Goal: Complete application form: Complete application form

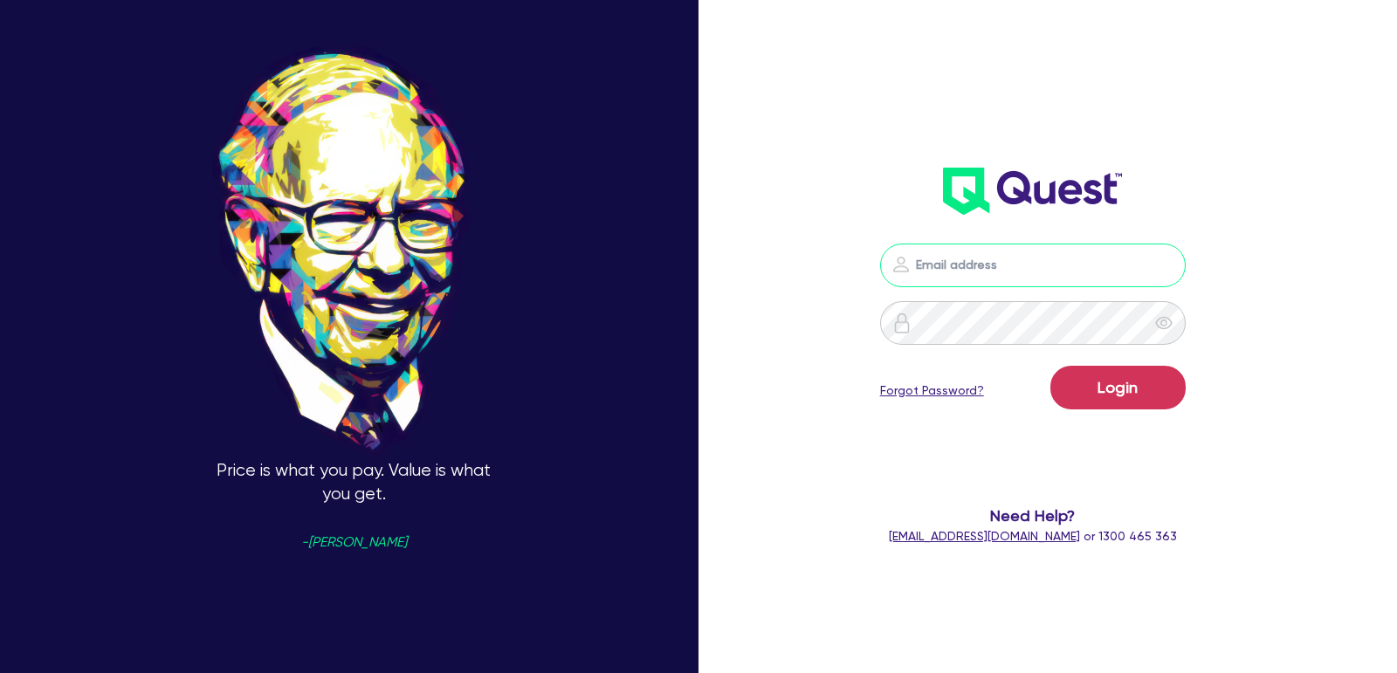
click at [988, 274] on input "email" at bounding box center [1033, 266] width 306 height 44
type input "[EMAIL_ADDRESS][PERSON_NAME][DOMAIN_NAME]"
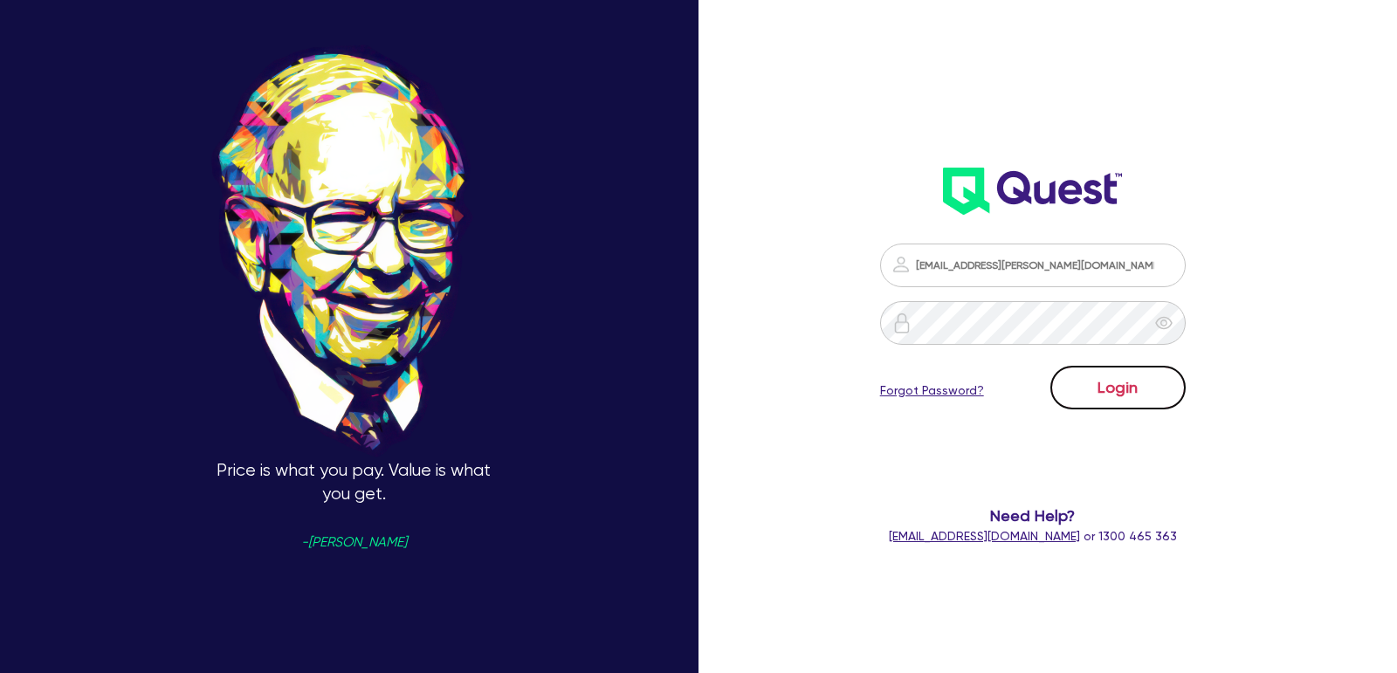
click at [1128, 384] on button "Login" at bounding box center [1118, 388] width 135 height 44
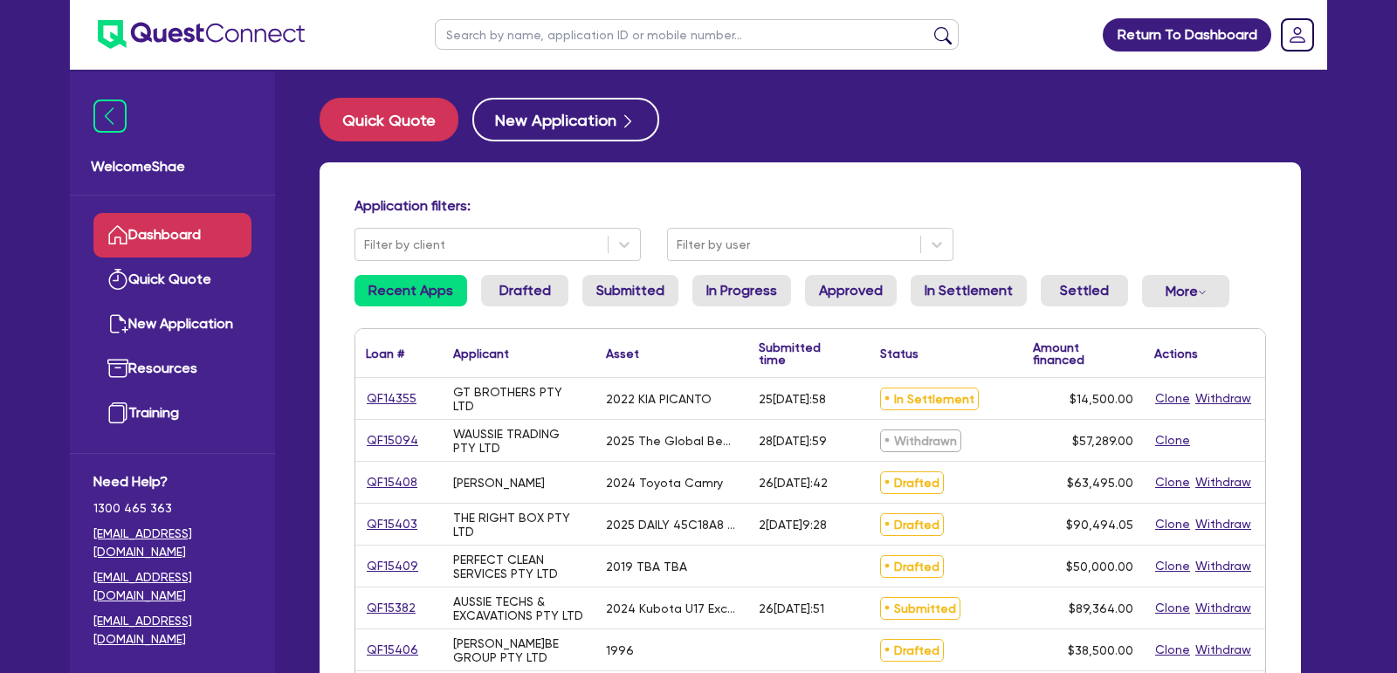
click at [534, 35] on input "text" at bounding box center [697, 34] width 524 height 31
paste input "QF15396"
type input "QF15396"
click at [929, 26] on button "submit" at bounding box center [943, 38] width 28 height 24
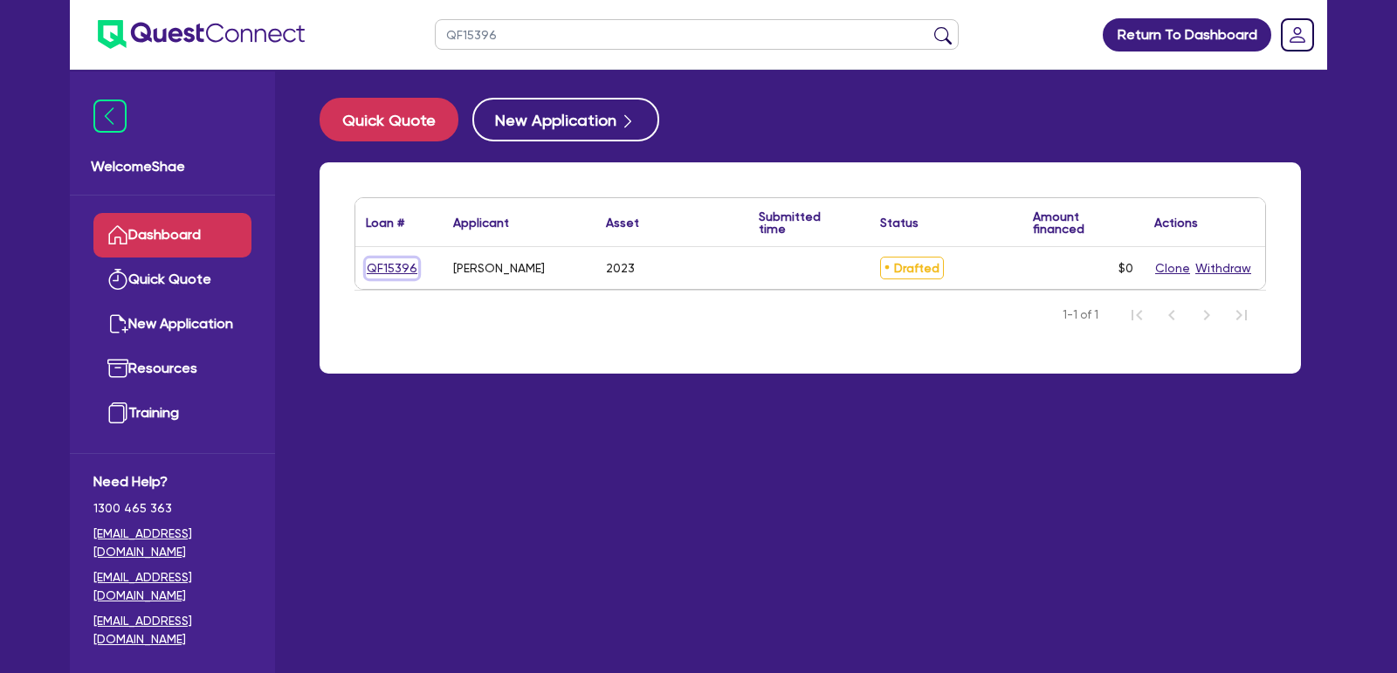
click at [390, 268] on link "QF15396" at bounding box center [392, 268] width 52 height 20
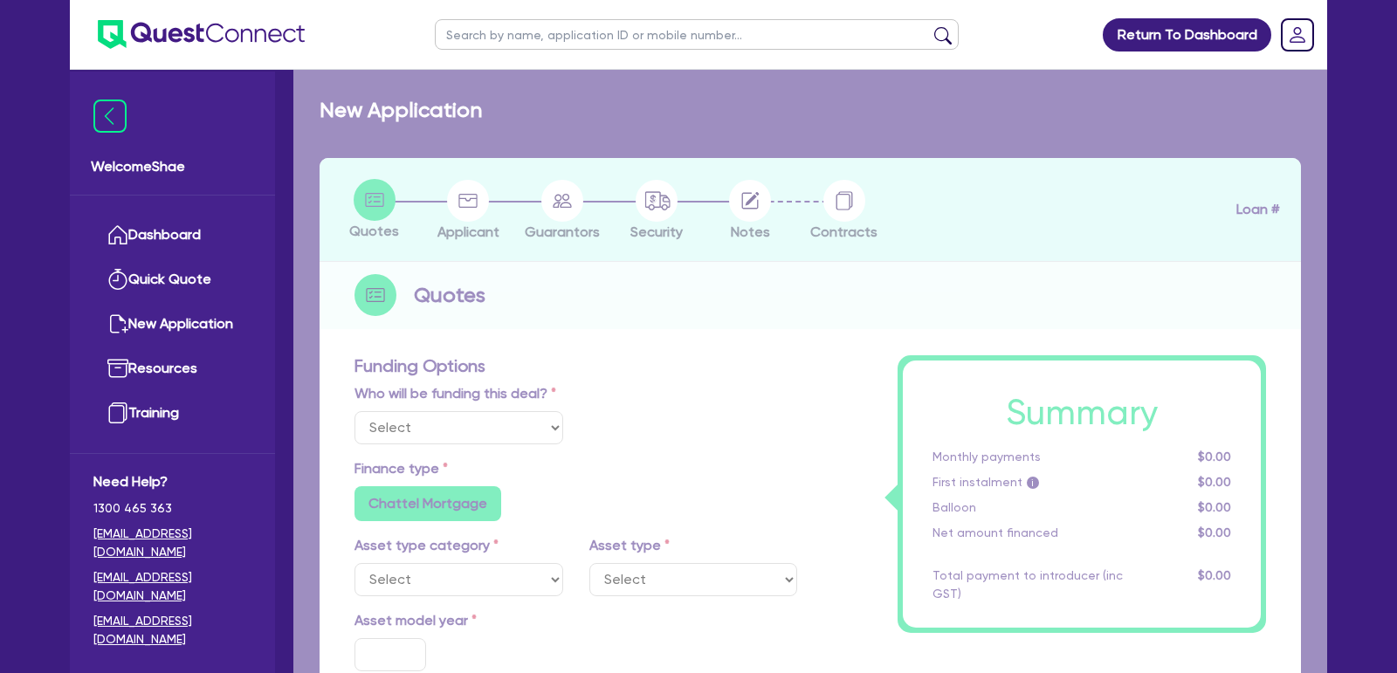
select select "Other"
select select "CARS_AND_LIGHT_TRUCKS"
type input "2023"
type input "30,322"
type input "35"
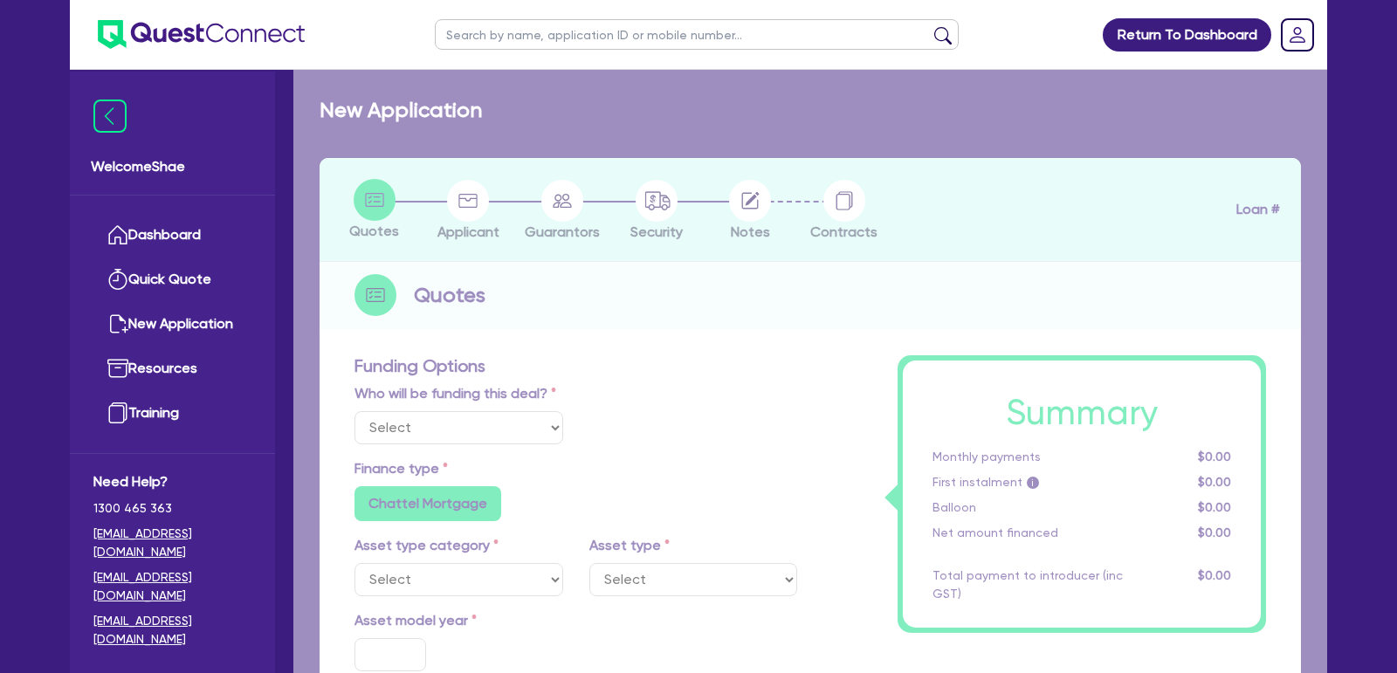
radio input "false"
type input "1,250"
radio input "true"
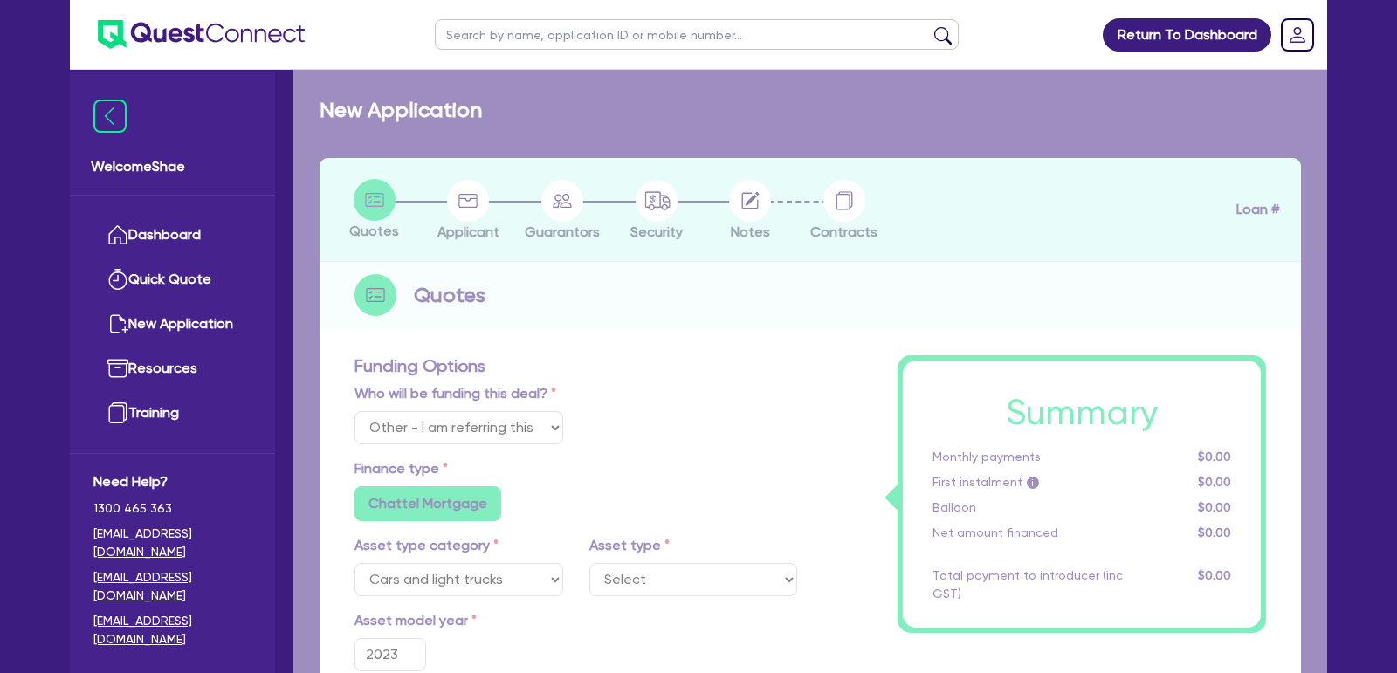
select select "PASSENGER_VEHICLES"
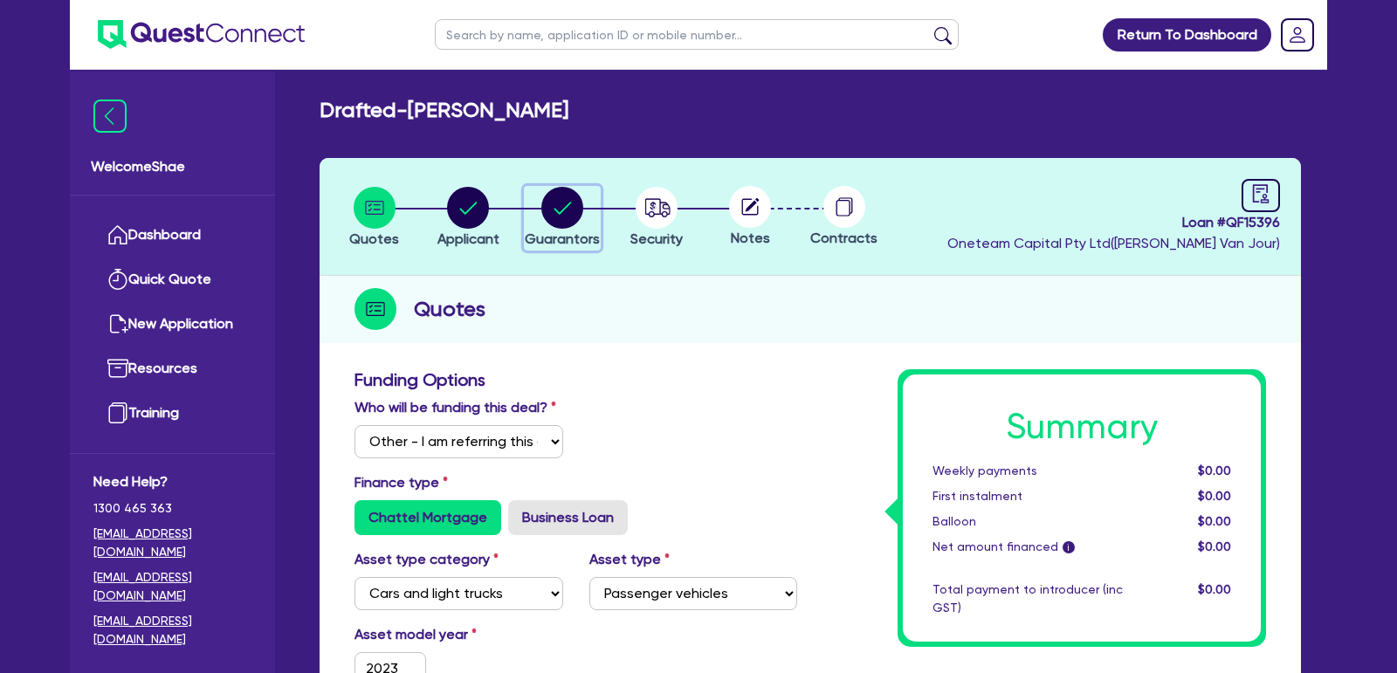
click at [563, 218] on circle "button" at bounding box center [562, 208] width 42 height 42
select select "MRS"
select select "VIC"
select select "MARRIED"
select select "CASH"
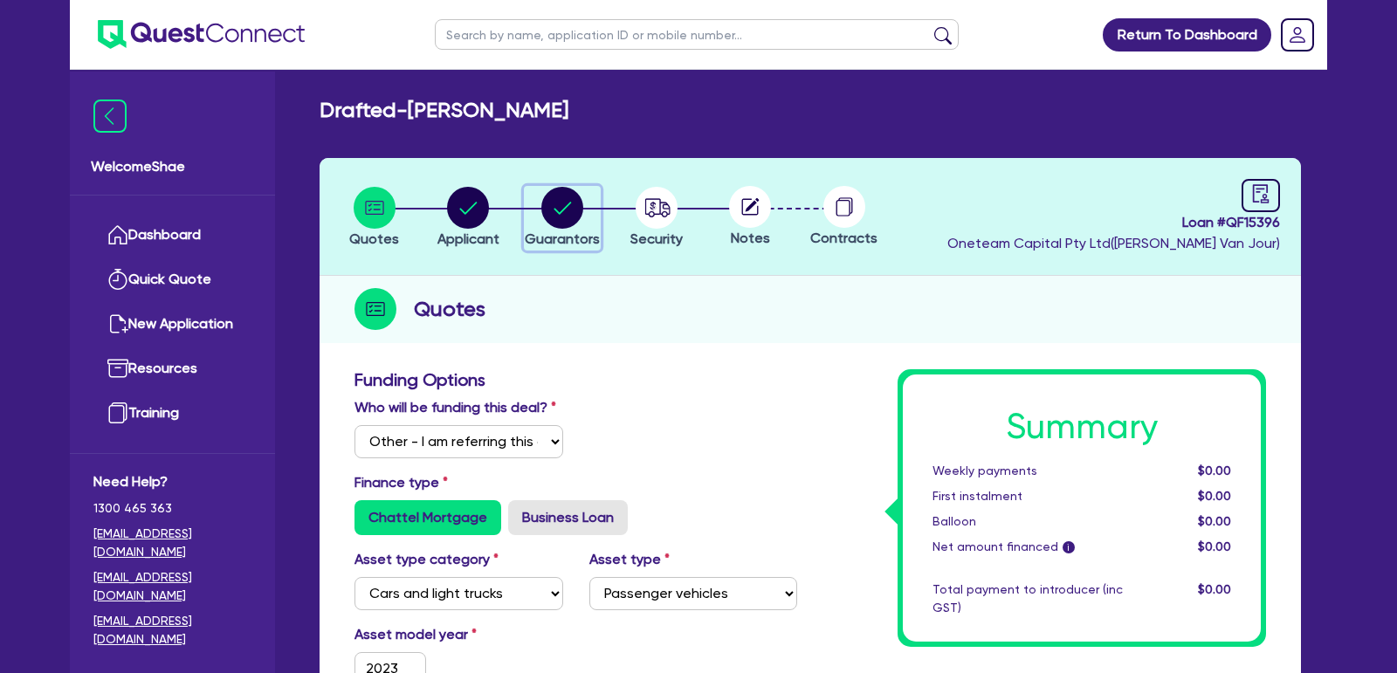
select select "PROPERTY"
select select "VEHICLE_LOAN"
select select "MORTGAGE"
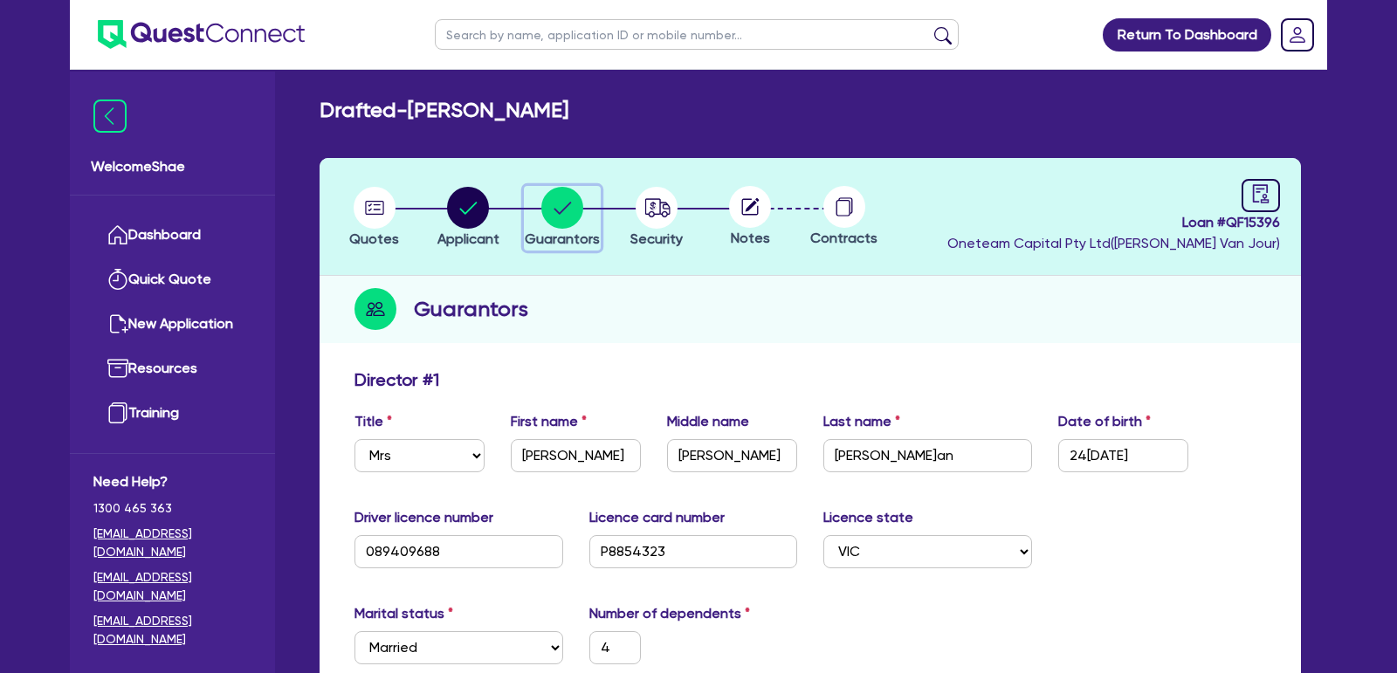
click at [563, 218] on circle "button" at bounding box center [562, 208] width 42 height 42
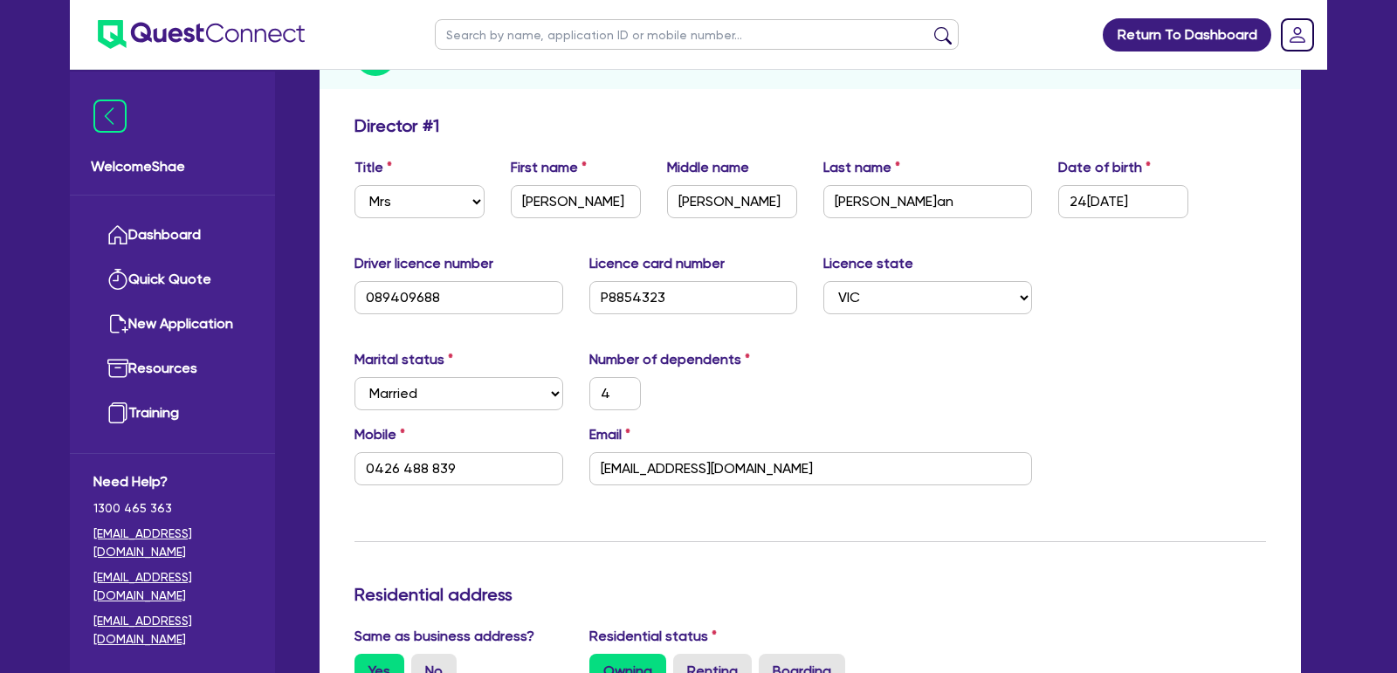
scroll to position [251, 0]
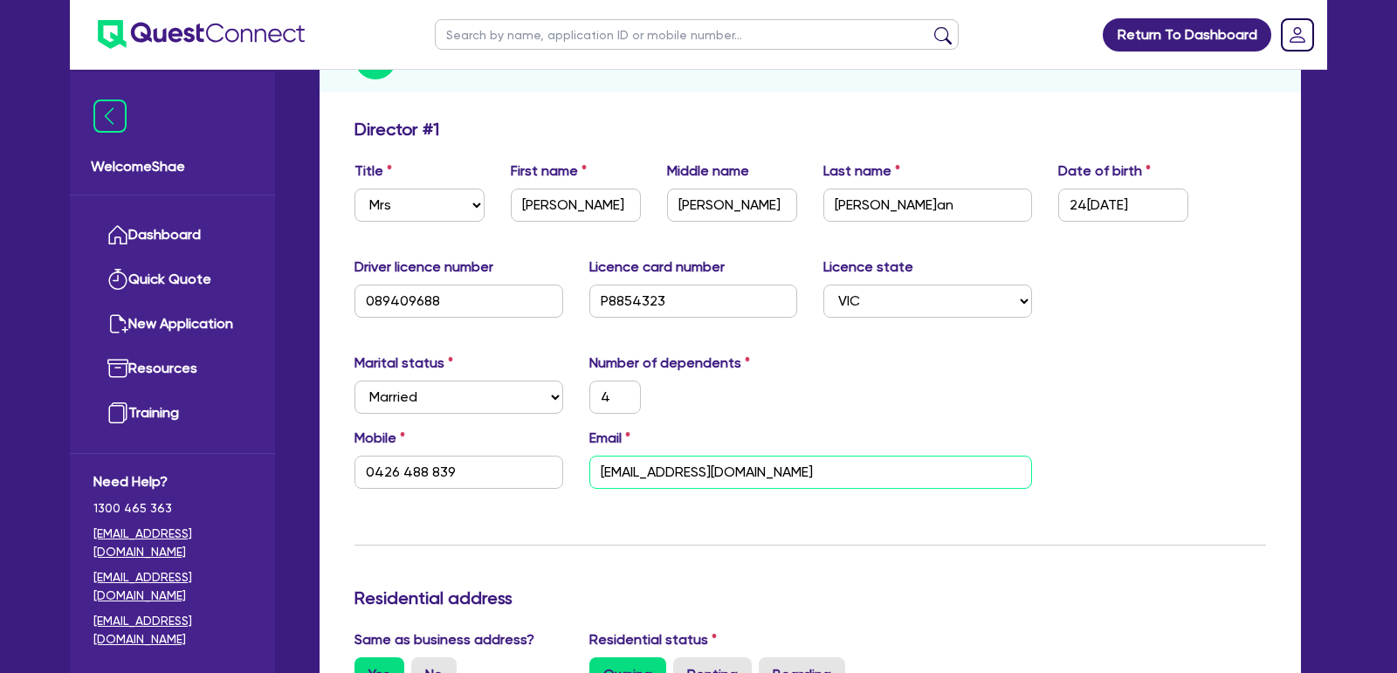
click at [665, 469] on input "[EMAIL_ADDRESS][DOMAIN_NAME]" at bounding box center [810, 472] width 443 height 33
click at [427, 470] on input "0426 488 839" at bounding box center [459, 472] width 209 height 33
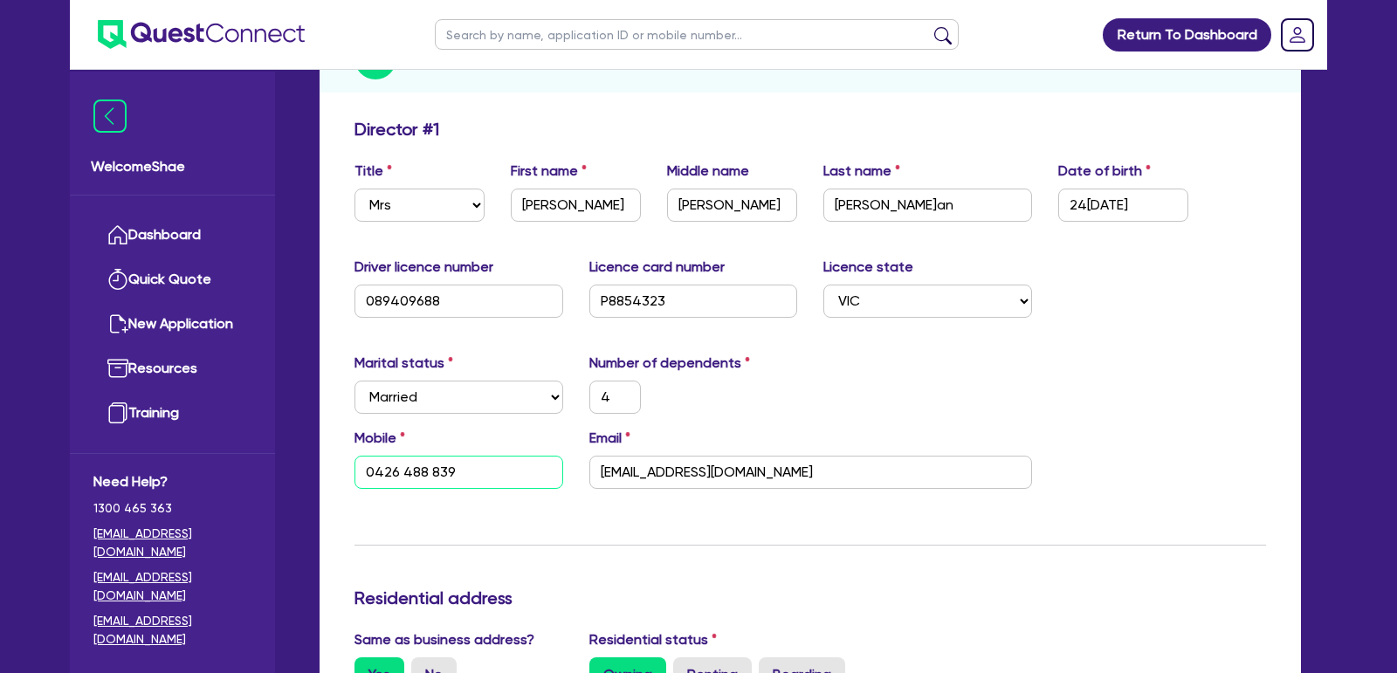
click at [427, 470] on input "0426 488 839" at bounding box center [459, 472] width 209 height 33
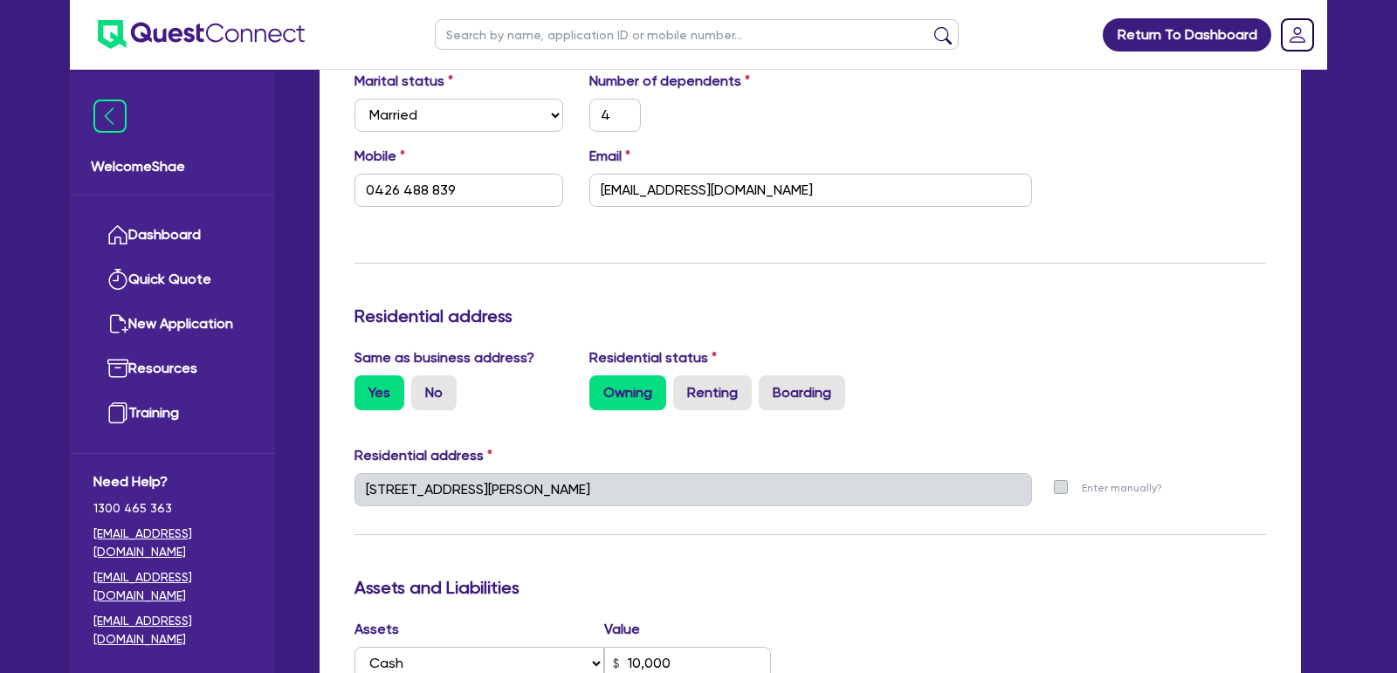
scroll to position [531, 0]
click at [481, 42] on input "text" at bounding box center [697, 34] width 524 height 31
paste input "QF15288"
type input "QF15288"
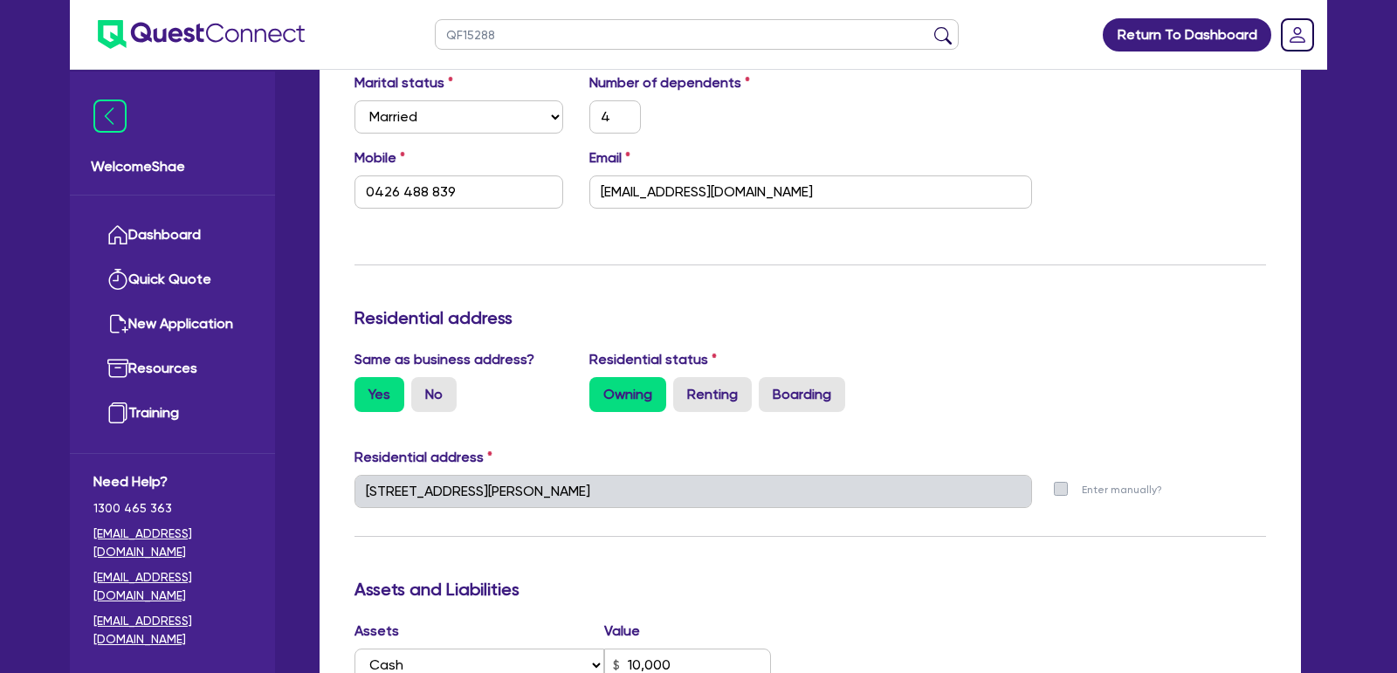
click button "submit" at bounding box center [943, 38] width 28 height 24
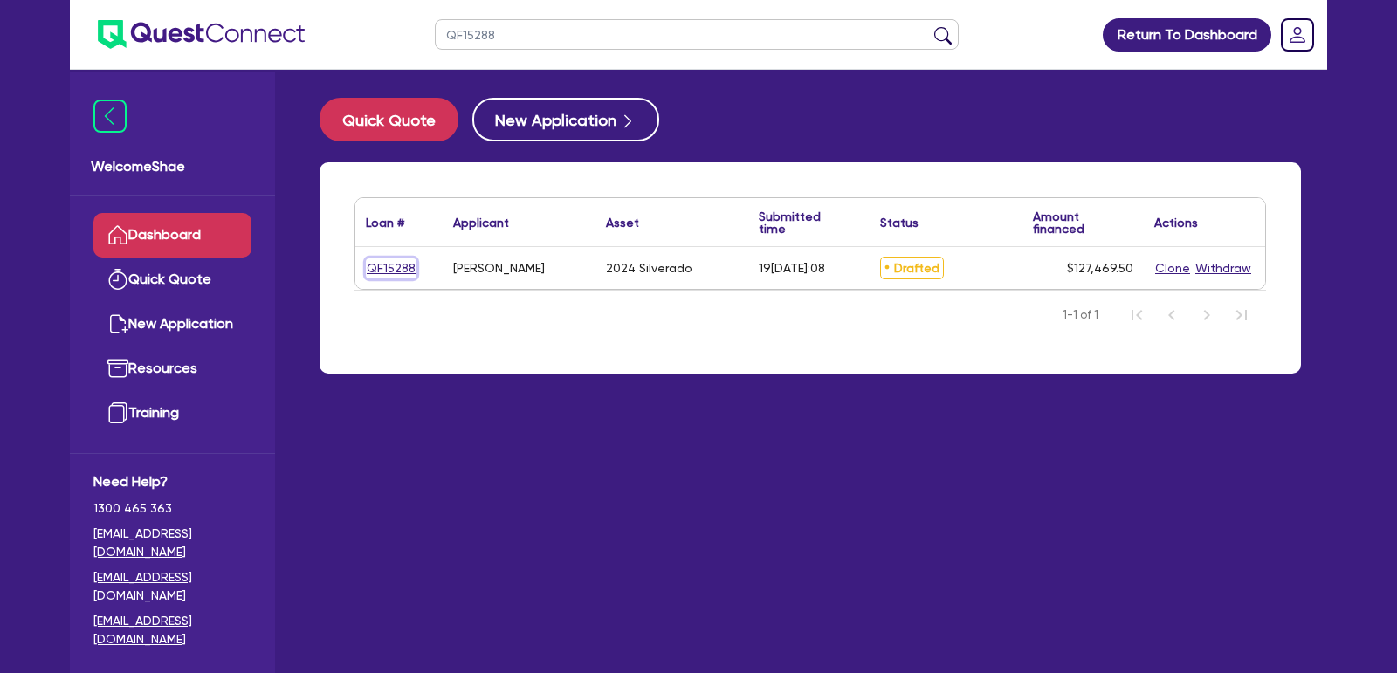
click at [395, 266] on link "QF15288" at bounding box center [391, 268] width 51 height 20
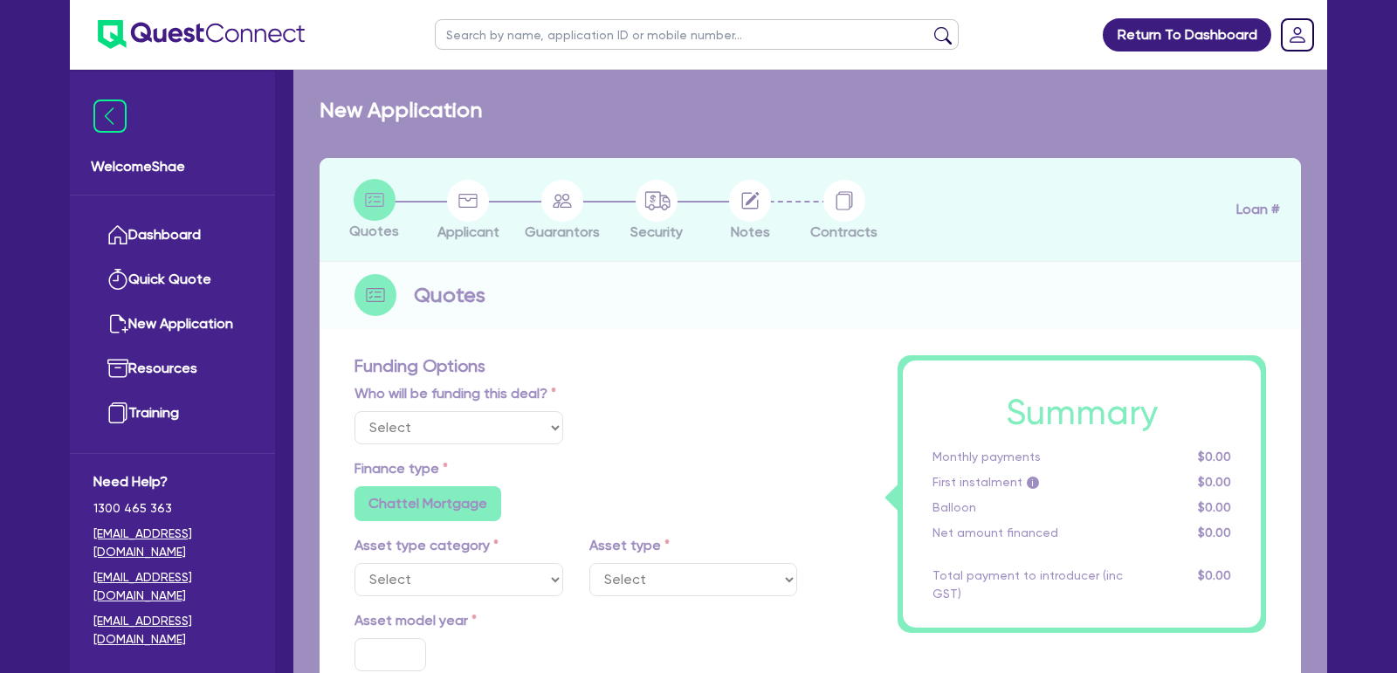
select select "Other"
select select "CARS_AND_LIGHT_TRUCKS"
type input "2024"
radio input "true"
type input "125,000"
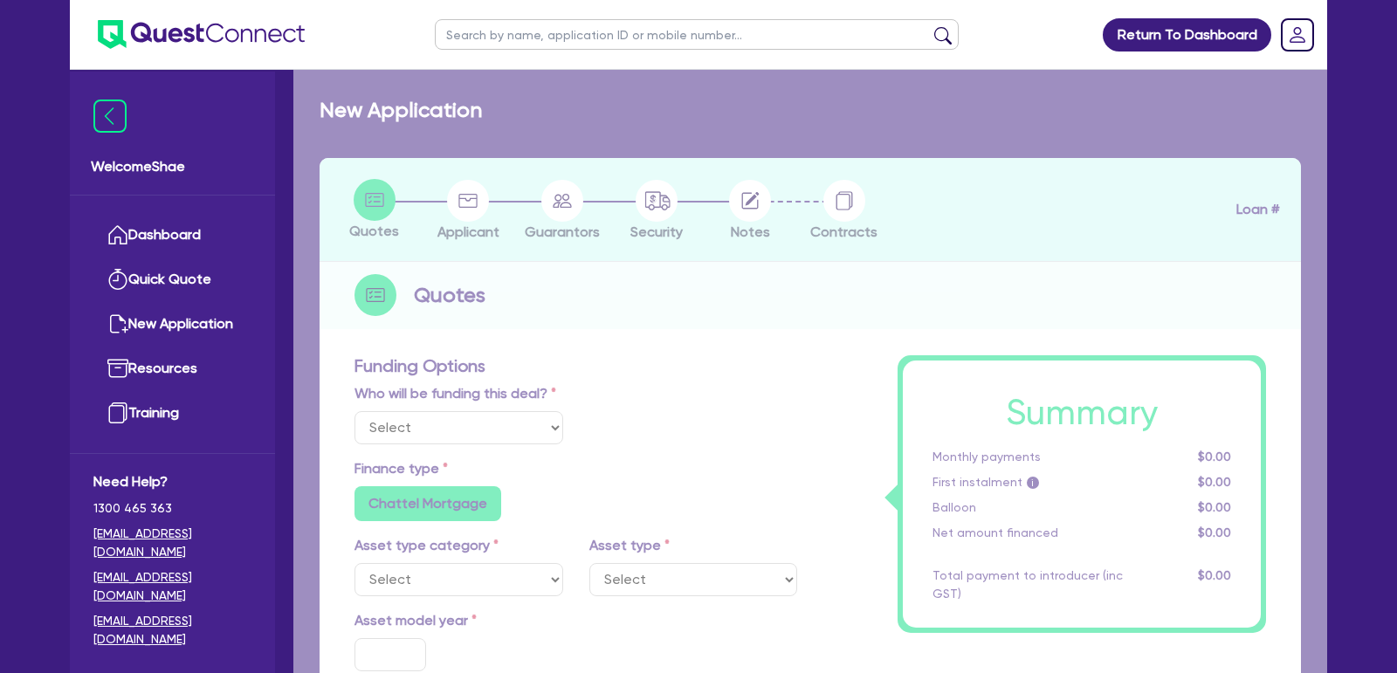
type input "35"
type input "43,750"
type input "0.5"
type input "637.35"
type input "6.69"
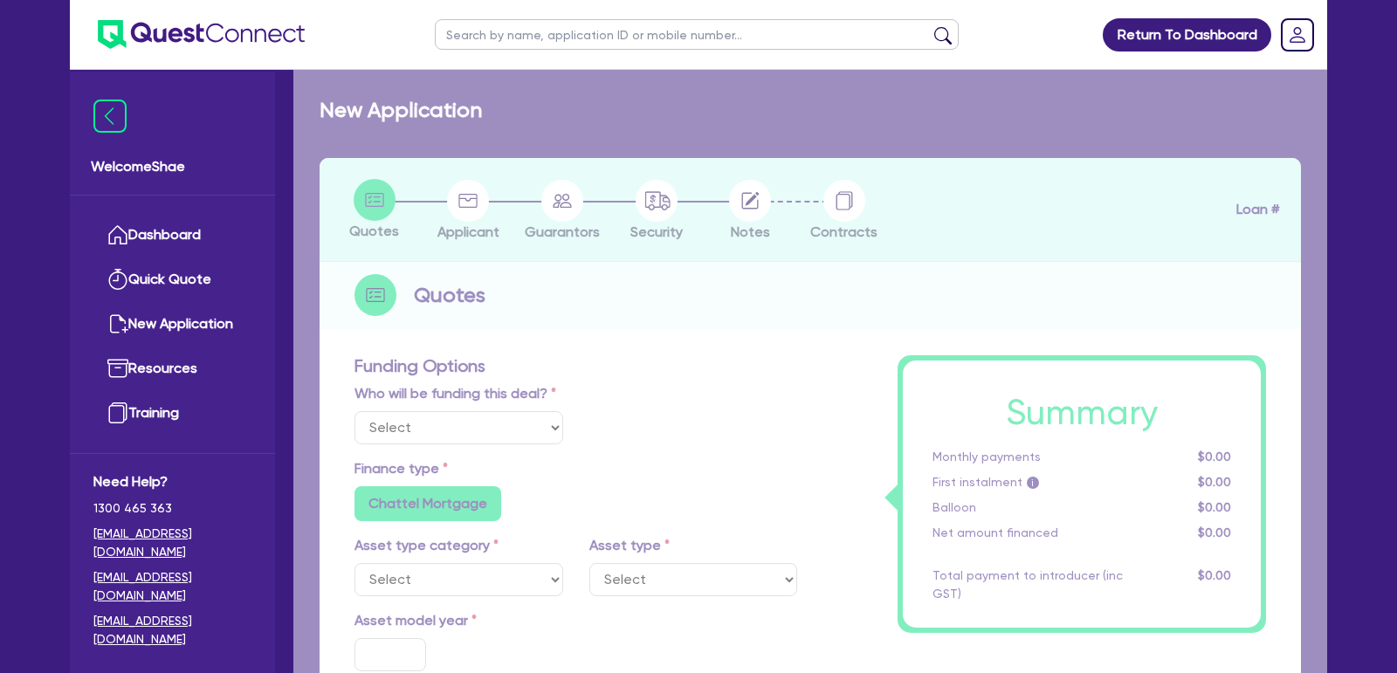
radio input "false"
type input "1,650"
radio input "true"
select select "PASSENGER_VEHICLES"
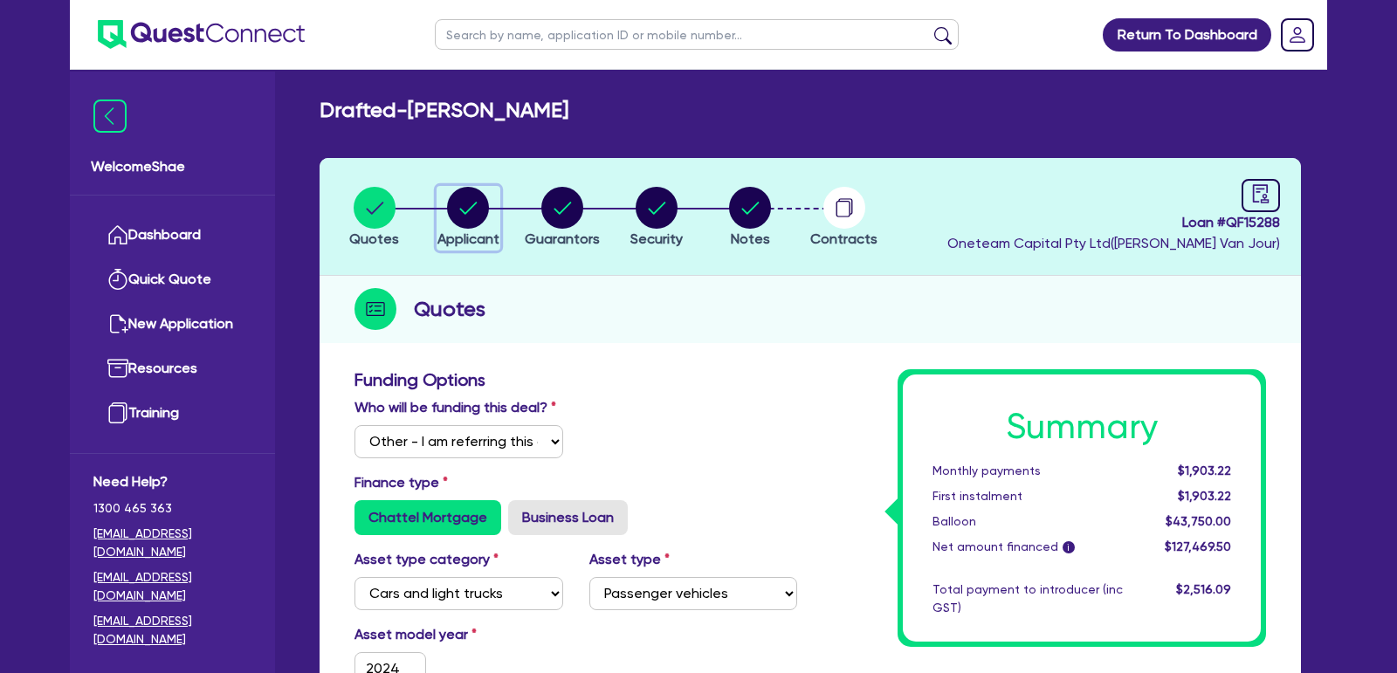
click at [473, 221] on circle "button" at bounding box center [468, 208] width 42 height 42
select select "SOLE_TRADER"
select select "BUILDING_CONSTRUCTION"
select select "BUSINESSES_CONSTRUCTION_SERVICES"
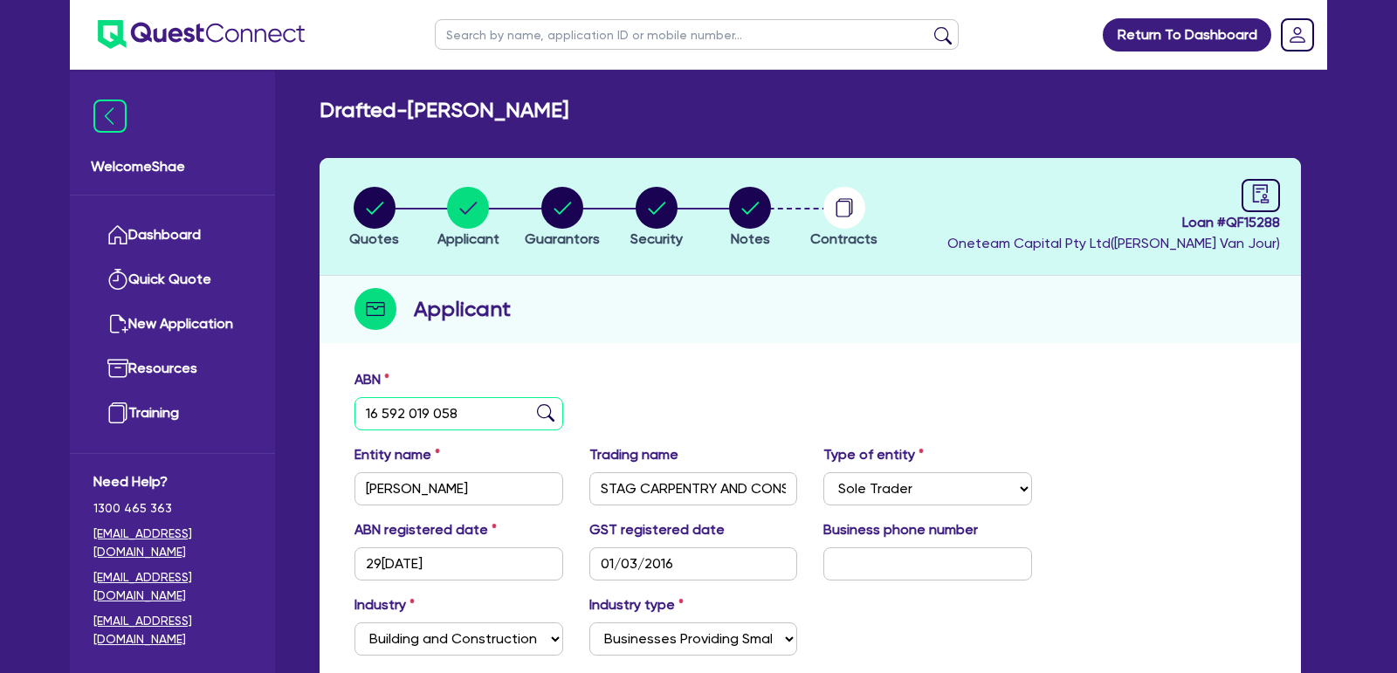
click at [425, 418] on input "16 592 019 058" at bounding box center [459, 413] width 209 height 33
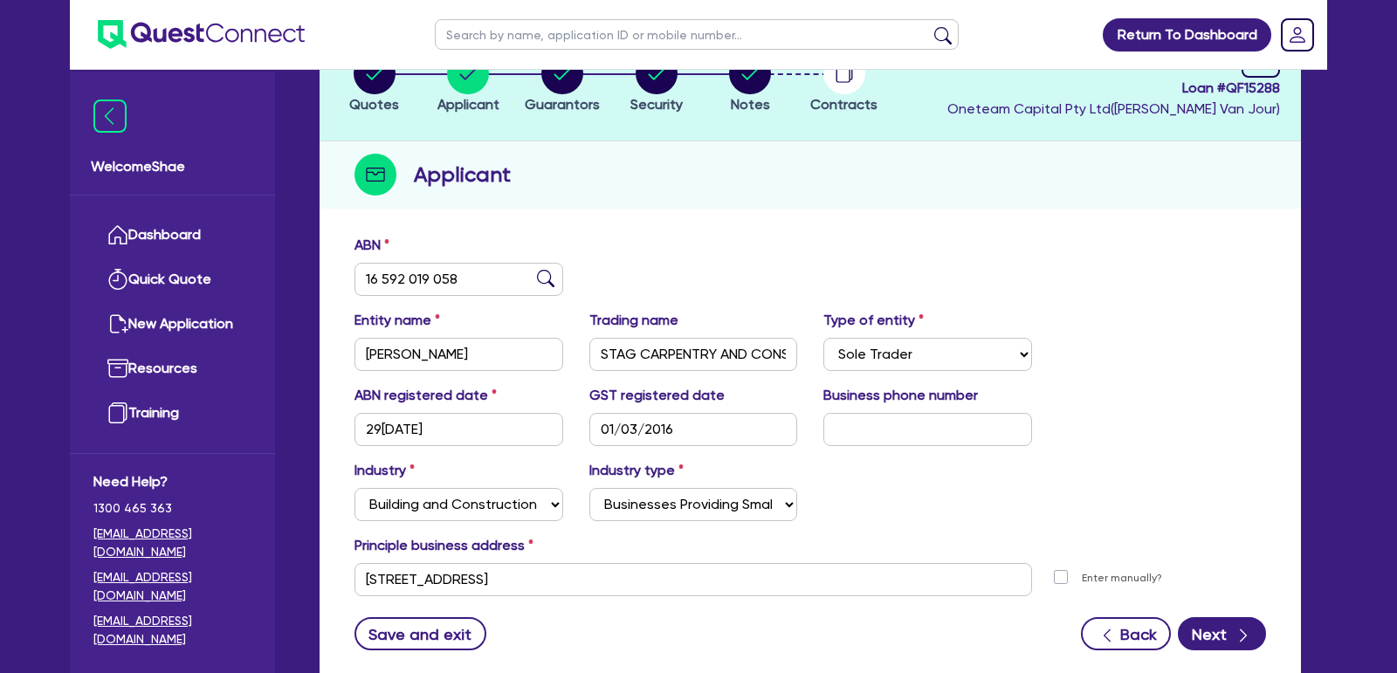
scroll to position [138, 0]
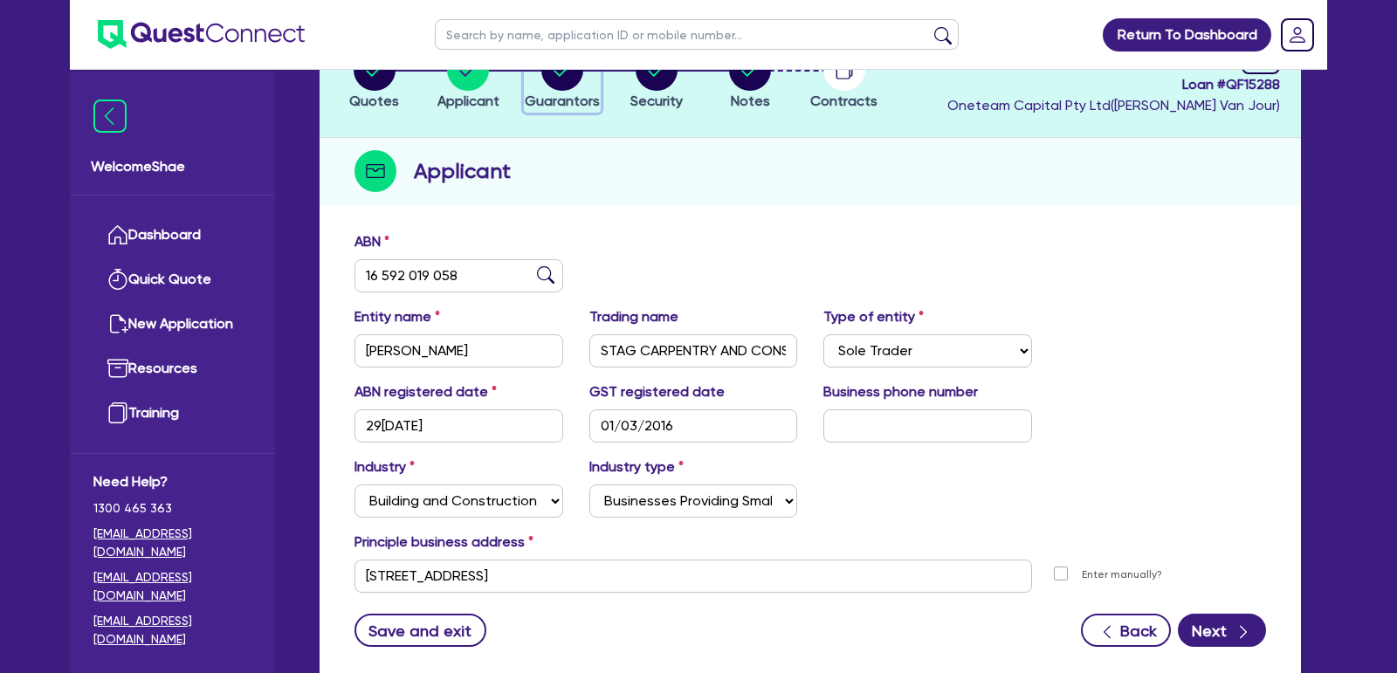
click at [563, 84] on circle "button" at bounding box center [562, 70] width 42 height 42
select select "MR"
select select "SA"
select select "MARRIED"
select select "PROPERTY"
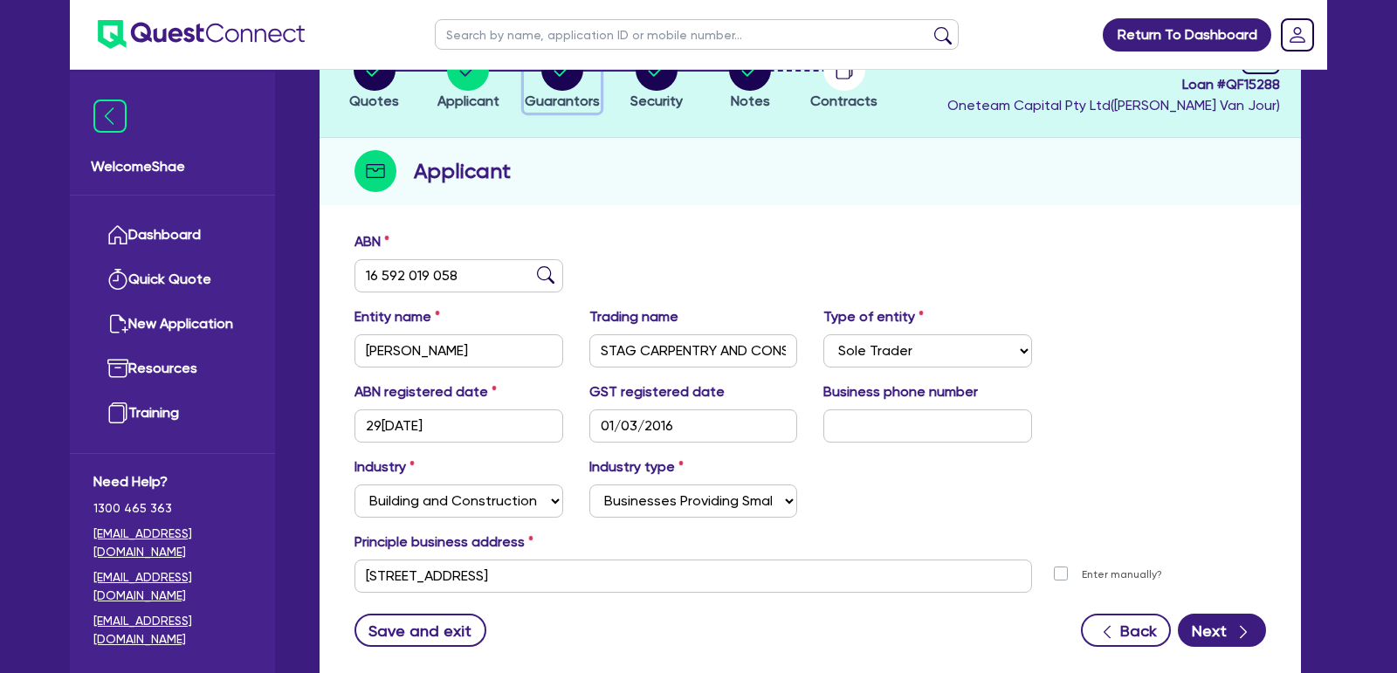
select select "CASH"
select select "MORTGAGE"
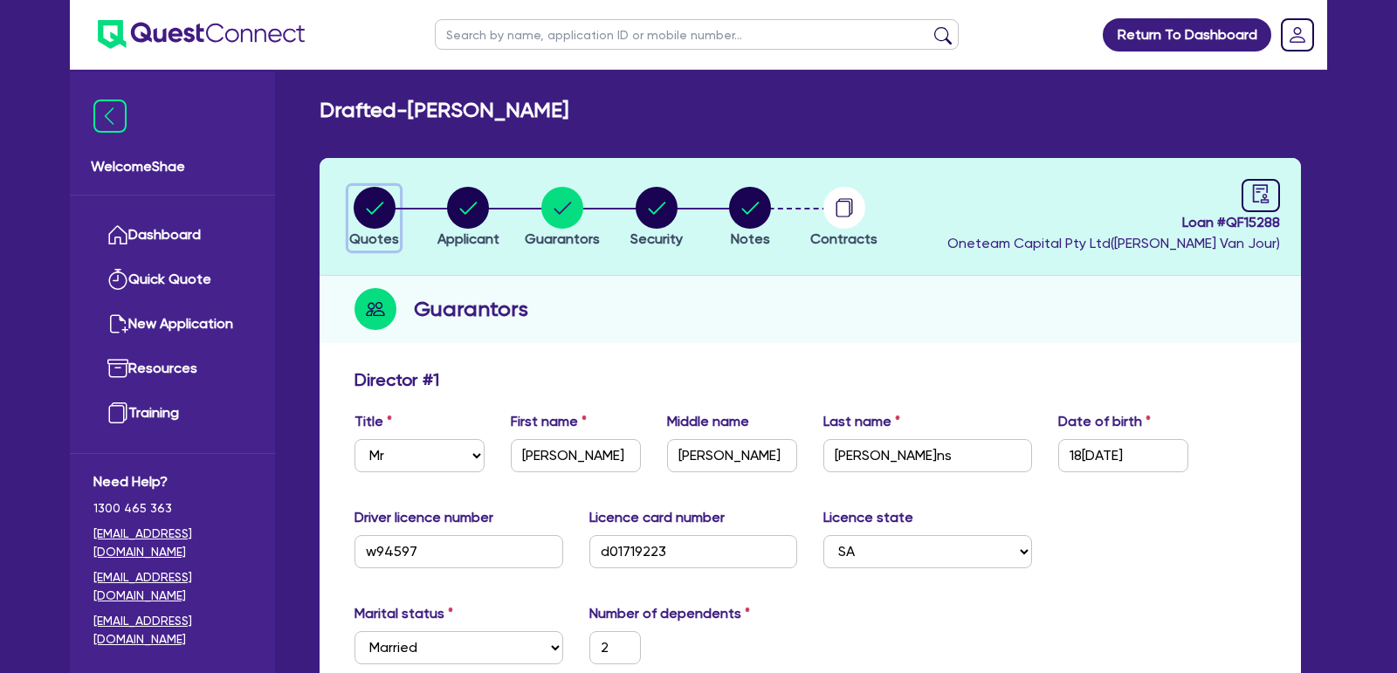
click at [378, 222] on circle "button" at bounding box center [375, 208] width 42 height 42
select select "Other"
select select "CARS_AND_LIGHT_TRUCKS"
select select "PASSENGER_VEHICLES"
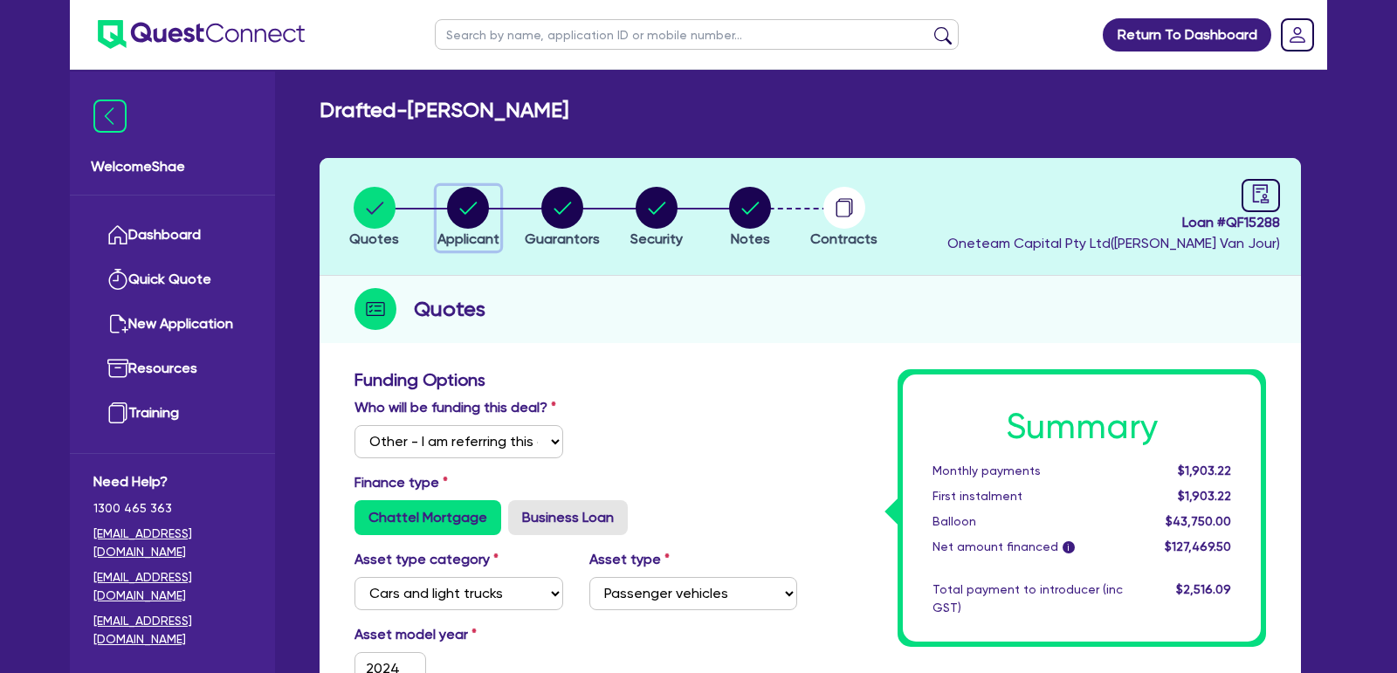
click at [476, 199] on circle "button" at bounding box center [468, 208] width 42 height 42
select select "SOLE_TRADER"
select select "BUILDING_CONSTRUCTION"
select select "BUSINESSES_CONSTRUCTION_SERVICES"
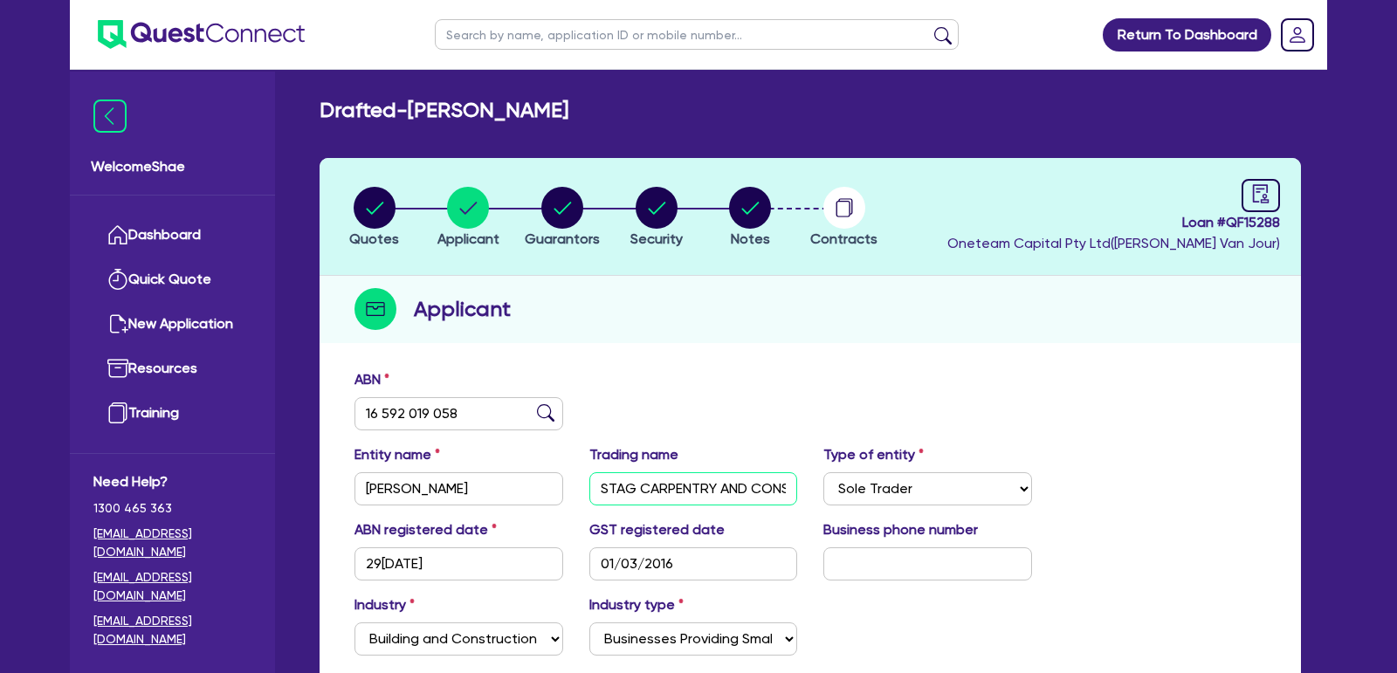
click at [694, 489] on input "STAG CARPENTRY AND CONSTRUCTION" at bounding box center [693, 488] width 209 height 33
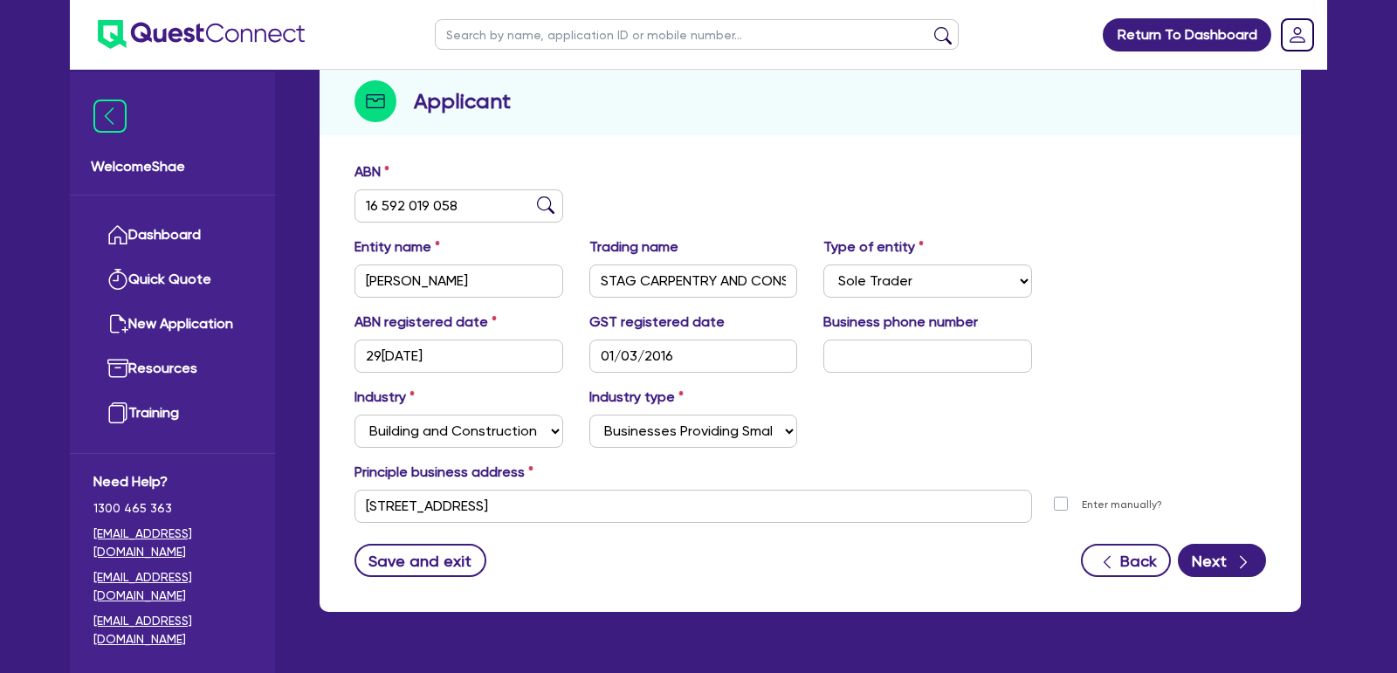
scroll to position [251, 0]
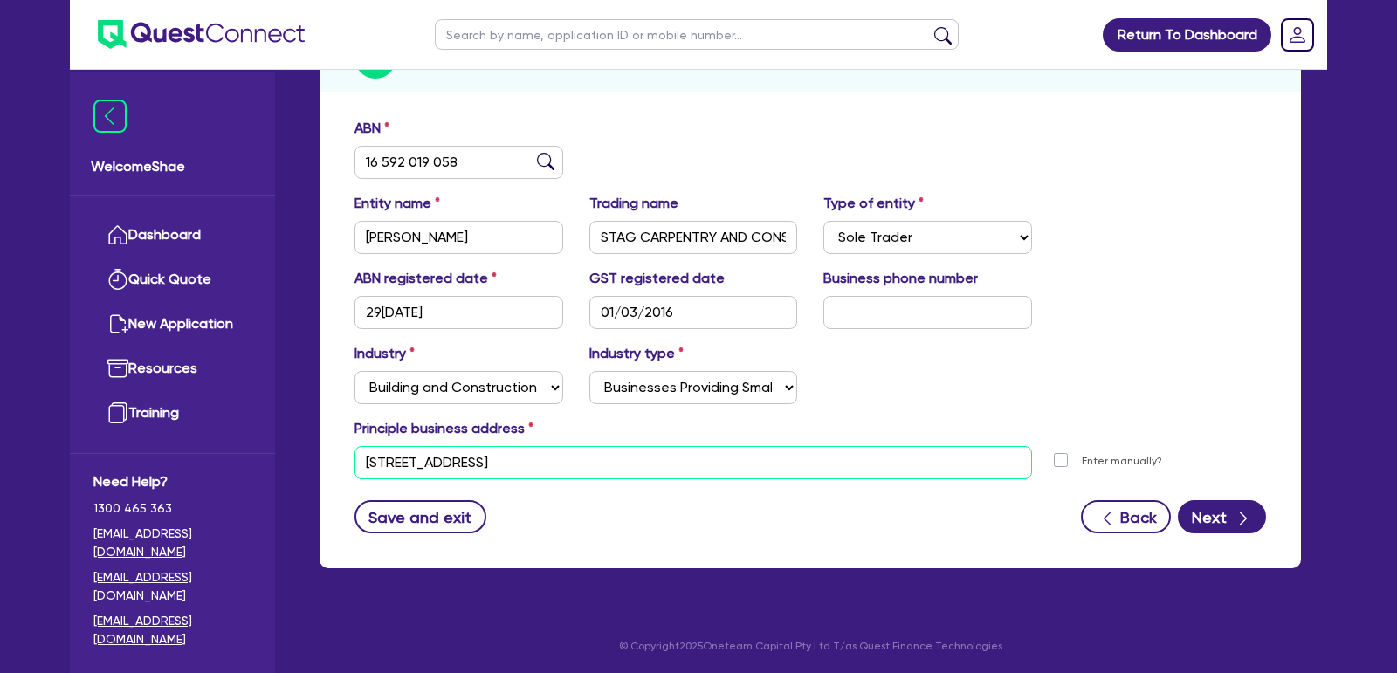
click at [490, 452] on input "[STREET_ADDRESS]" at bounding box center [694, 462] width 678 height 33
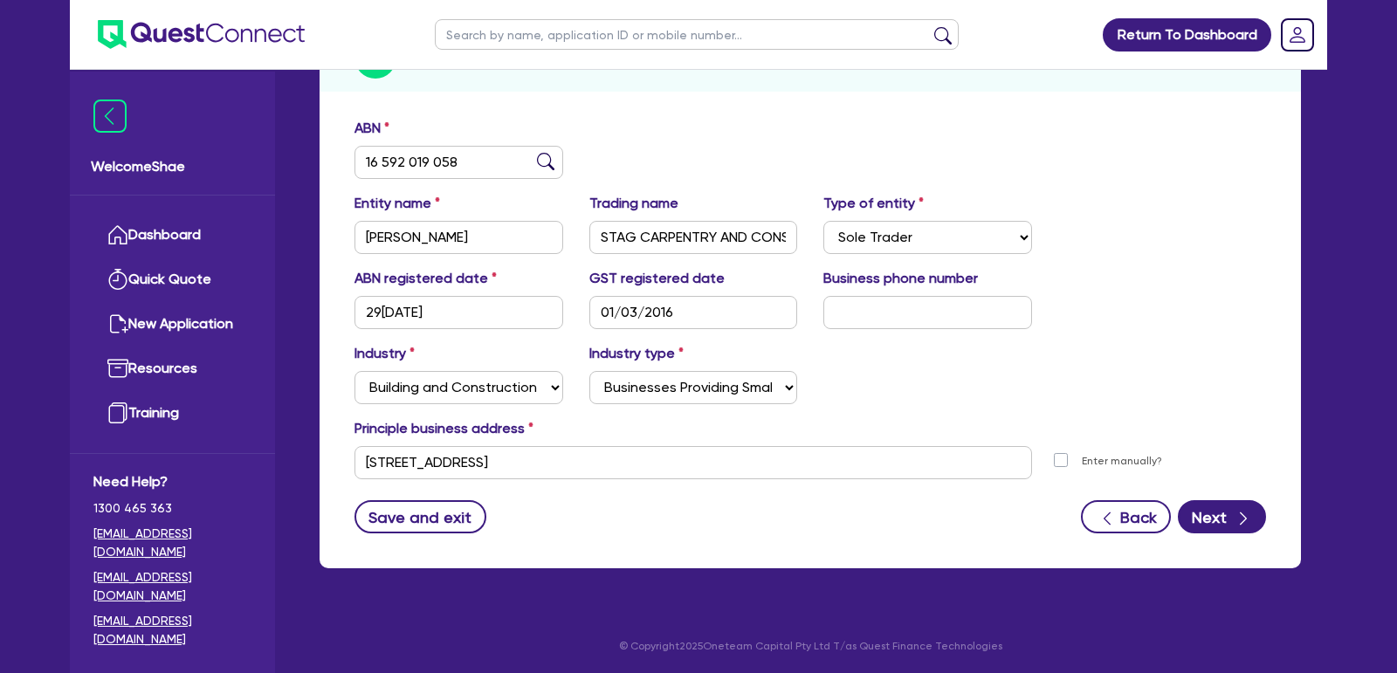
scroll to position [0, 0]
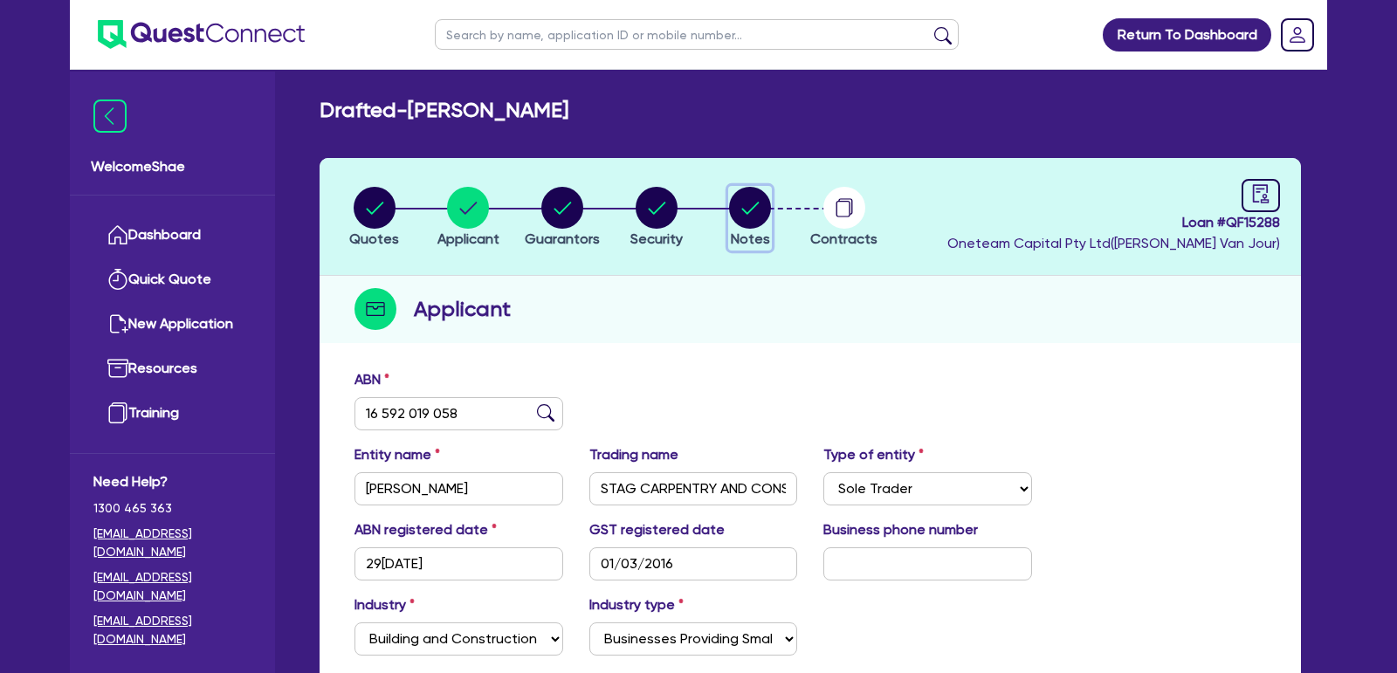
click at [753, 202] on circle "button" at bounding box center [750, 208] width 42 height 42
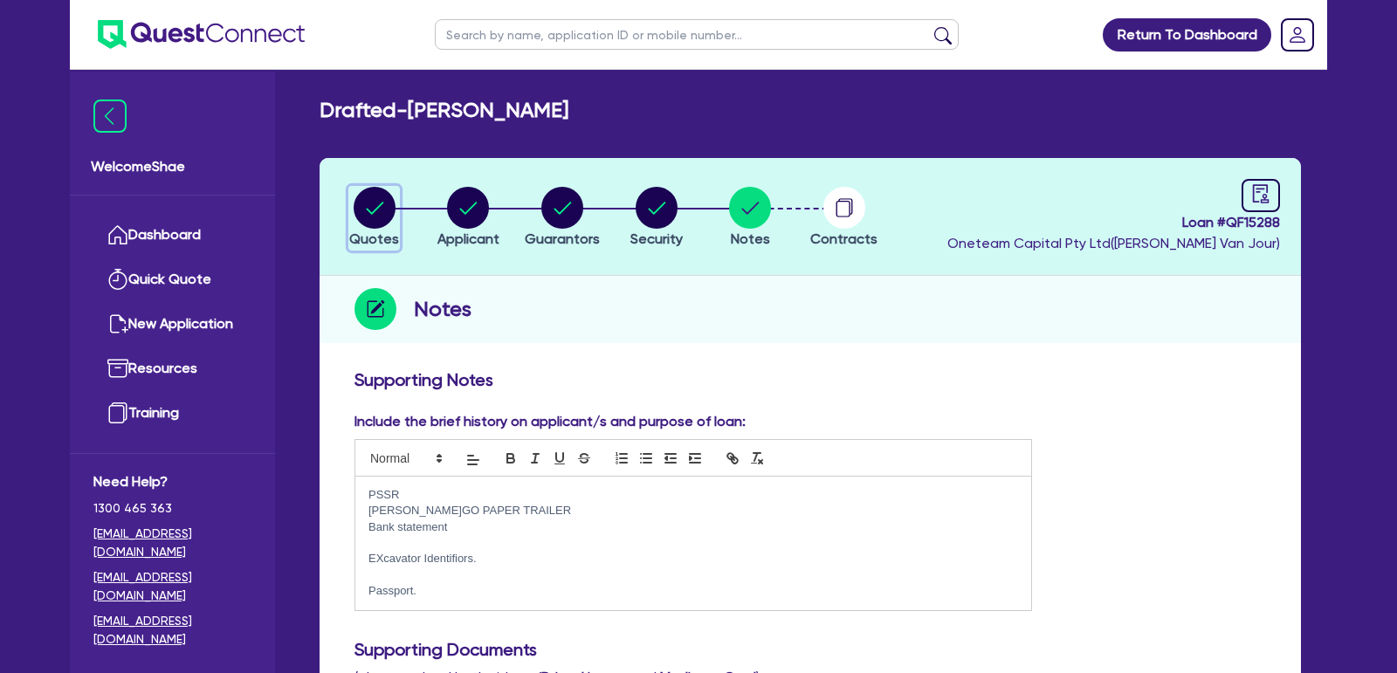
click at [366, 202] on circle "button" at bounding box center [375, 208] width 42 height 42
select select "Other"
select select "CARS_AND_LIGHT_TRUCKS"
select select "PASSENGER_VEHICLES"
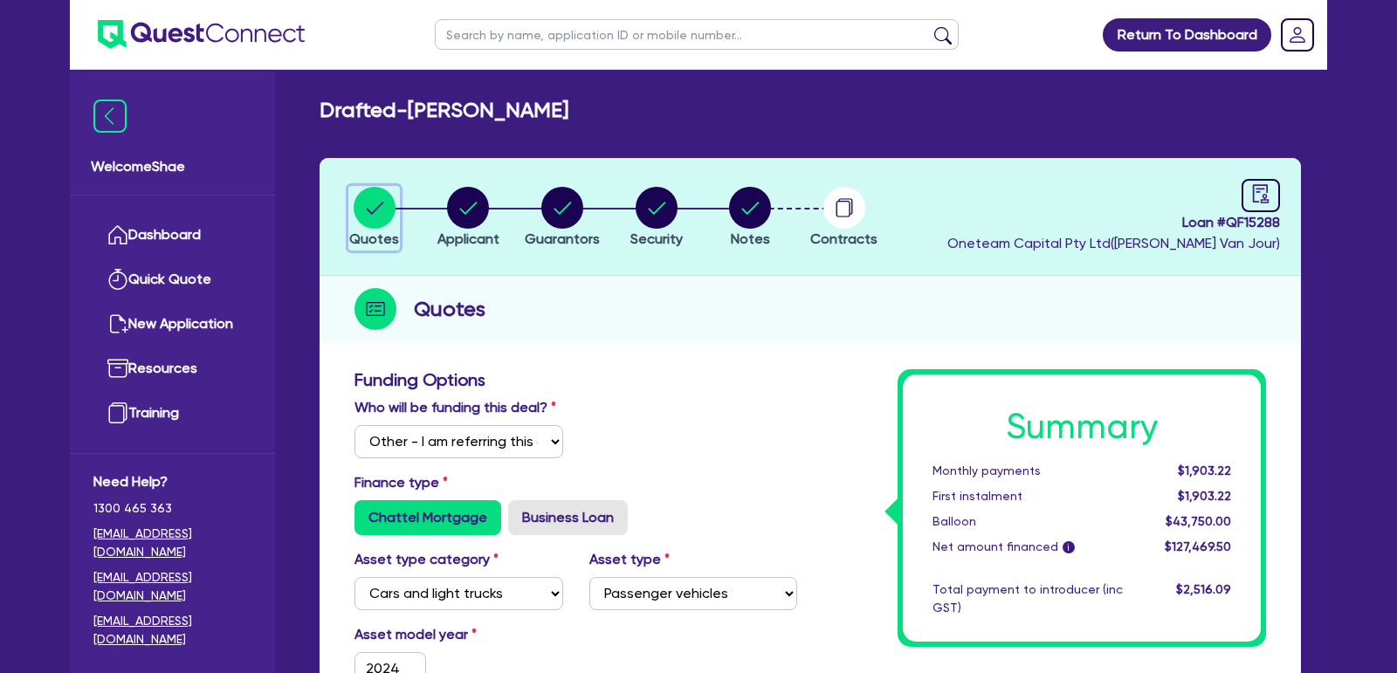
click at [368, 202] on circle "button" at bounding box center [375, 208] width 42 height 42
click at [556, 224] on circle "button" at bounding box center [562, 208] width 42 height 42
select select "MR"
select select "SA"
select select "MARRIED"
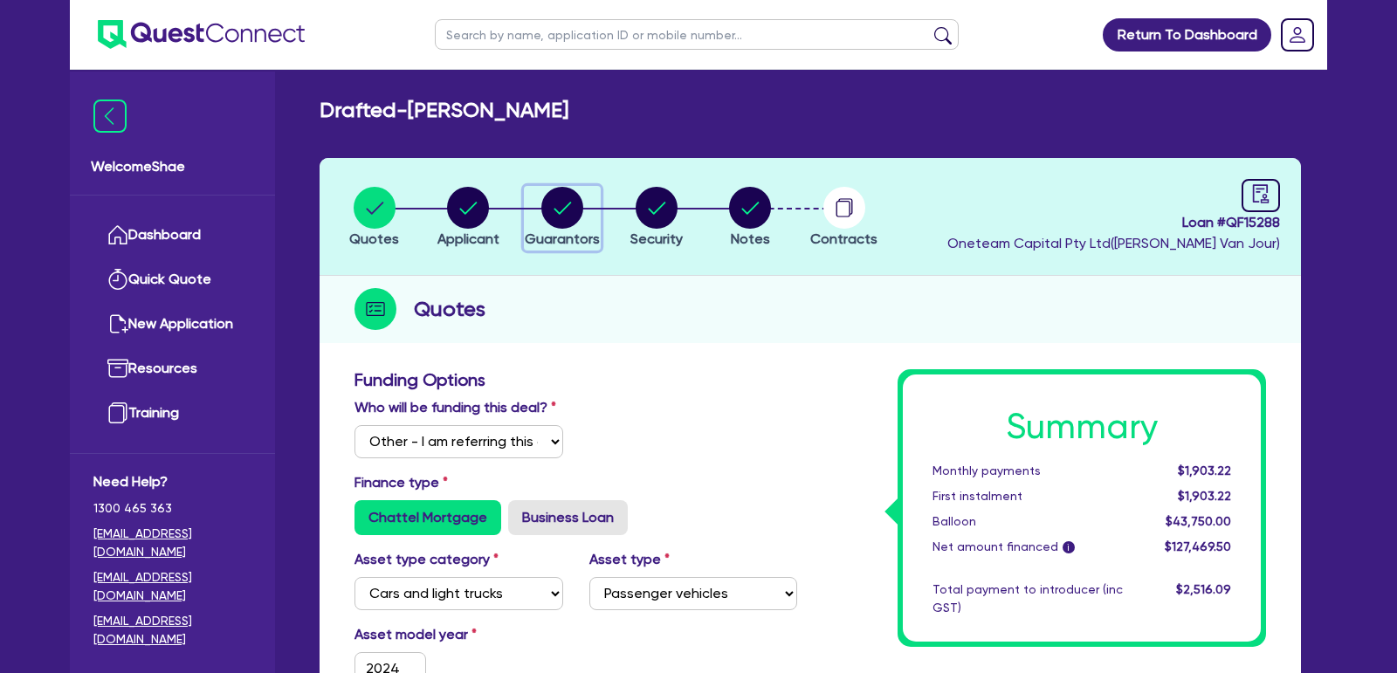
select select "PROPERTY"
select select "CASH"
select select "MORTGAGE"
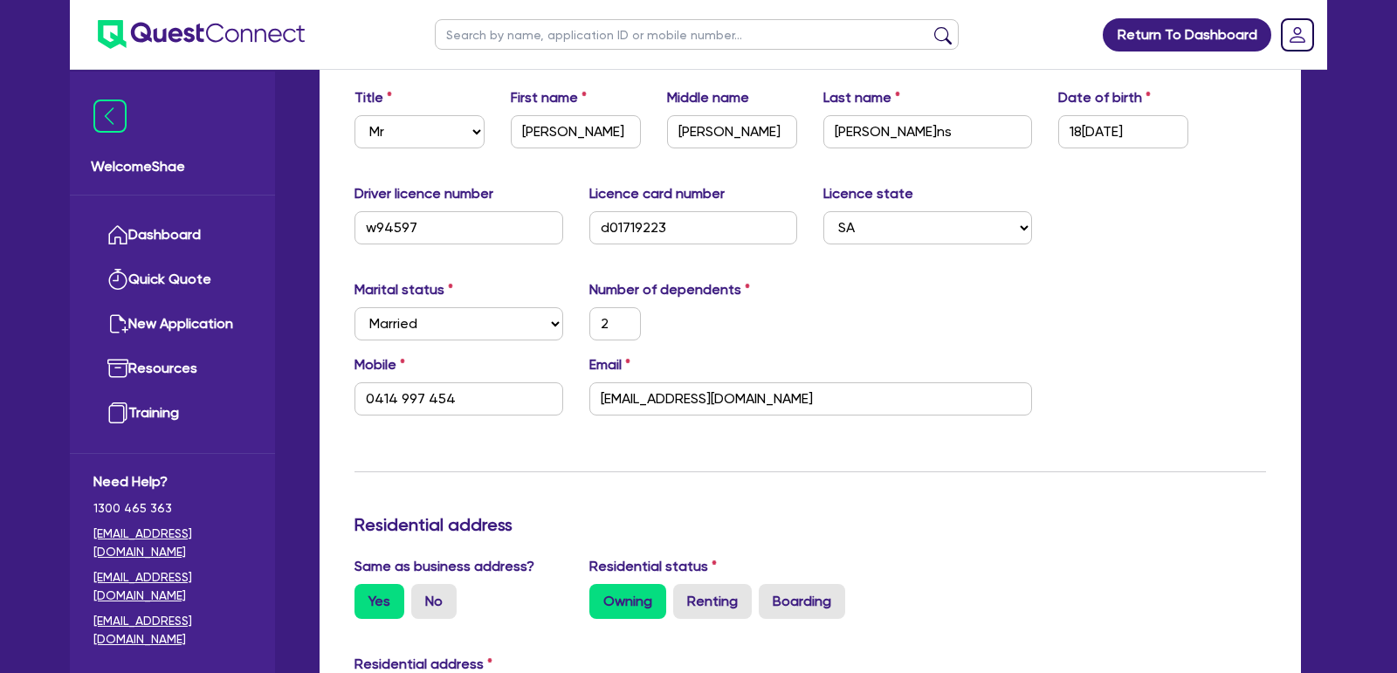
scroll to position [326, 0]
click at [444, 389] on input "0414 997 454" at bounding box center [459, 397] width 209 height 33
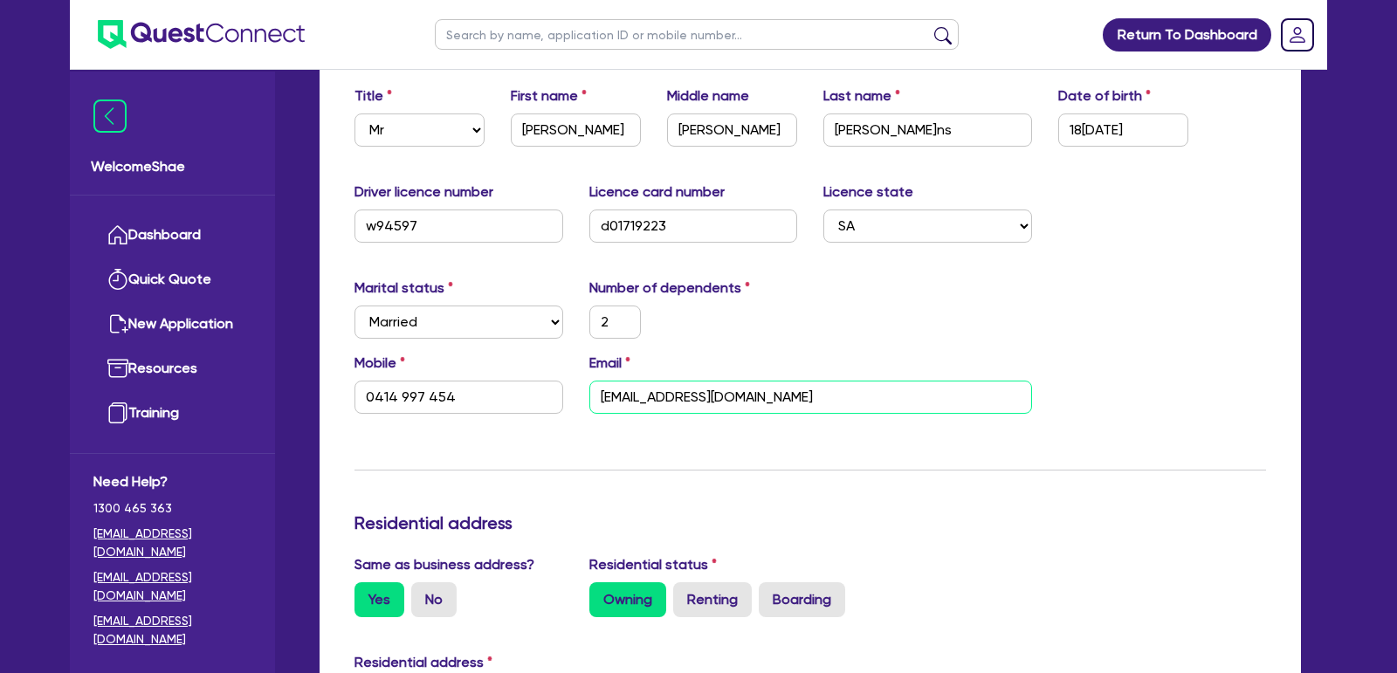
click at [709, 395] on input "[EMAIL_ADDRESS][DOMAIN_NAME]" at bounding box center [810, 397] width 443 height 33
click at [1085, 131] on input "18[DATE]" at bounding box center [1123, 130] width 130 height 33
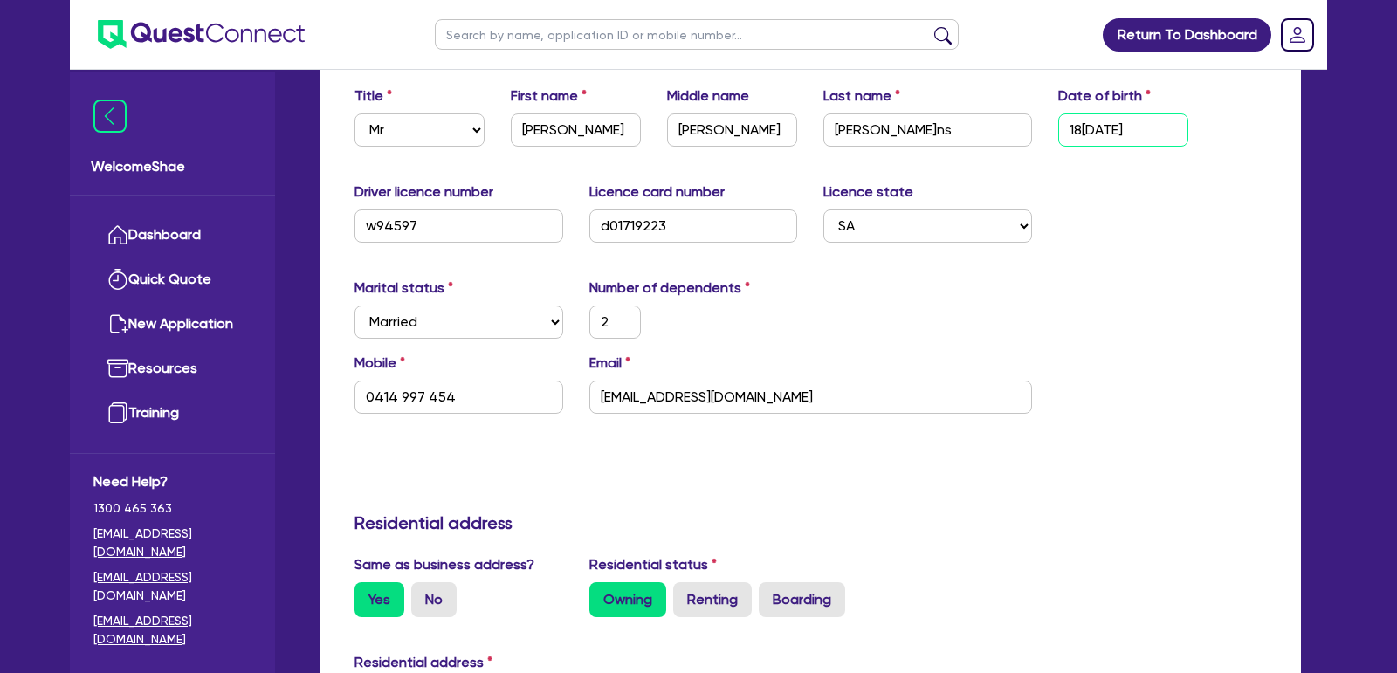
click at [1085, 131] on input "18[DATE]" at bounding box center [1123, 130] width 130 height 33
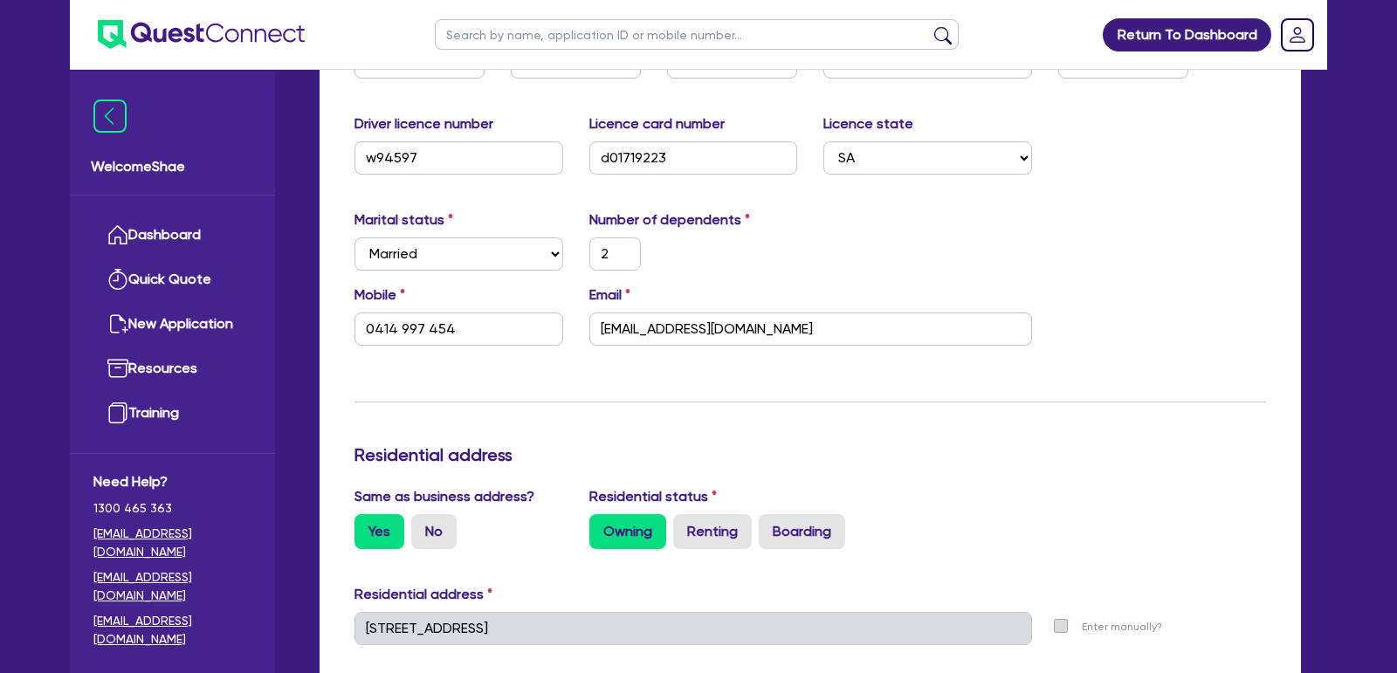
scroll to position [388, 0]
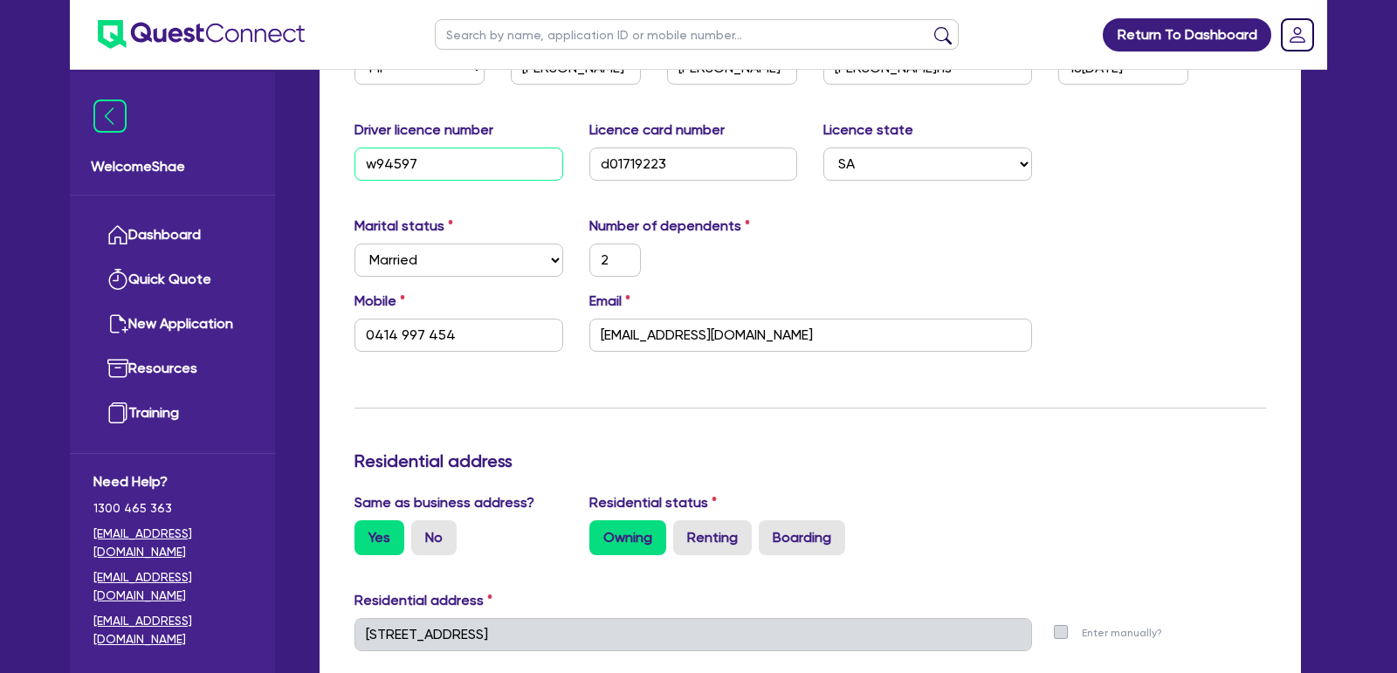
click at [380, 161] on input "w94597" at bounding box center [459, 164] width 209 height 33
click at [627, 155] on input "d01719223" at bounding box center [693, 164] width 209 height 33
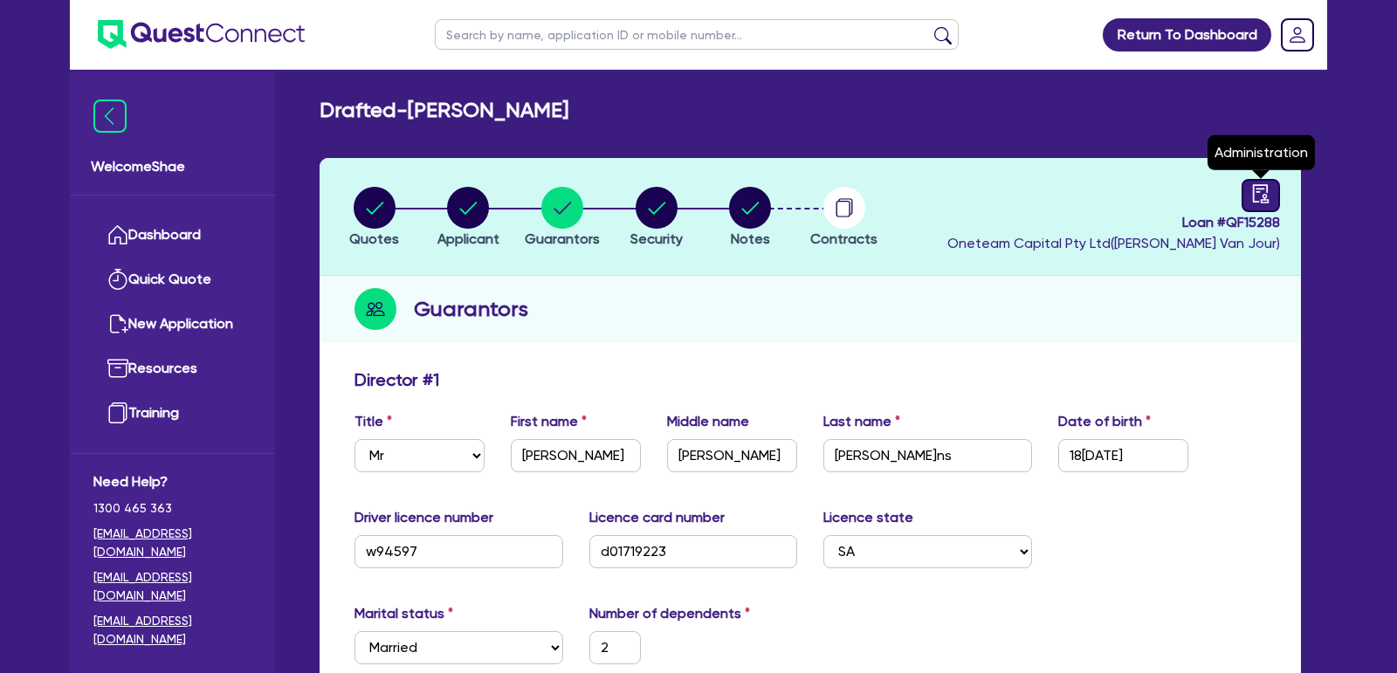
click at [1262, 201] on icon "audit" at bounding box center [1261, 193] width 16 height 18
select select "DRAFTED_AMENDED"
select select "Other"
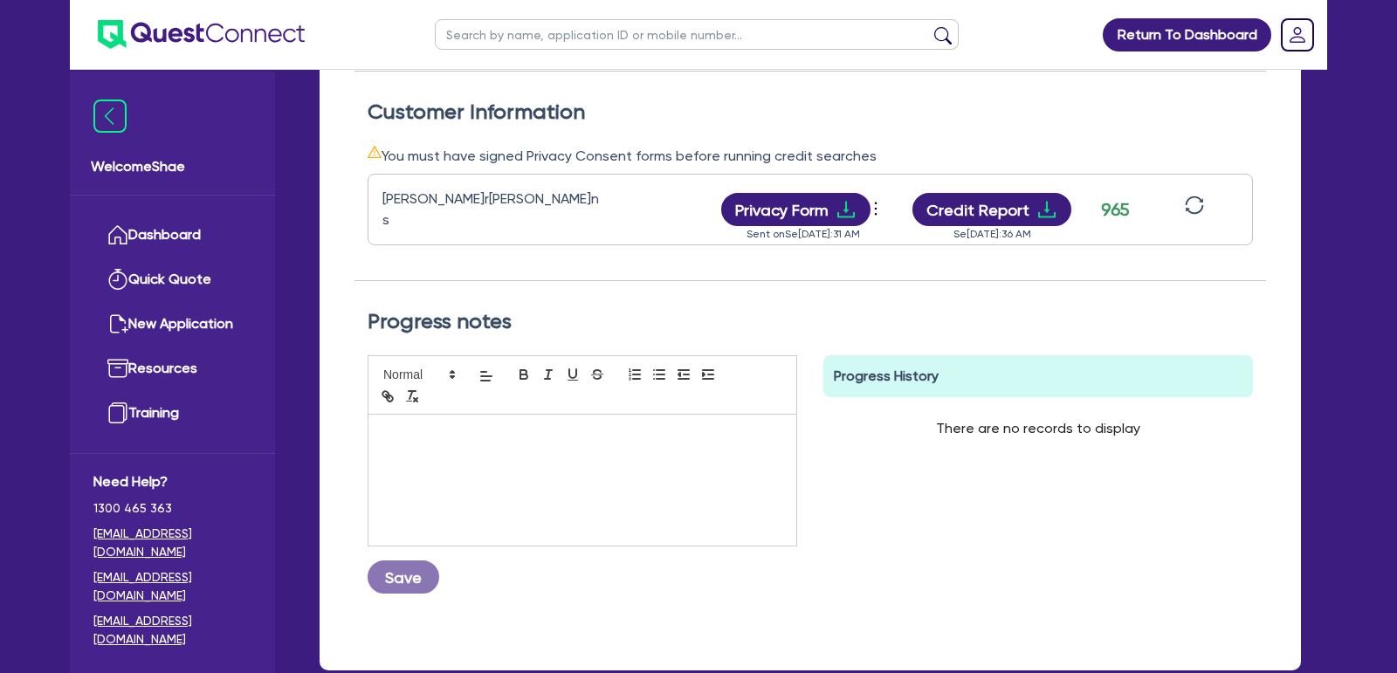
scroll to position [498, 0]
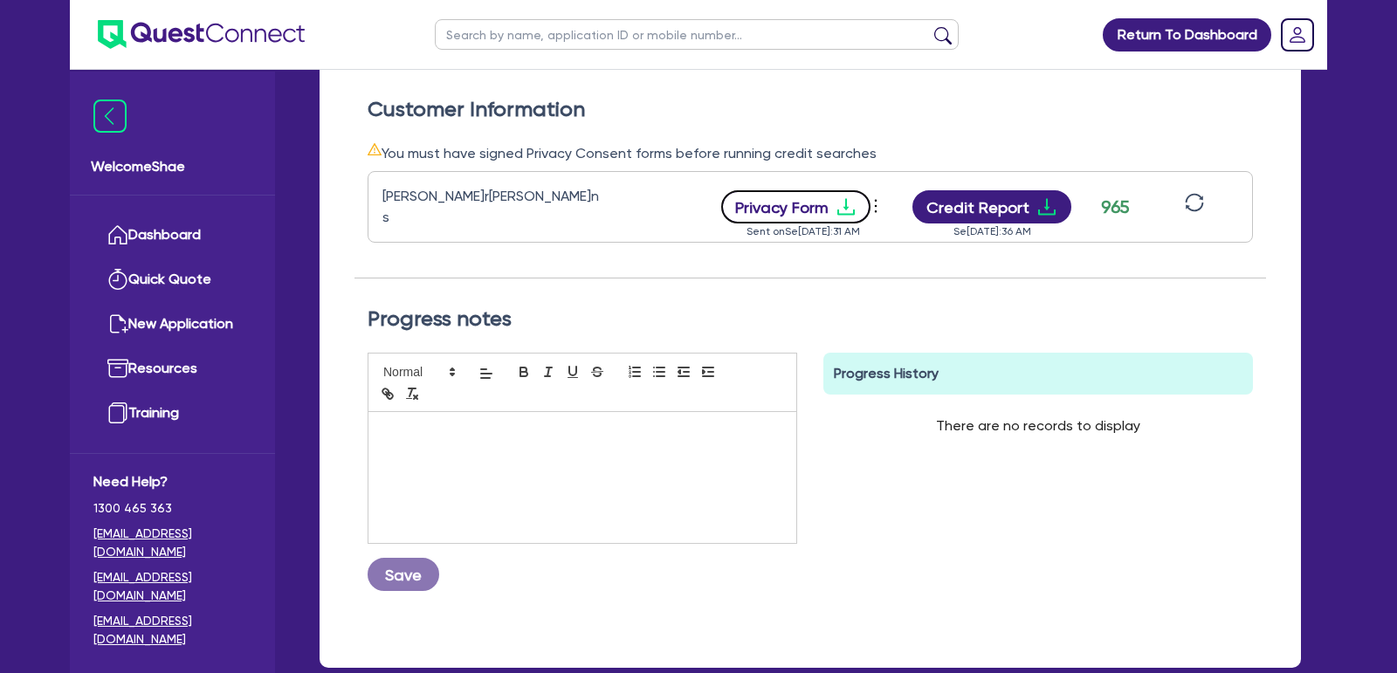
click at [840, 190] on button "Privacy Form" at bounding box center [796, 206] width 150 height 33
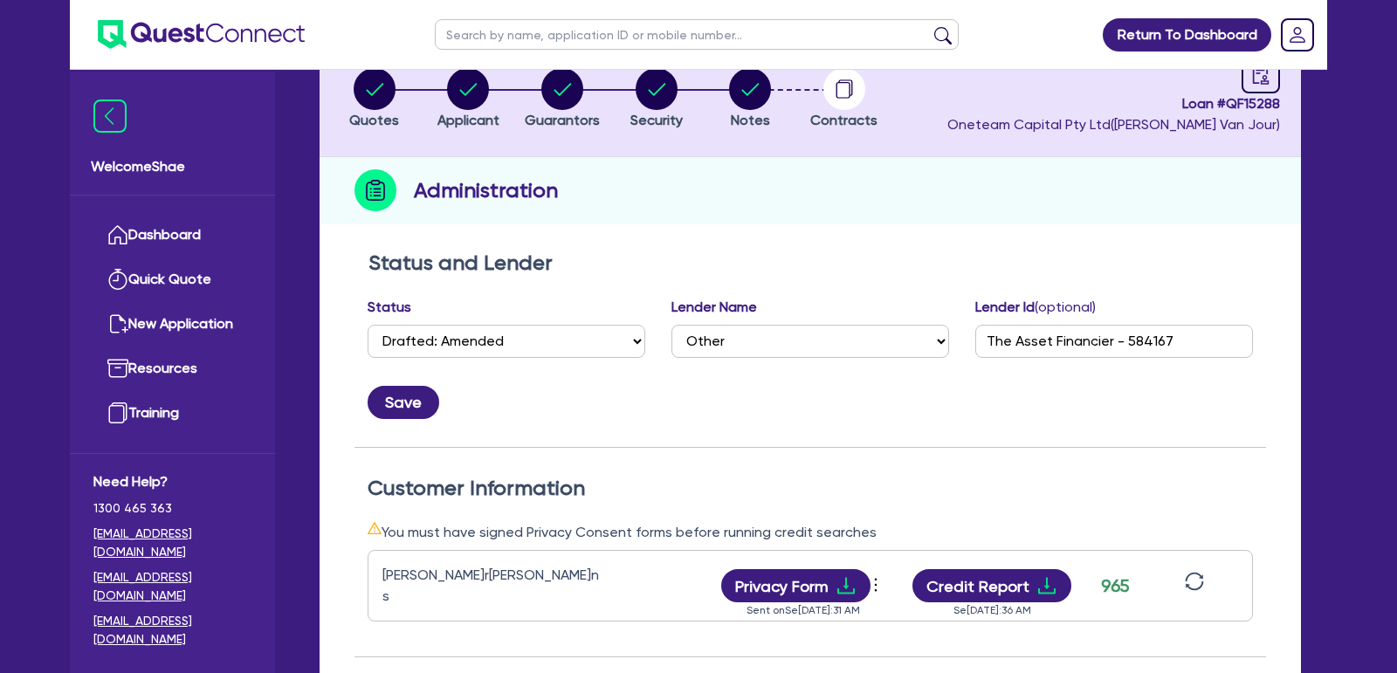
scroll to position [0, 0]
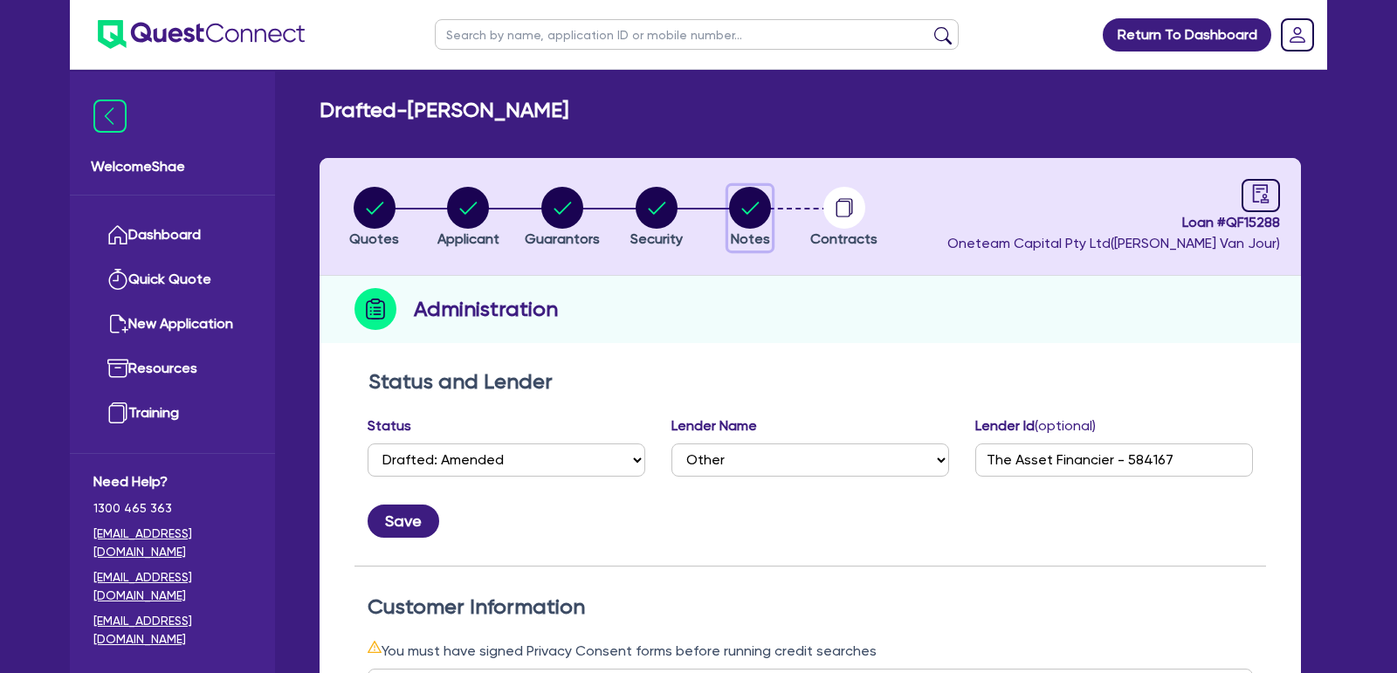
click at [755, 219] on circle "button" at bounding box center [750, 208] width 42 height 42
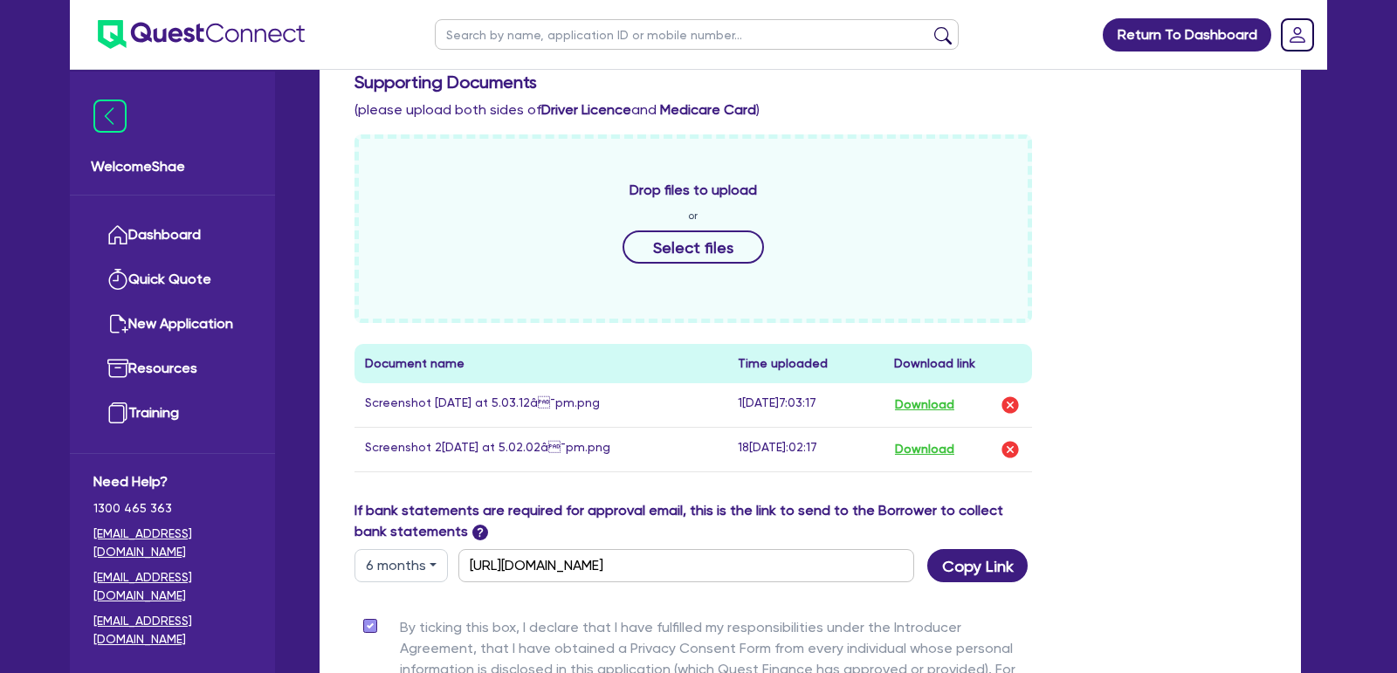
scroll to position [815, 0]
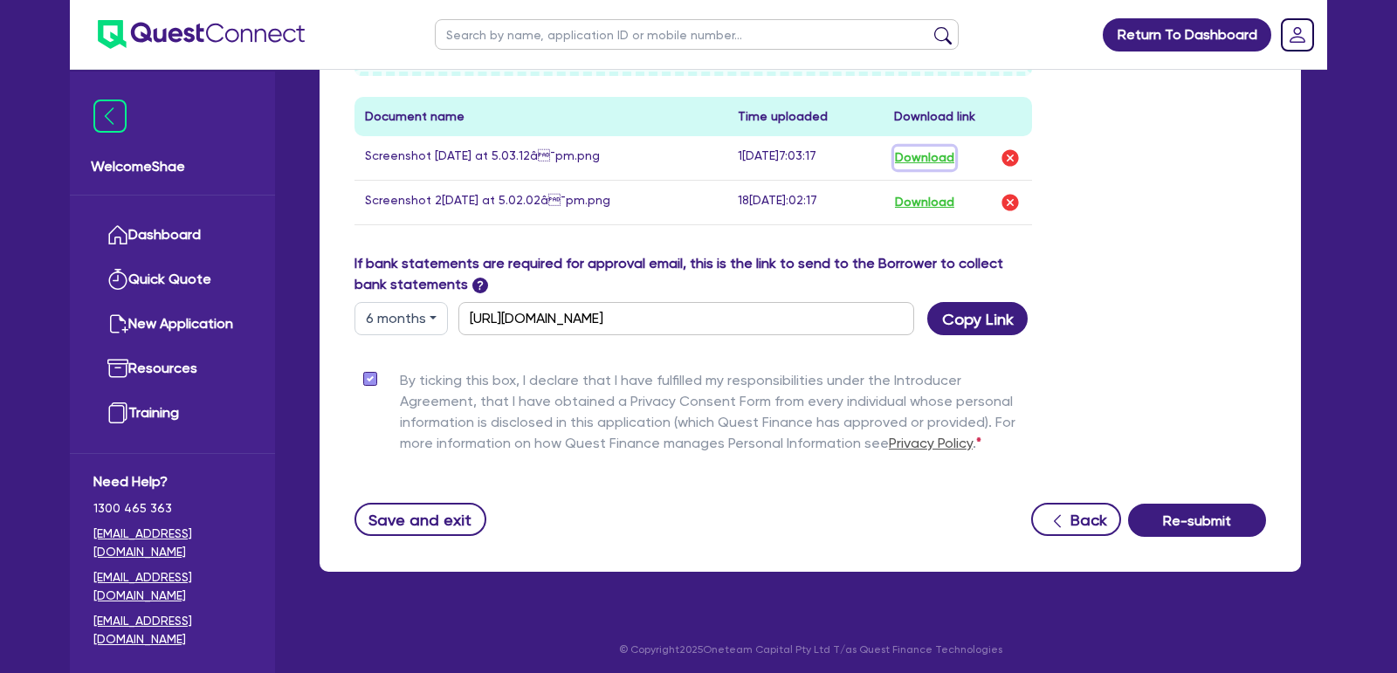
click at [920, 160] on button "Download" at bounding box center [924, 158] width 61 height 23
click at [920, 203] on button "Download" at bounding box center [924, 202] width 61 height 23
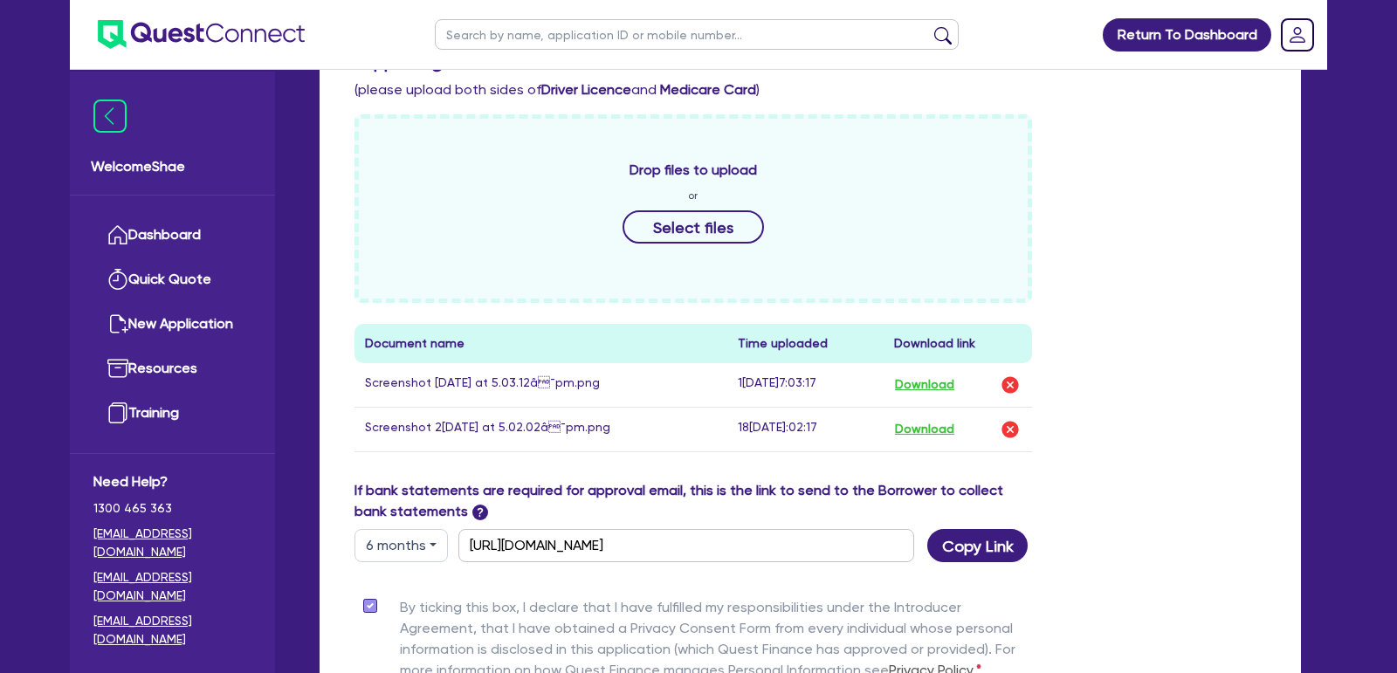
scroll to position [0, 0]
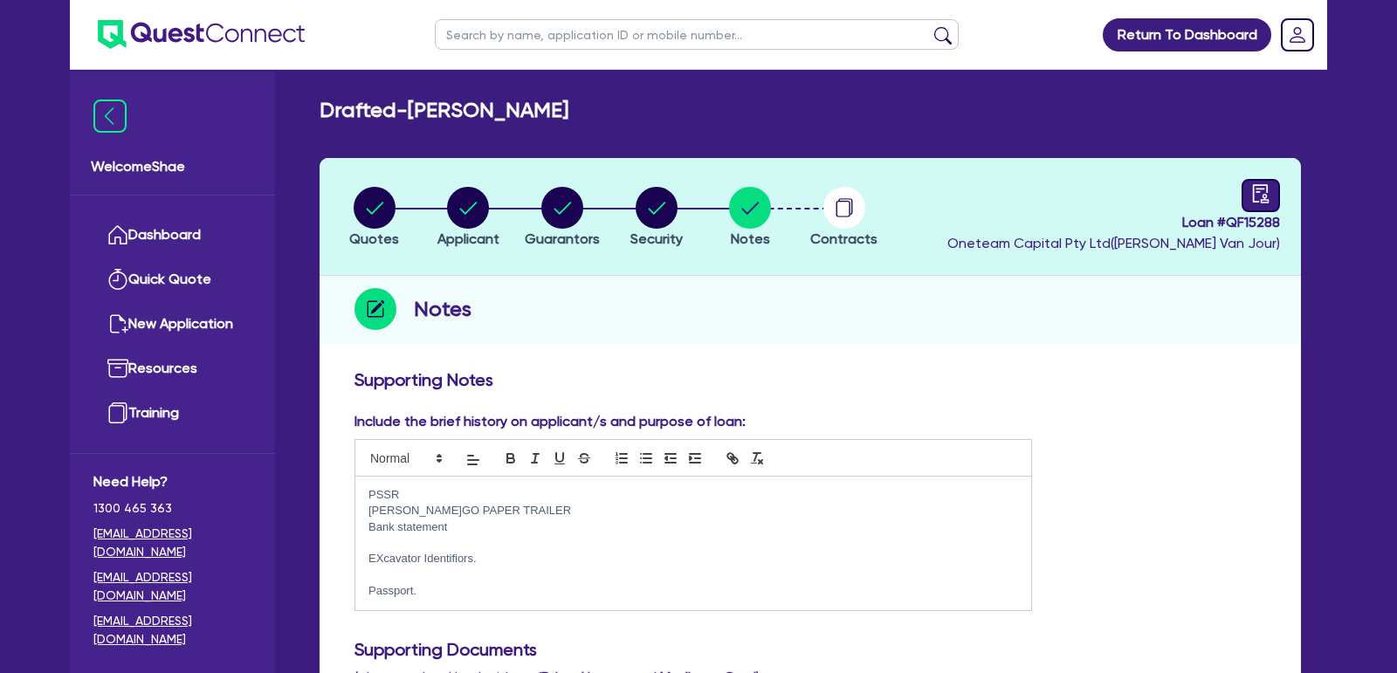
click at [1260, 186] on icon "audit" at bounding box center [1260, 193] width 19 height 19
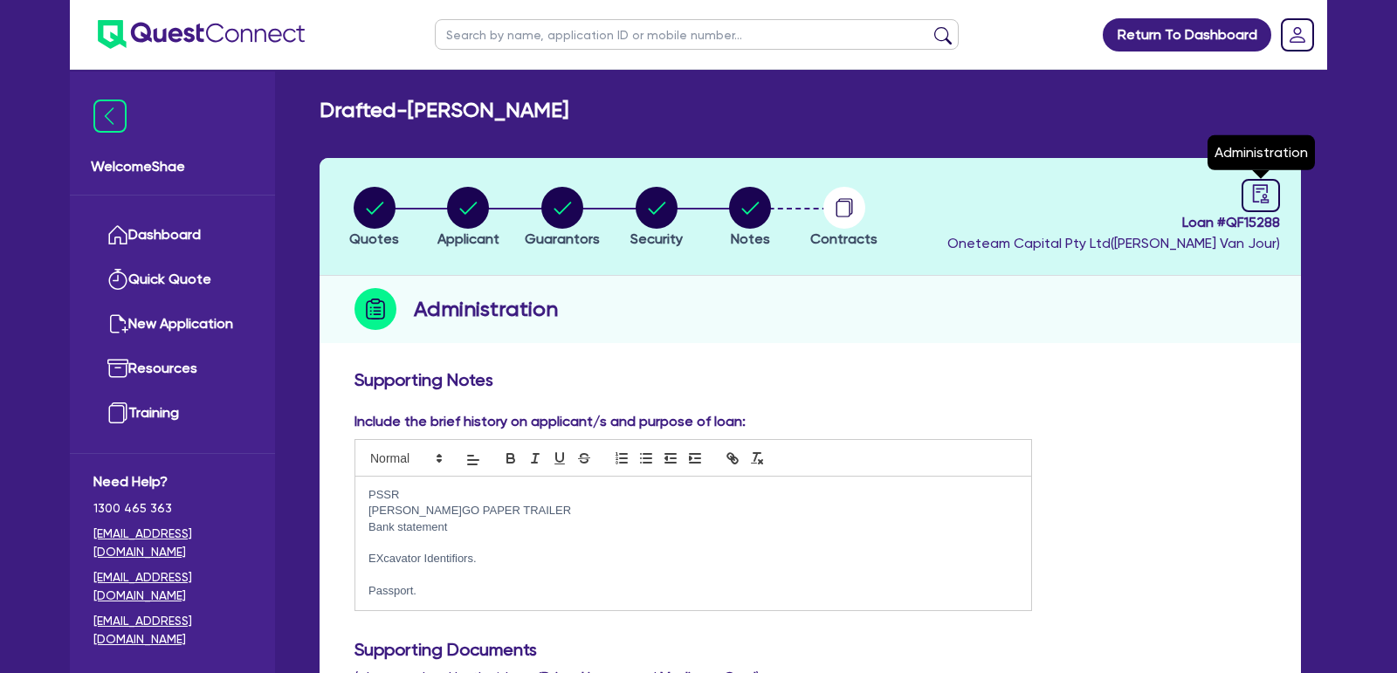
select select "DRAFTED_AMENDED"
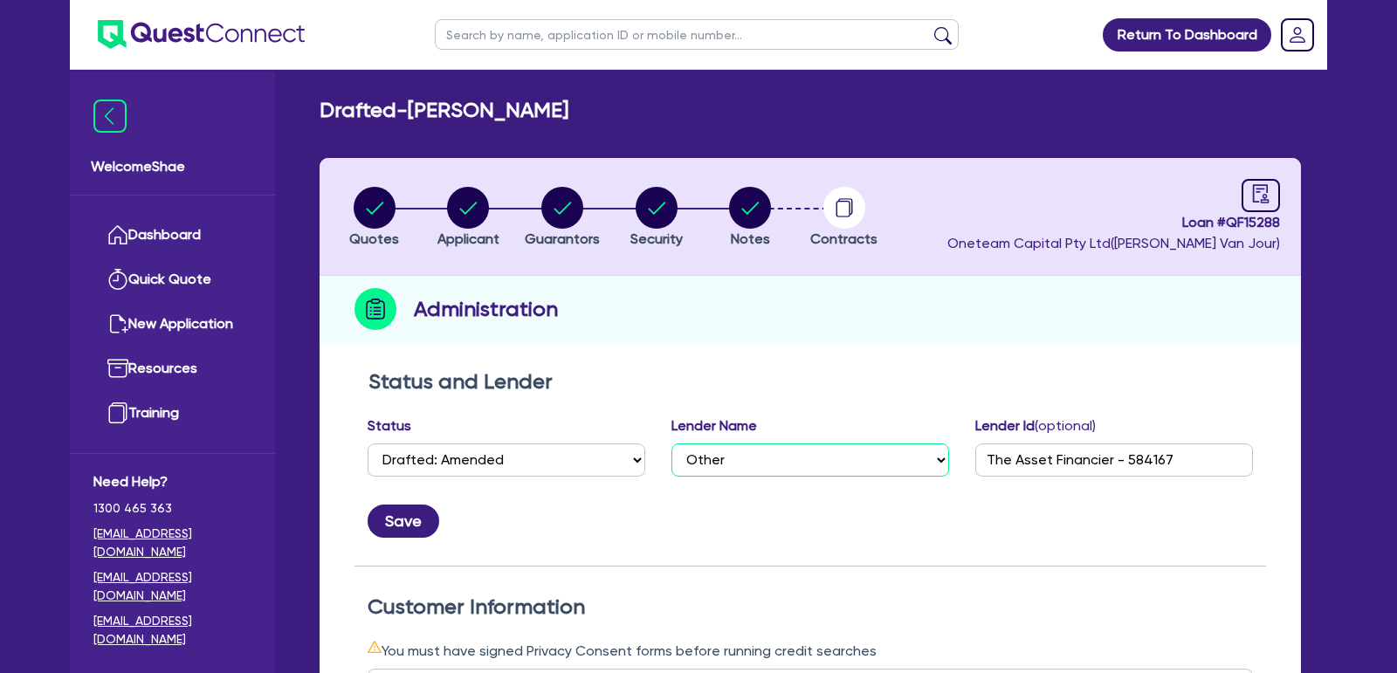
click at [729, 462] on select "Select AAMF AFS Alex Bank Angle Finance Azora Banjo BigStone BOQ Finance Brande…" at bounding box center [811, 460] width 278 height 33
select select "Plenti"
click at [672, 444] on select "Select AAMF AFS Alex Bank Angle Finance Azora Banjo BigStone BOQ Finance Brande…" at bounding box center [811, 460] width 278 height 33
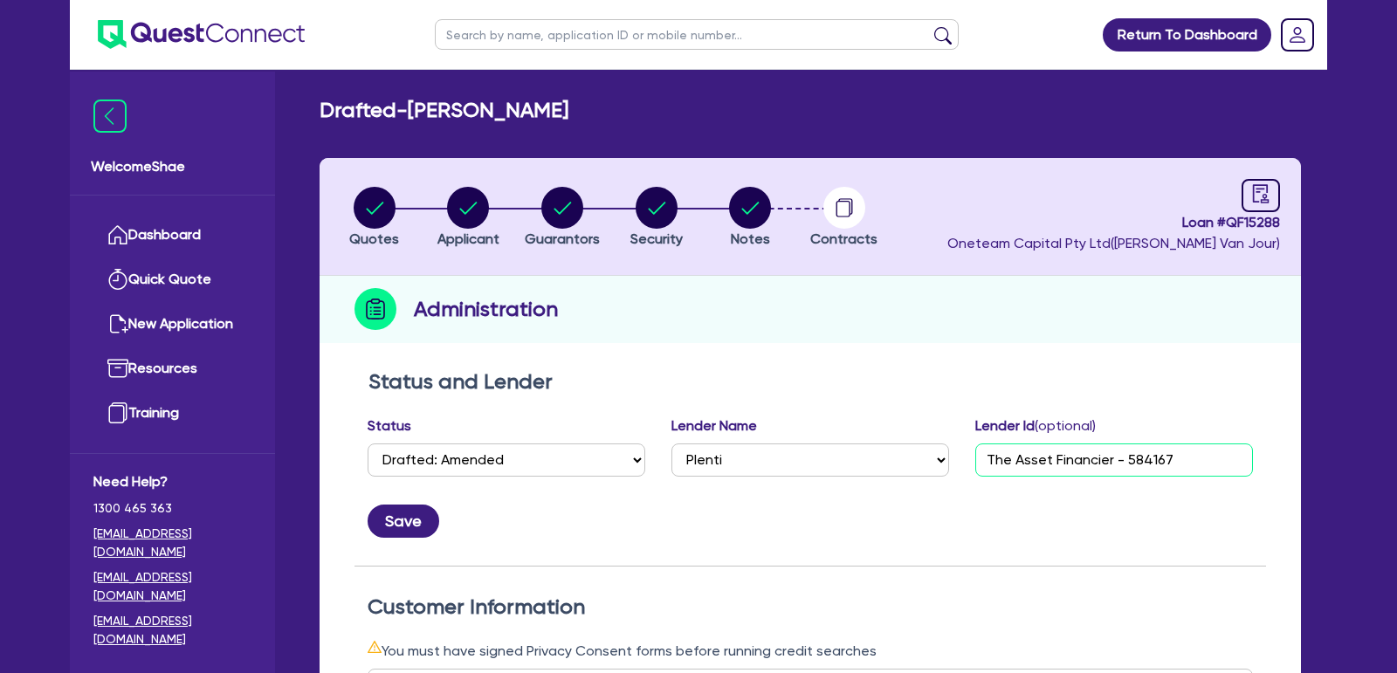
click at [1072, 459] on input "The Asset Financier - 584167" at bounding box center [1114, 460] width 278 height 33
paste input "BJ99116974"
type input "BJ99116974"
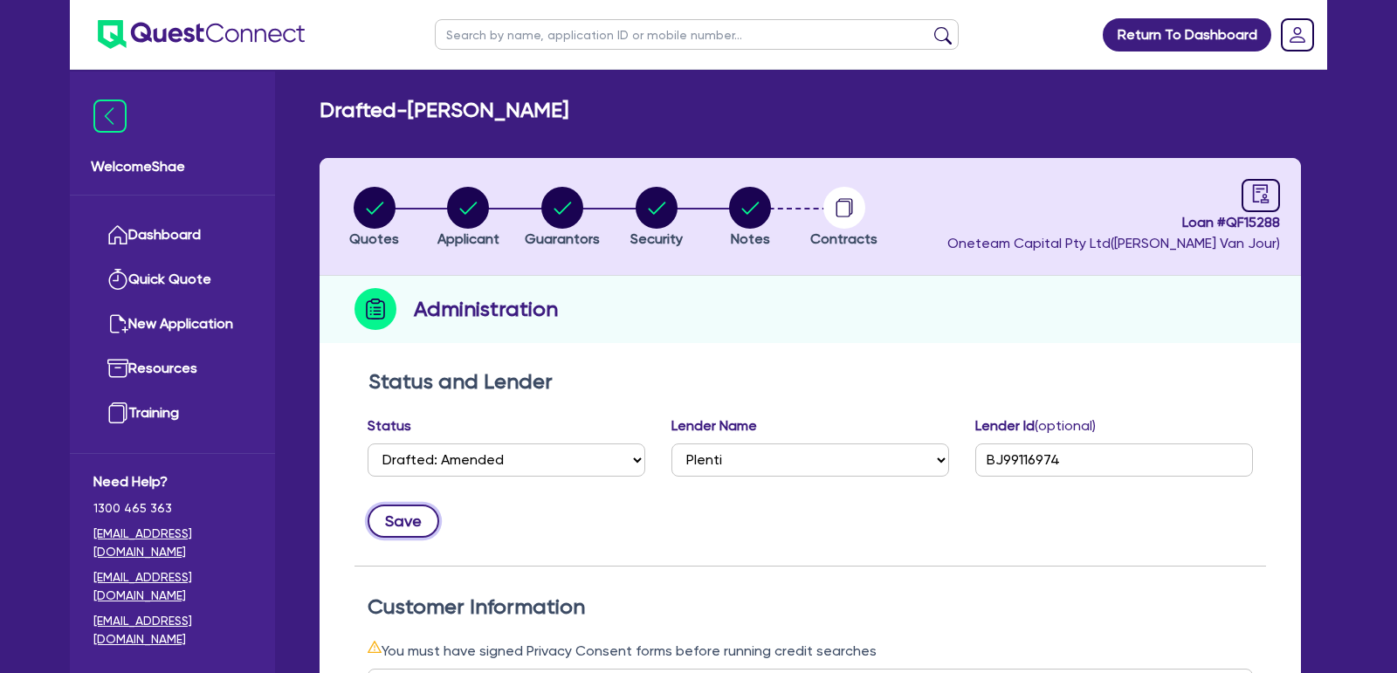
click at [391, 514] on button "Save" at bounding box center [404, 521] width 72 height 33
click at [465, 34] on input "text" at bounding box center [697, 34] width 524 height 31
type input "[PERSON_NAME]ms"
click button "submit" at bounding box center [943, 38] width 28 height 24
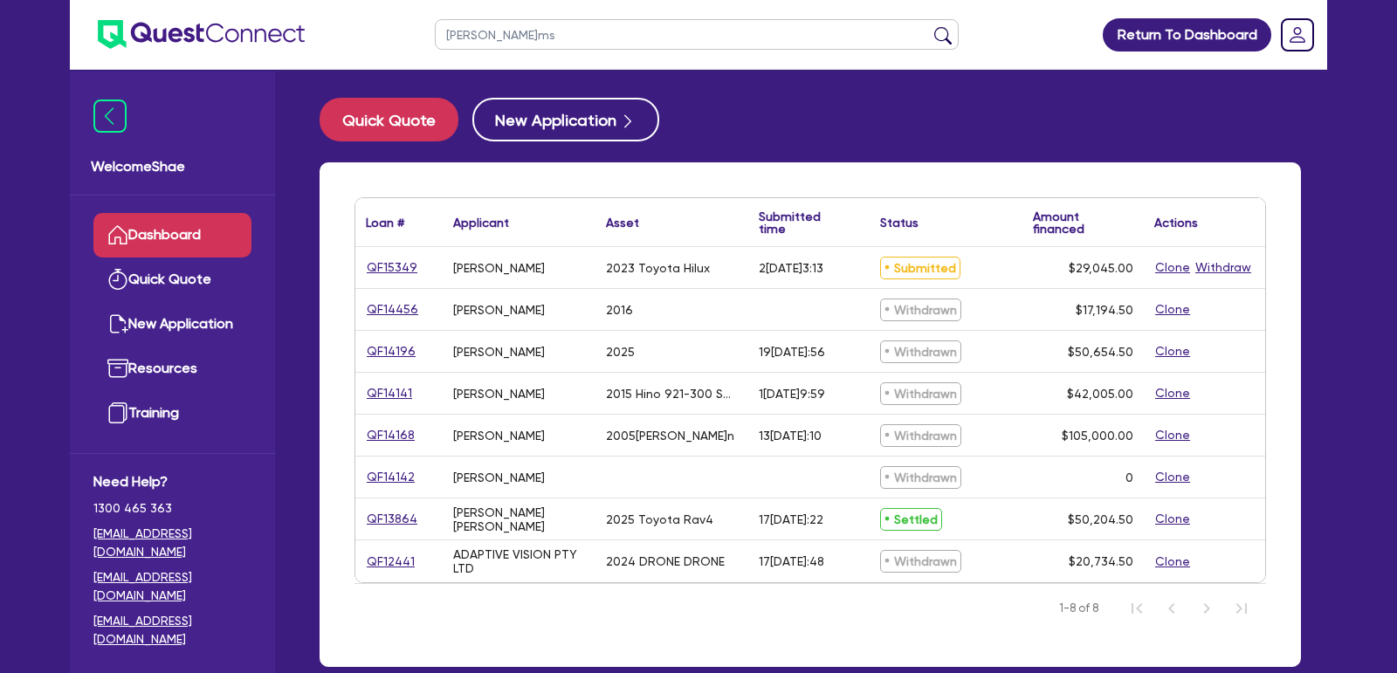
click at [414, 268] on div "QF15349" at bounding box center [398, 268] width 65 height 20
click at [396, 268] on link "QF15349" at bounding box center [392, 268] width 52 height 20
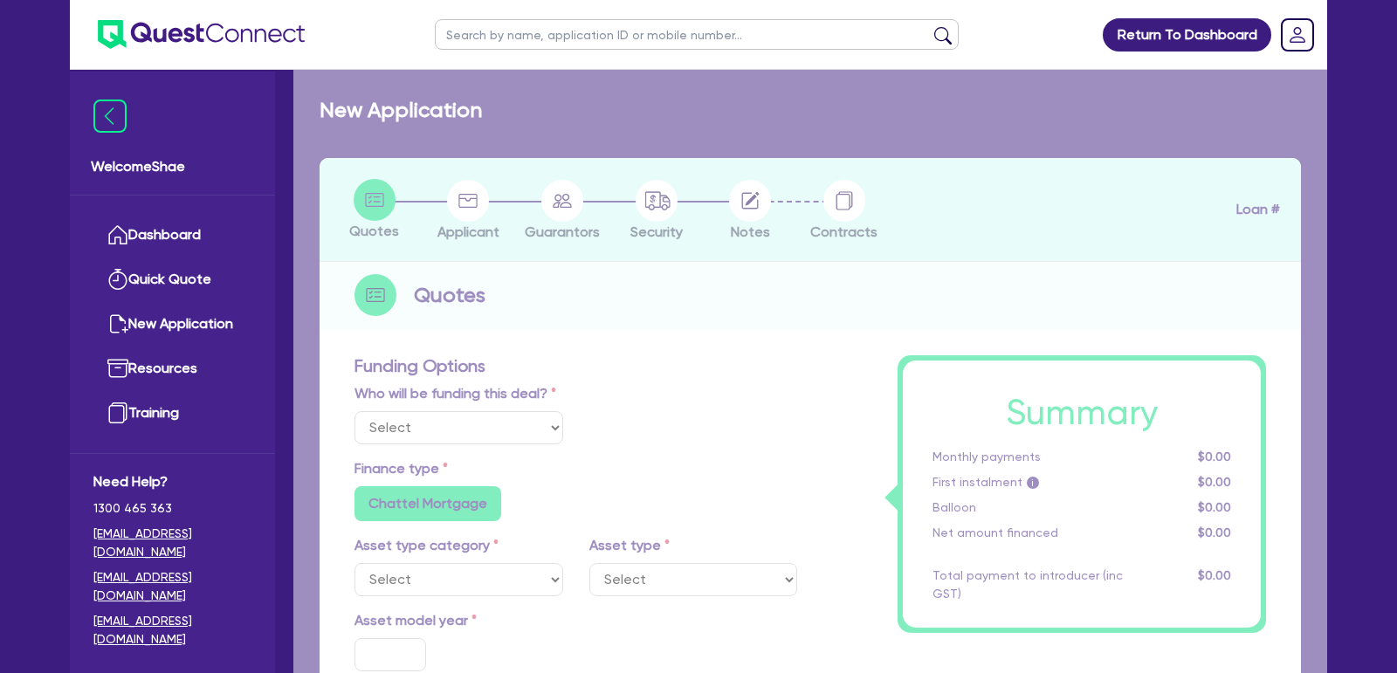
select select "Other"
select select "CARS_AND_LIGHT_TRUCKS"
type input "2023"
type input "30,000"
type input "3,000"
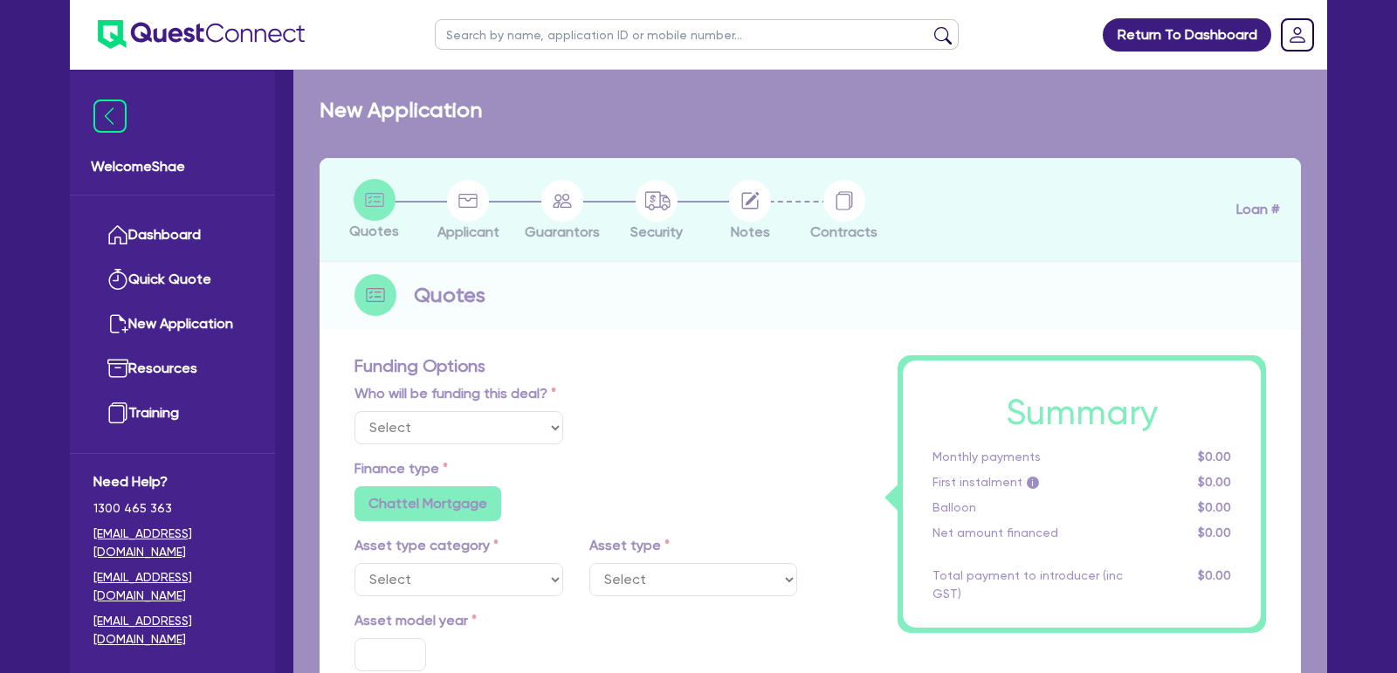
type input "5"
type input "1,452.25"
type input "8.9"
type input "495.45"
type input "1,363.64"
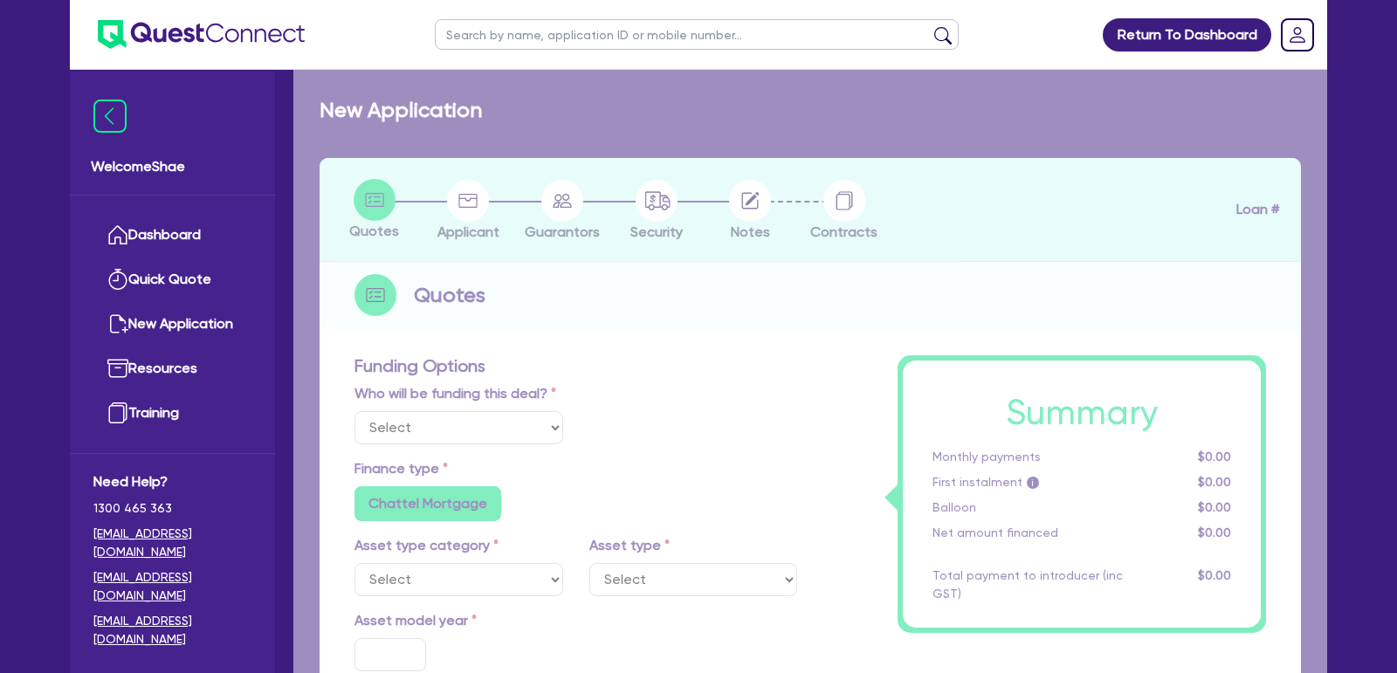
radio input "true"
select select "PASSENGER_VEHICLES"
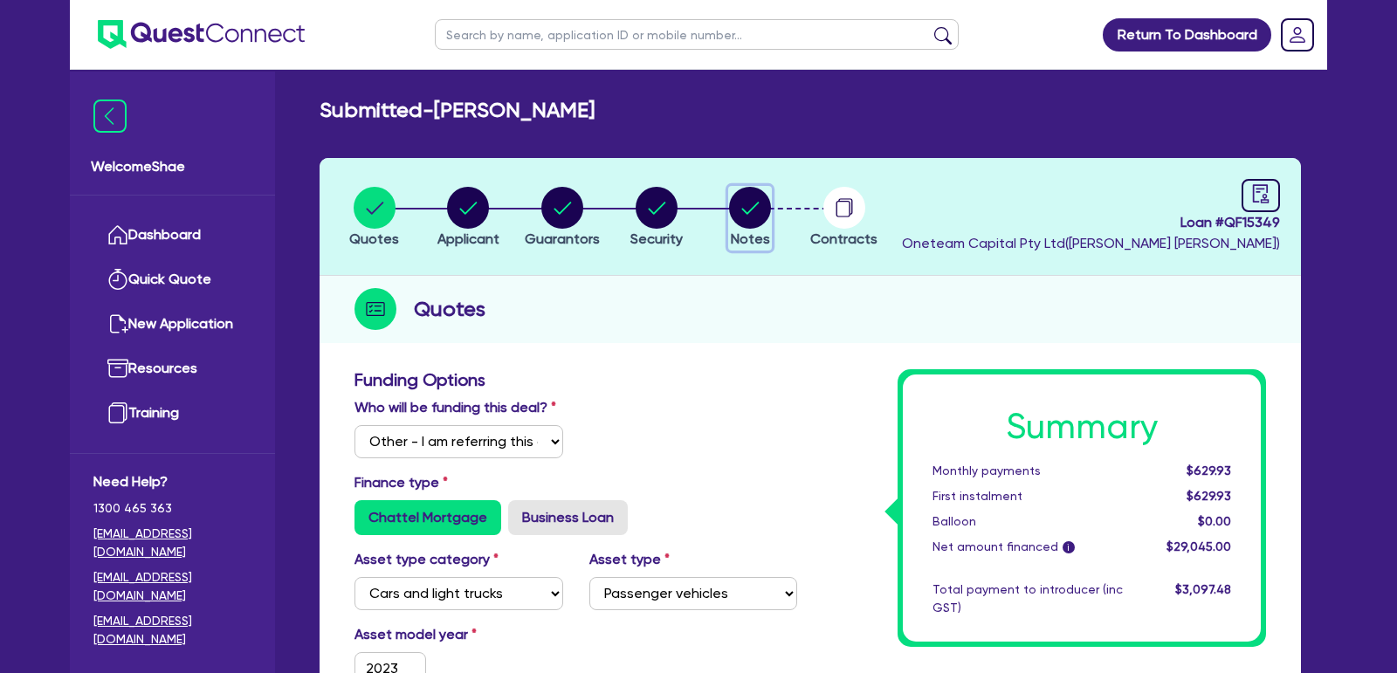
click at [762, 208] on circle "button" at bounding box center [750, 208] width 42 height 42
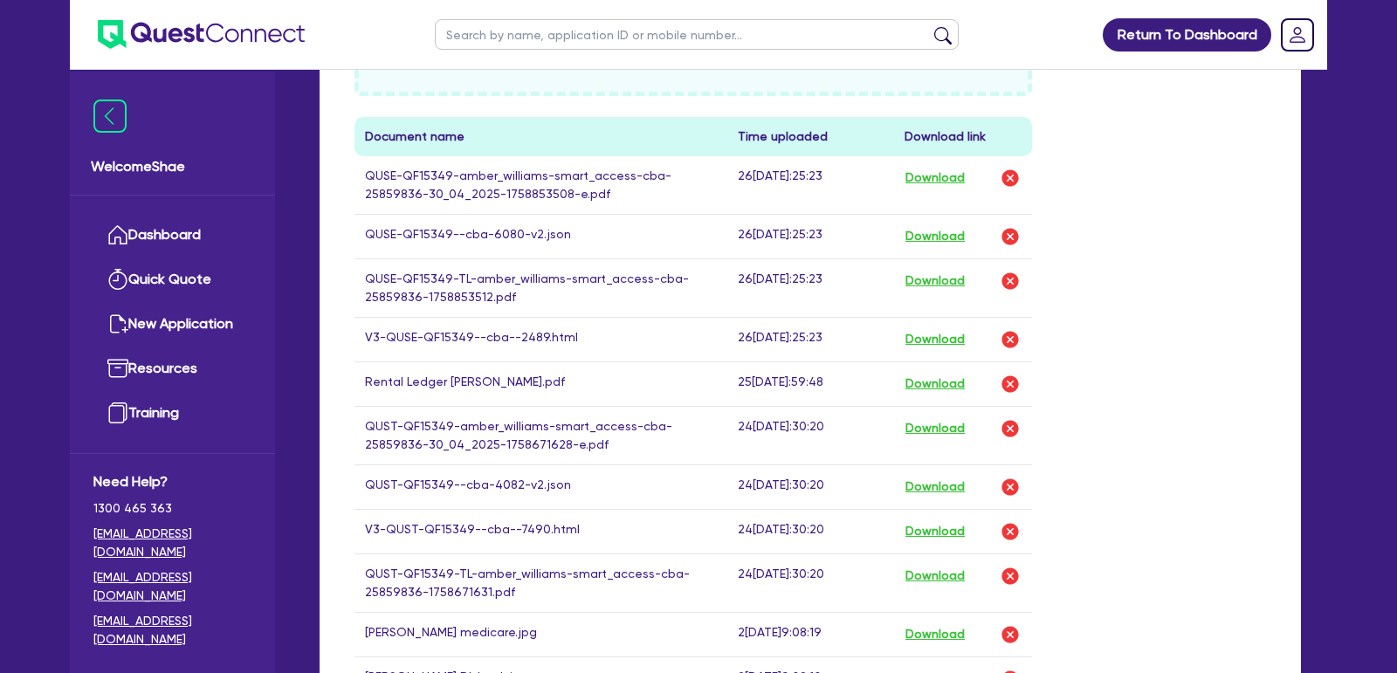
scroll to position [858, 0]
click at [921, 329] on button "Download" at bounding box center [935, 340] width 61 height 23
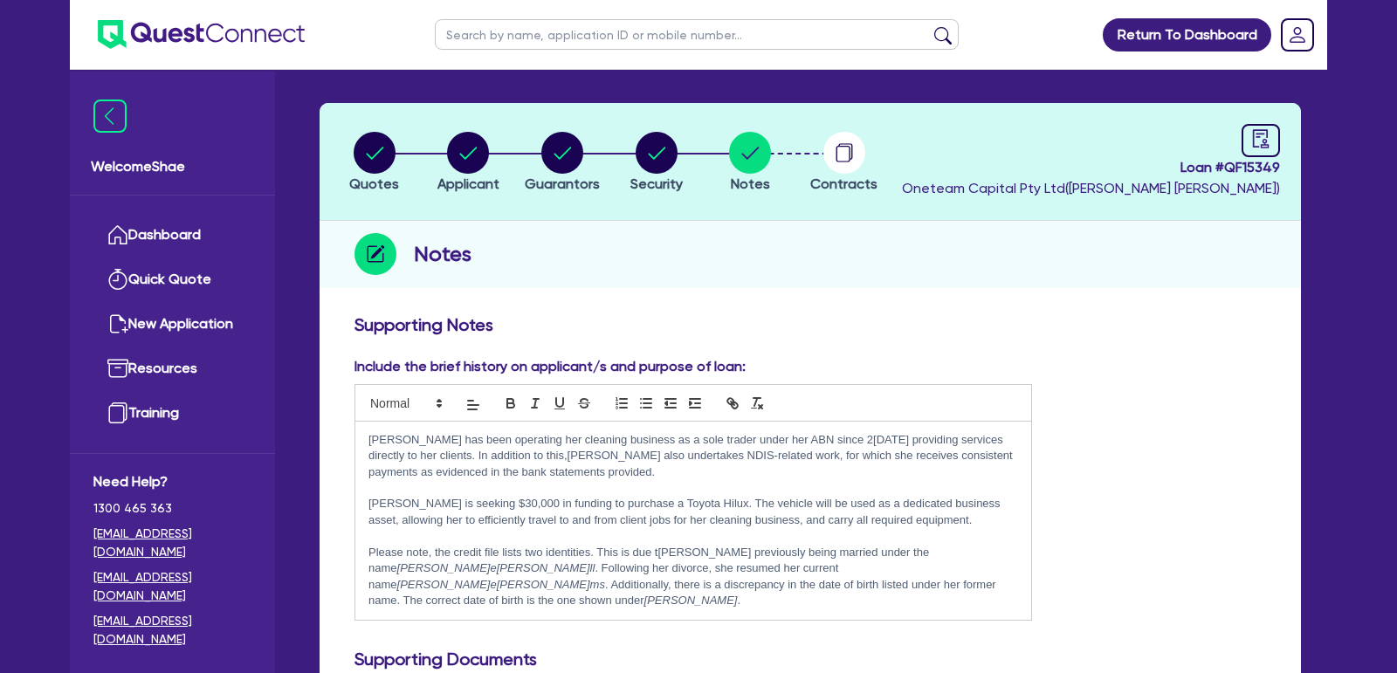
scroll to position [0, 0]
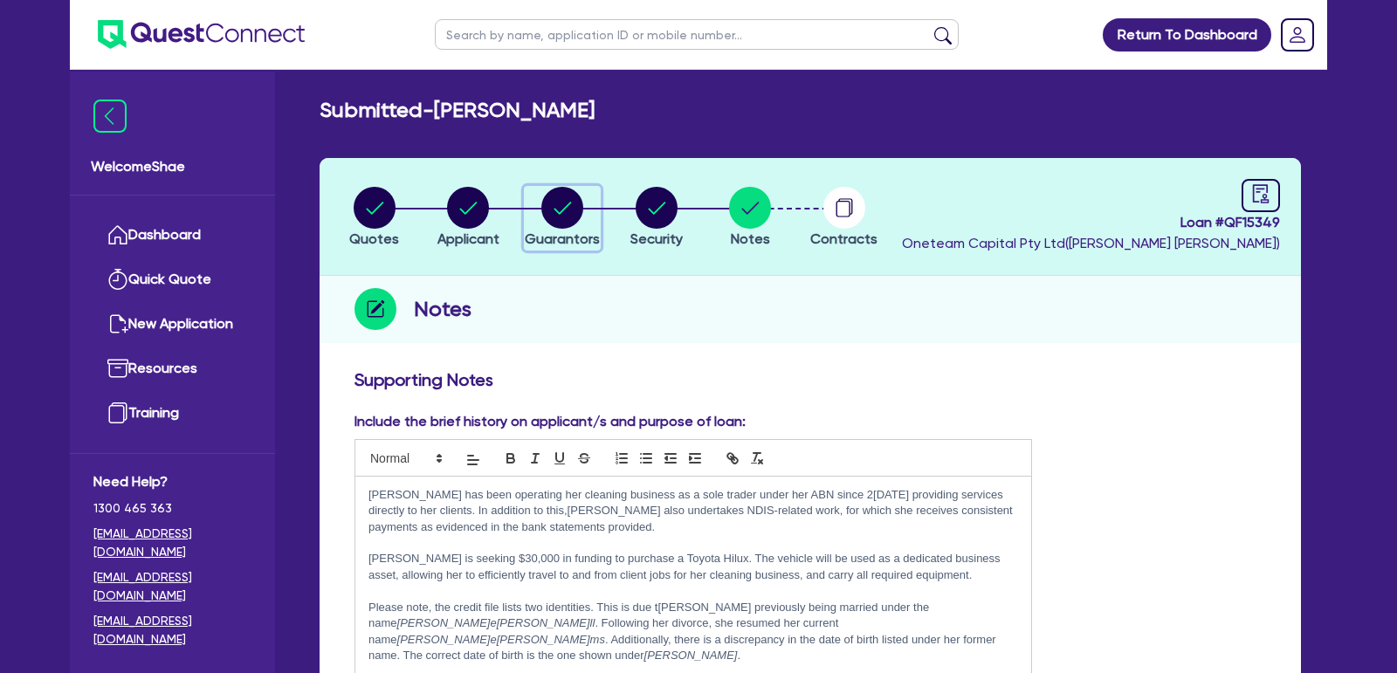
click at [568, 220] on circle "button" at bounding box center [562, 208] width 42 height 42
select select "MISS"
select select "[GEOGRAPHIC_DATA]"
select select "SINGLE"
select select "VEHICLE"
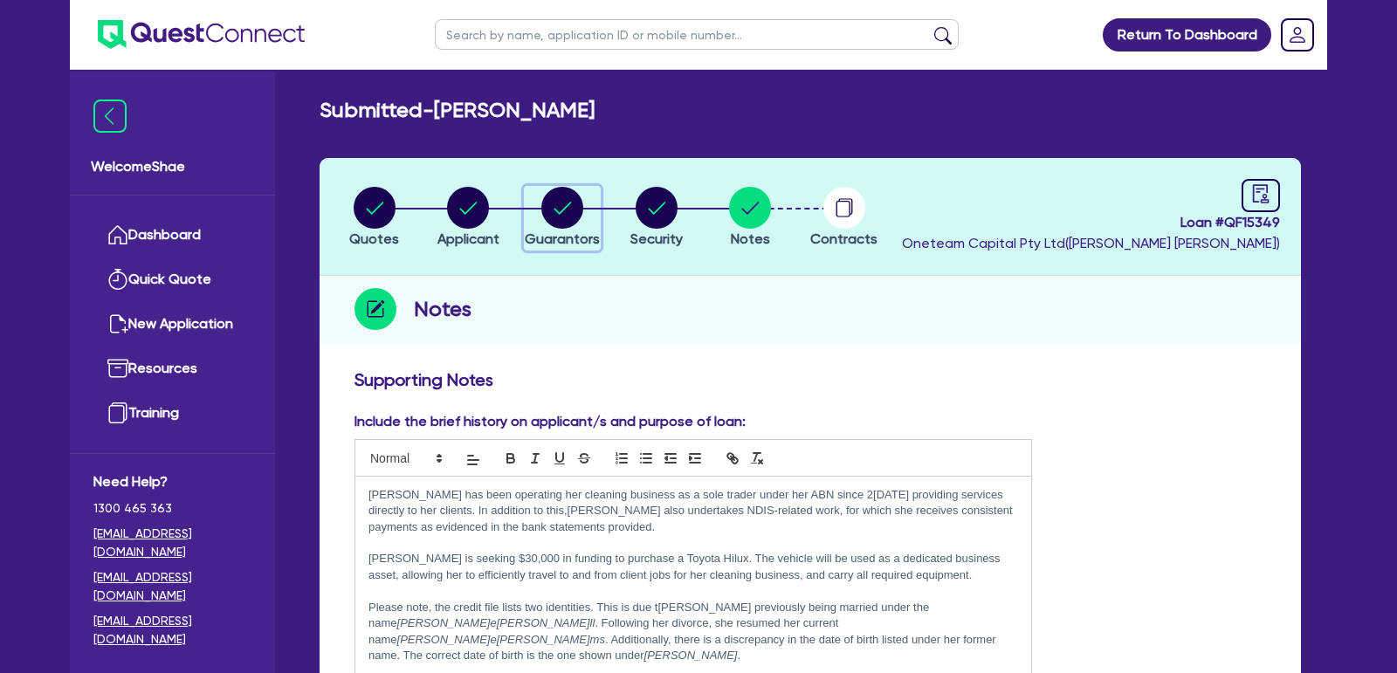
select select "VEHICLE"
select select "CASH"
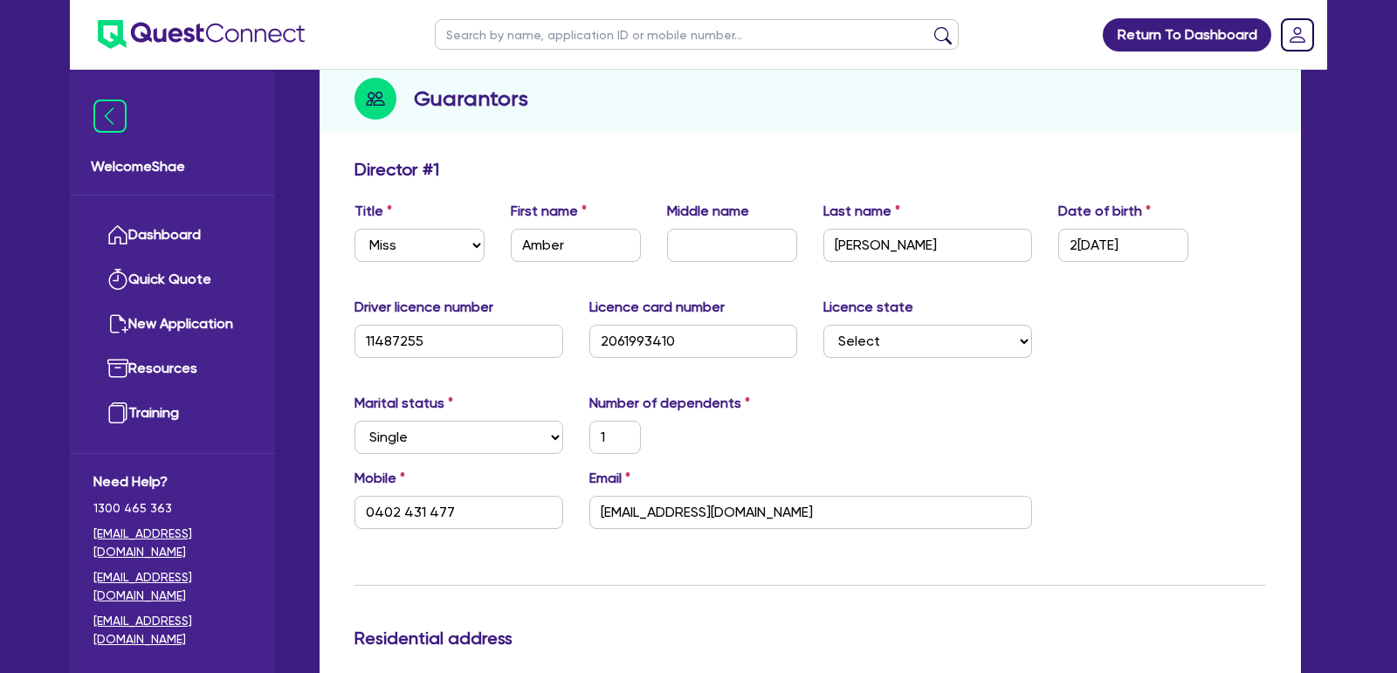
scroll to position [210, 0]
click at [689, 508] on input "[EMAIL_ADDRESS][DOMAIN_NAME]" at bounding box center [810, 513] width 443 height 33
click at [398, 509] on input "0402 431 477" at bounding box center [459, 513] width 209 height 33
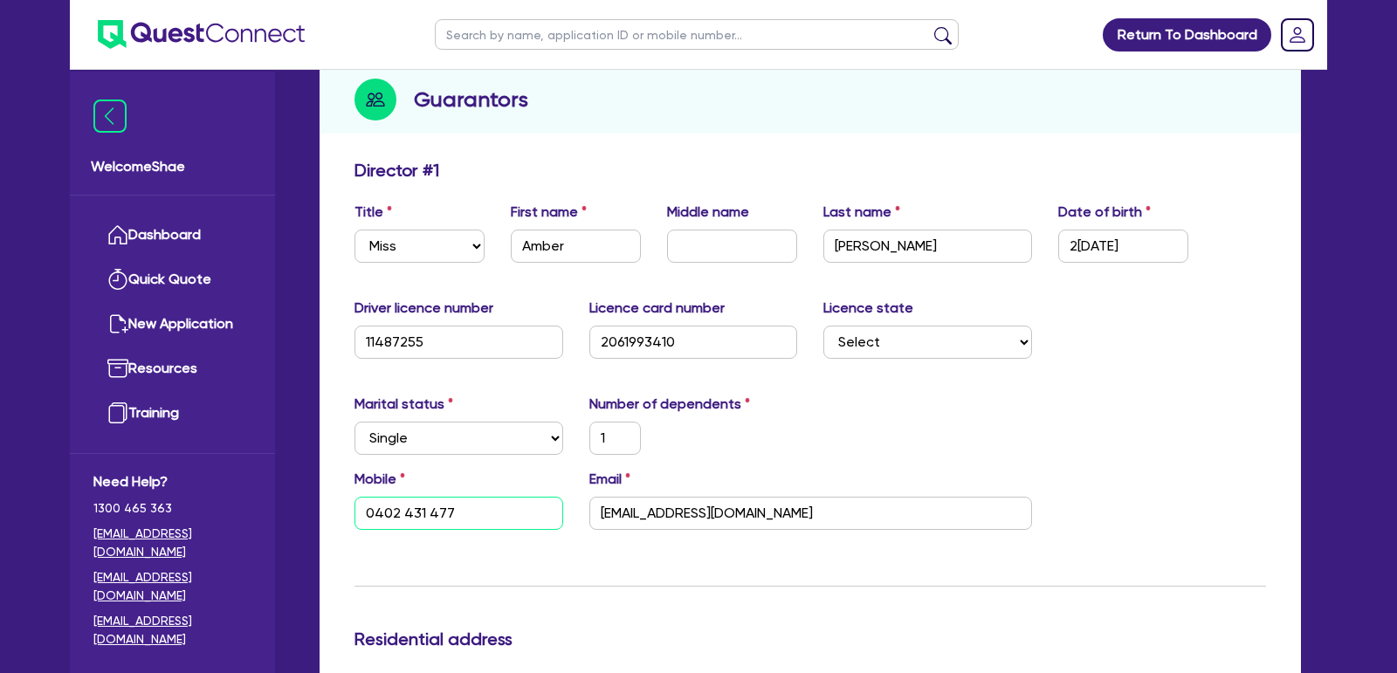
click at [398, 509] on input "0402 431 477" at bounding box center [459, 513] width 209 height 33
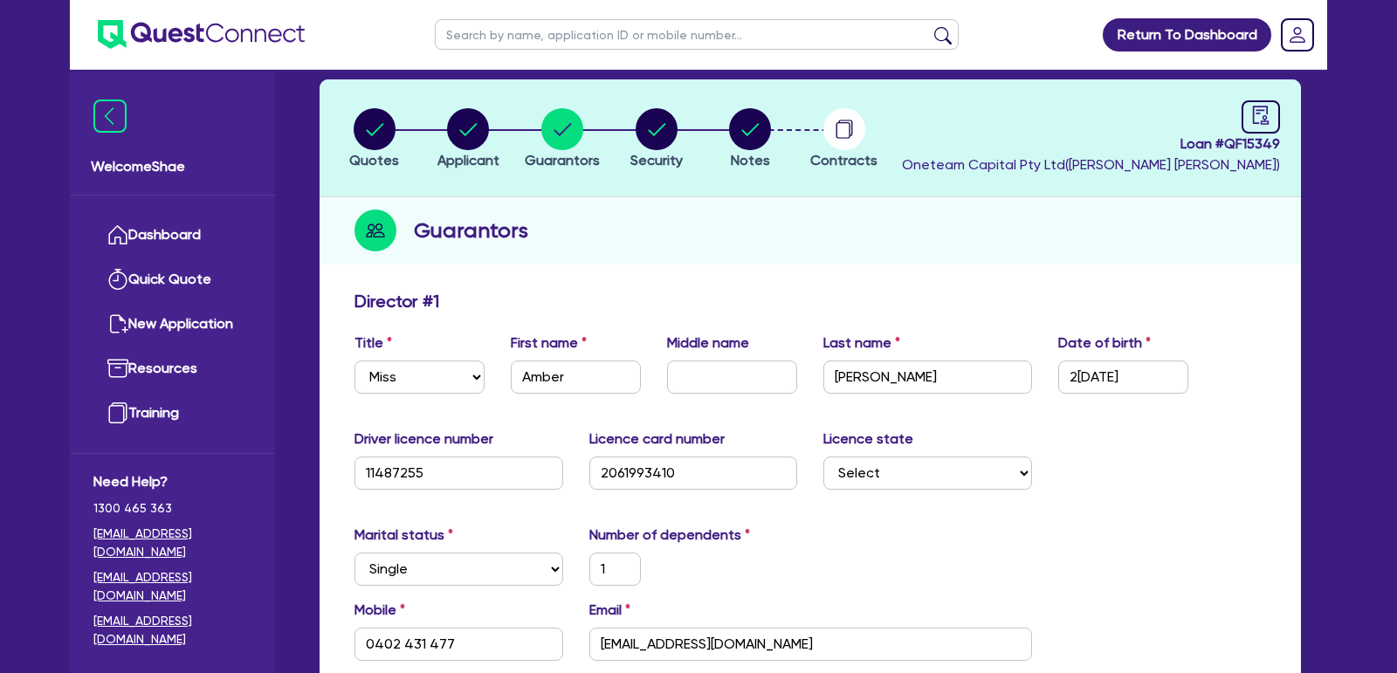
scroll to position [74, 0]
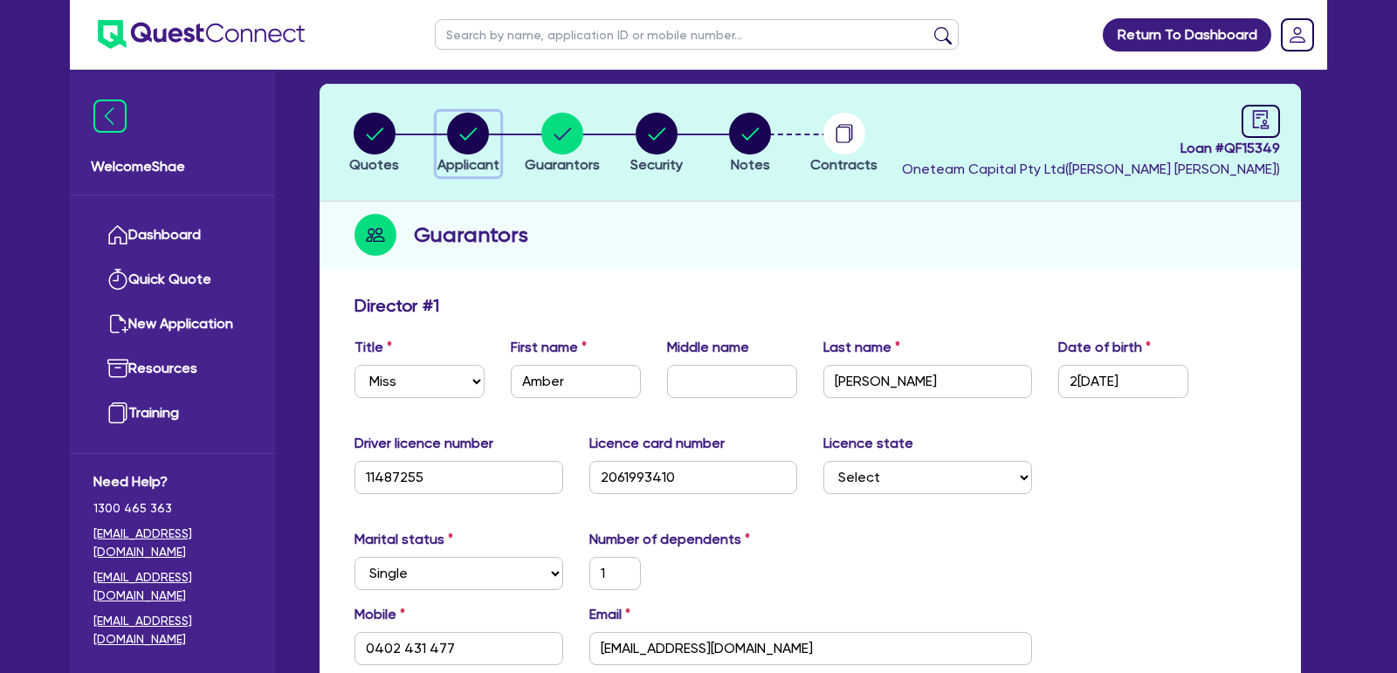
click at [470, 139] on circle "button" at bounding box center [468, 134] width 42 height 42
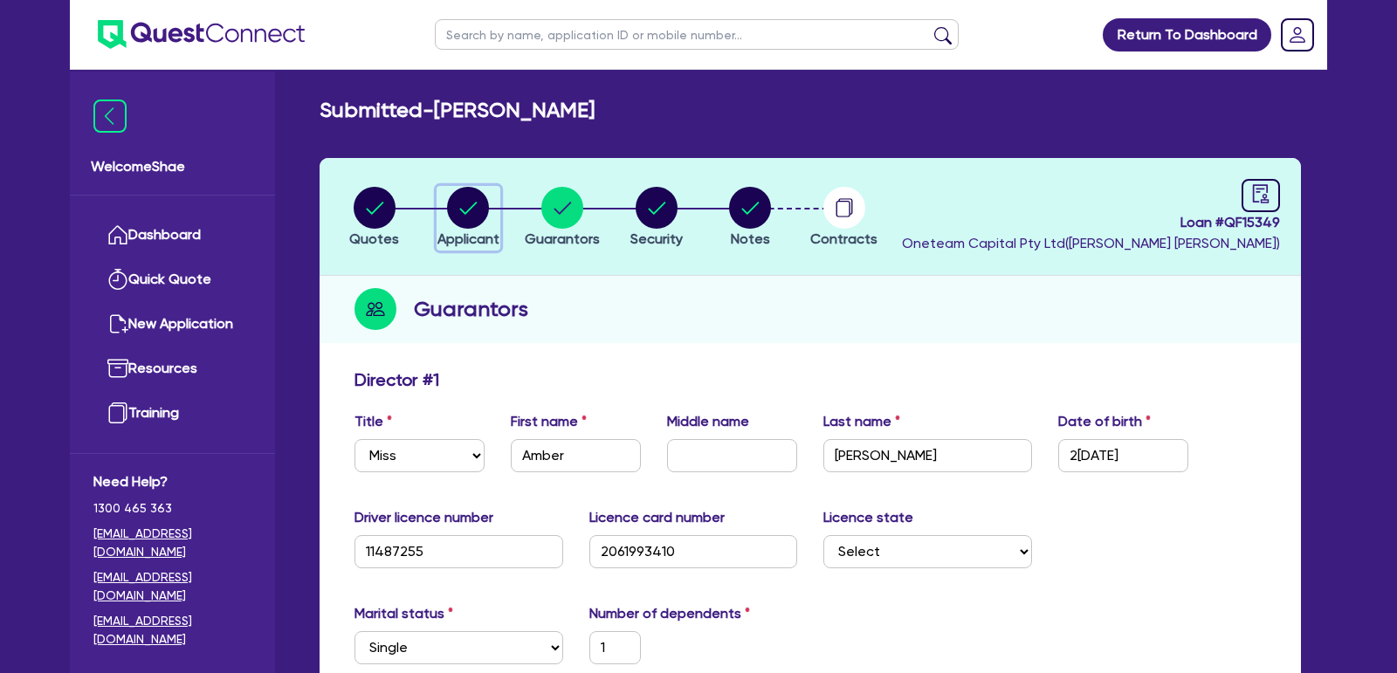
select select "SOLE_TRADER"
select select "ADMINISTRATIVE_SUPPORT"
select select "DOMESTIC_COMMERCIAL_CLEANING"
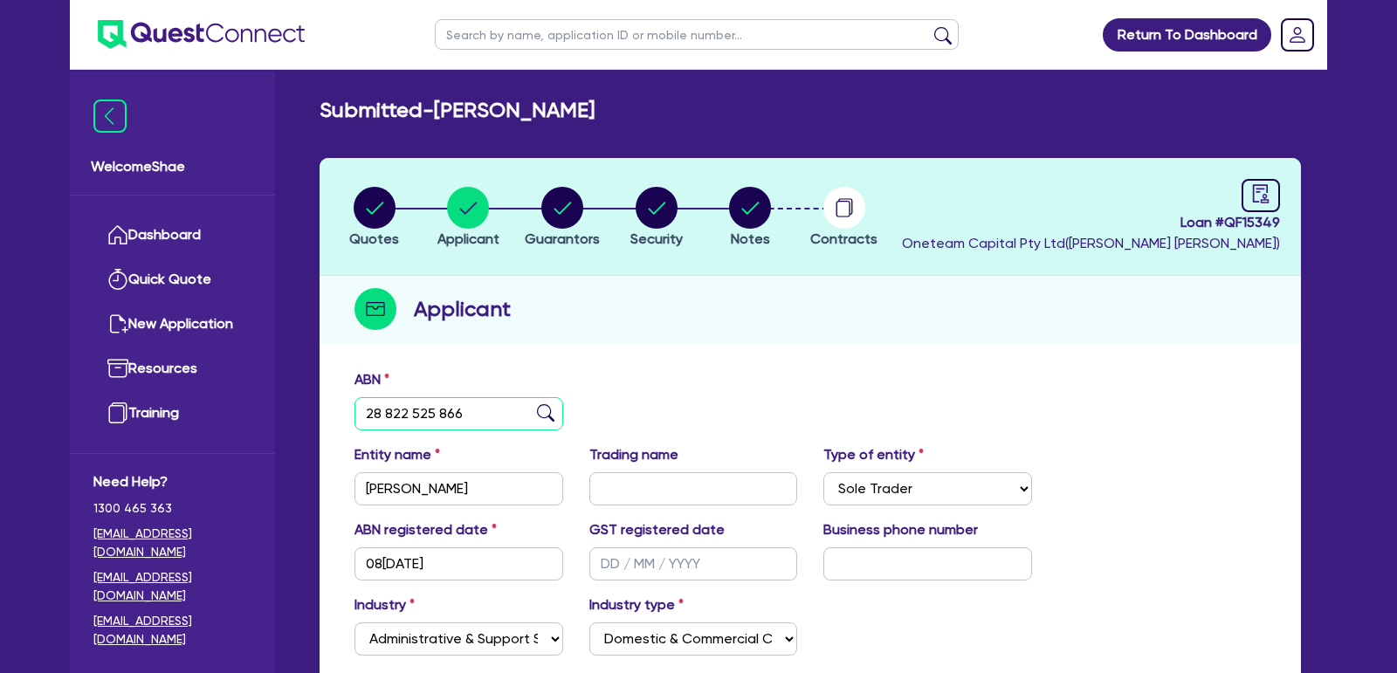
click at [407, 406] on input "28 822 525 866" at bounding box center [459, 413] width 209 height 33
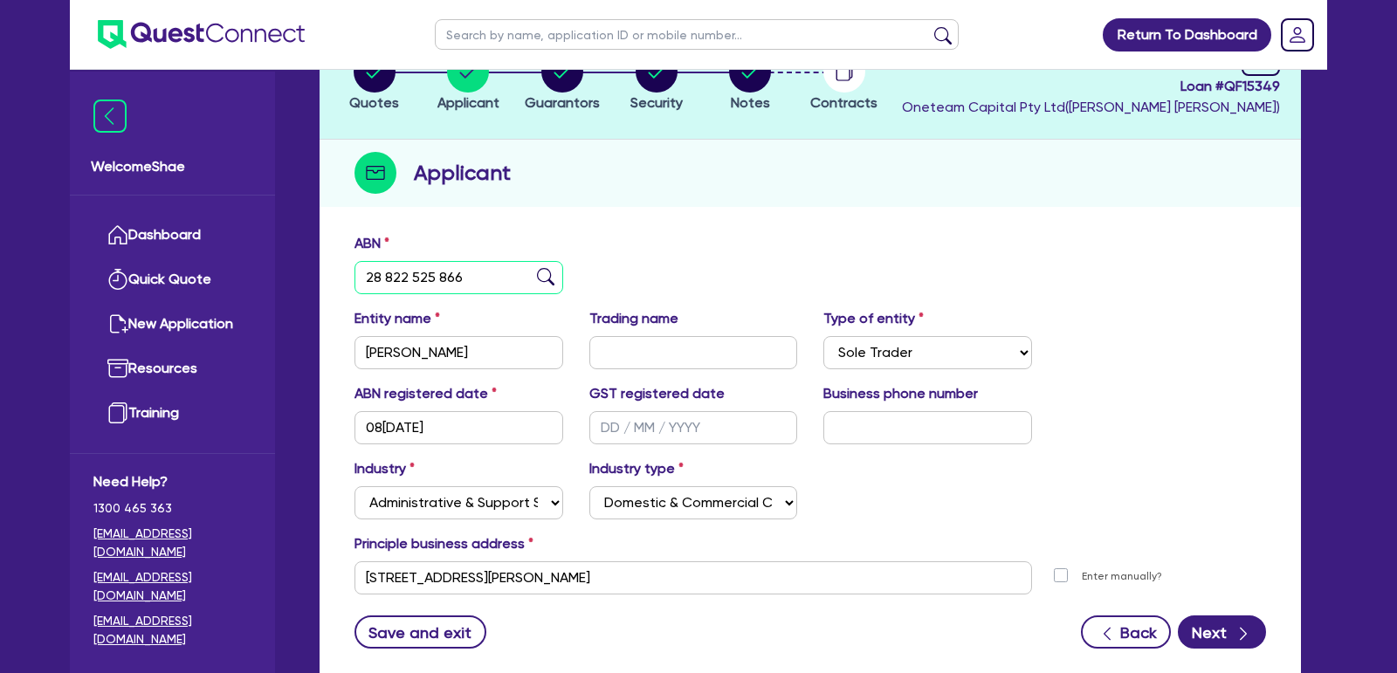
scroll to position [251, 0]
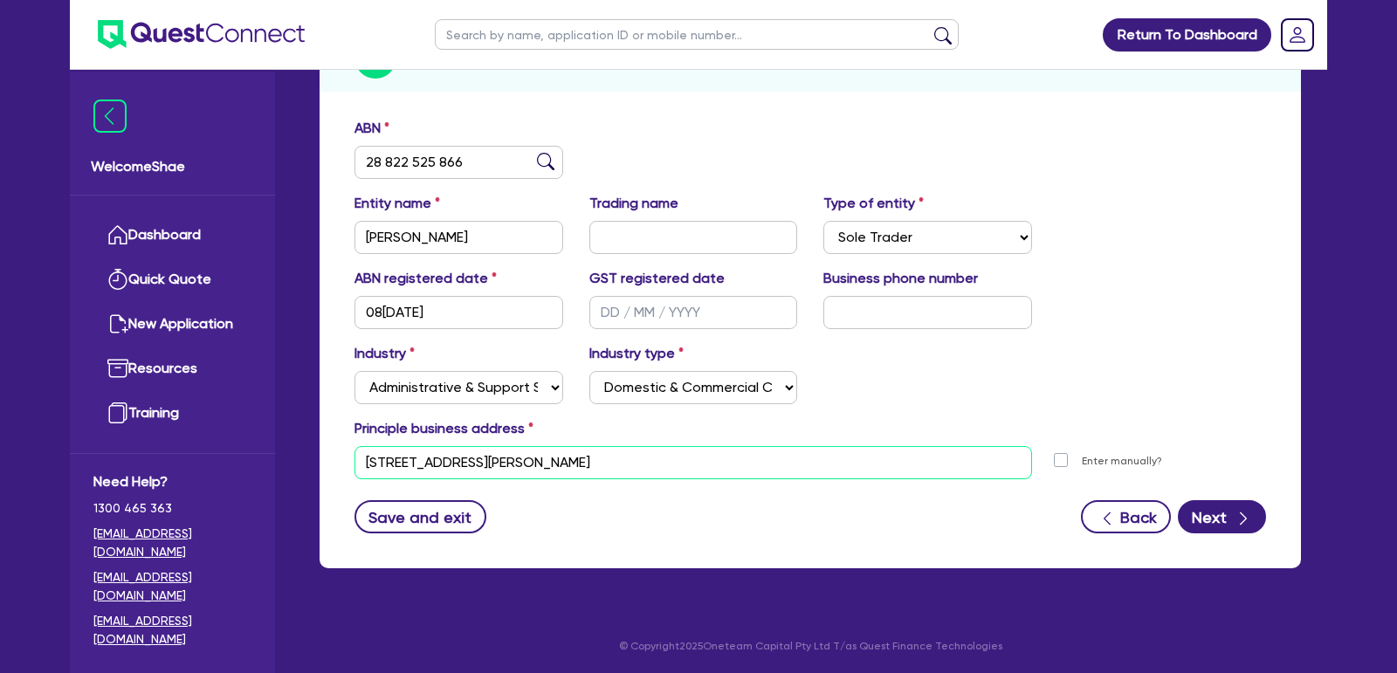
click at [460, 464] on input "[STREET_ADDRESS][PERSON_NAME]" at bounding box center [694, 462] width 678 height 33
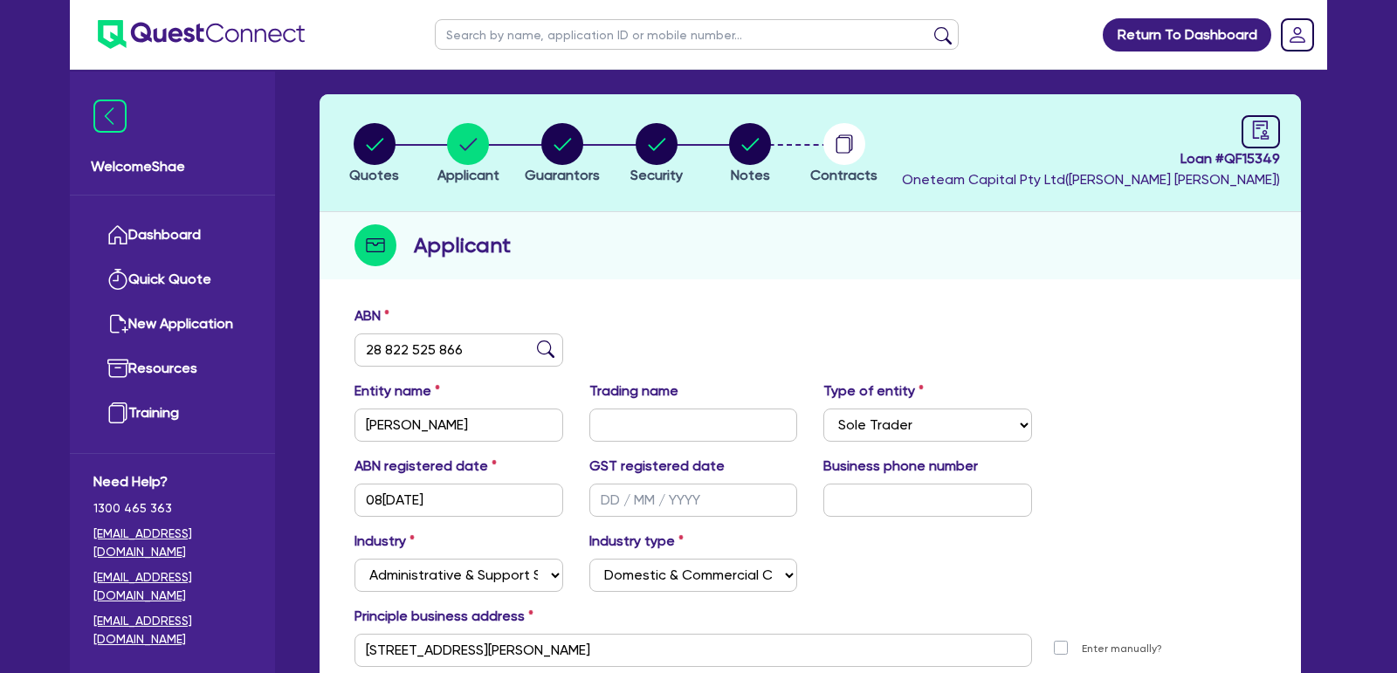
scroll to position [24, 0]
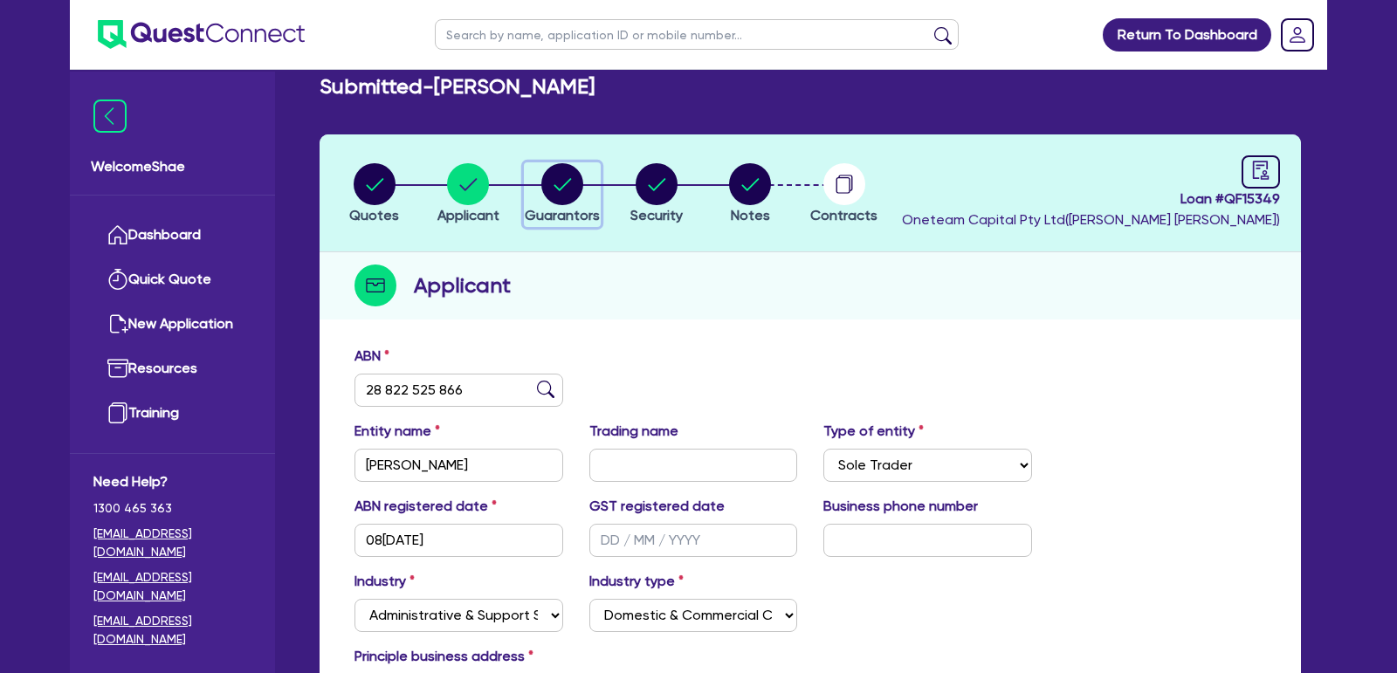
click at [567, 178] on circle "button" at bounding box center [562, 184] width 42 height 42
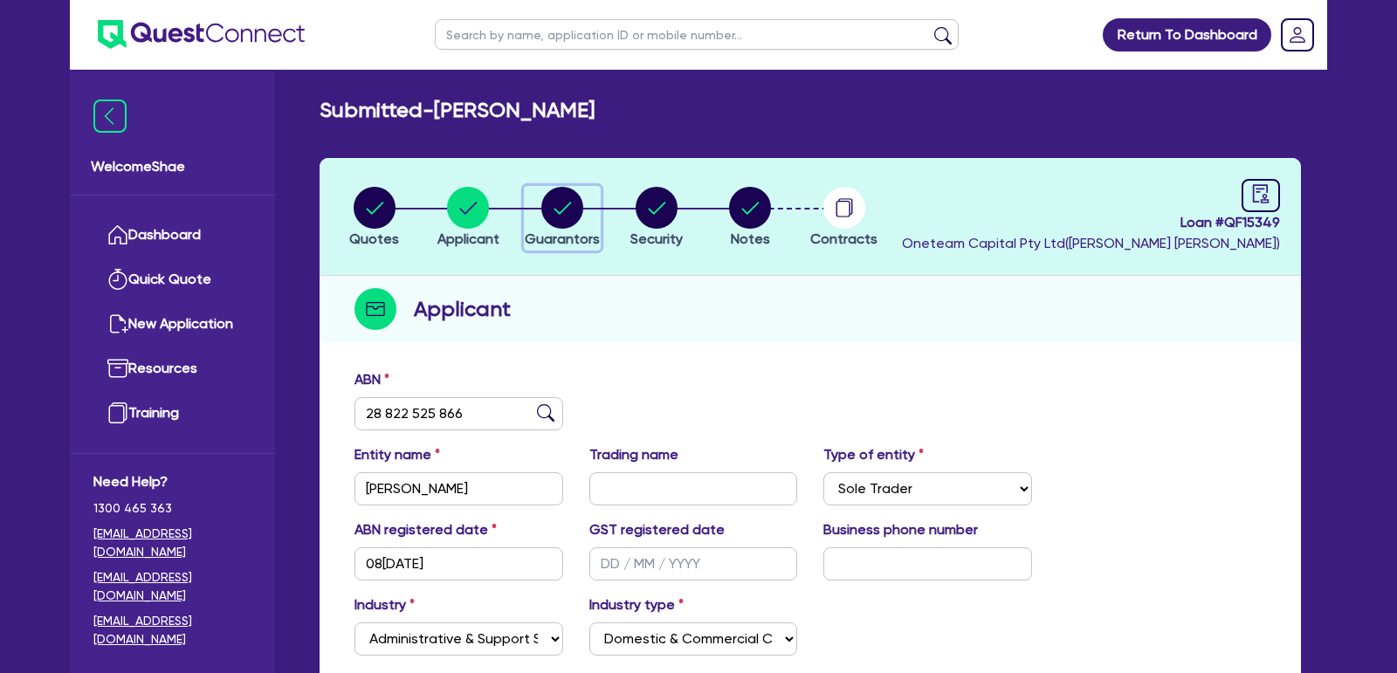
select select "MISS"
select select "[GEOGRAPHIC_DATA]"
select select "SINGLE"
select select "VEHICLE"
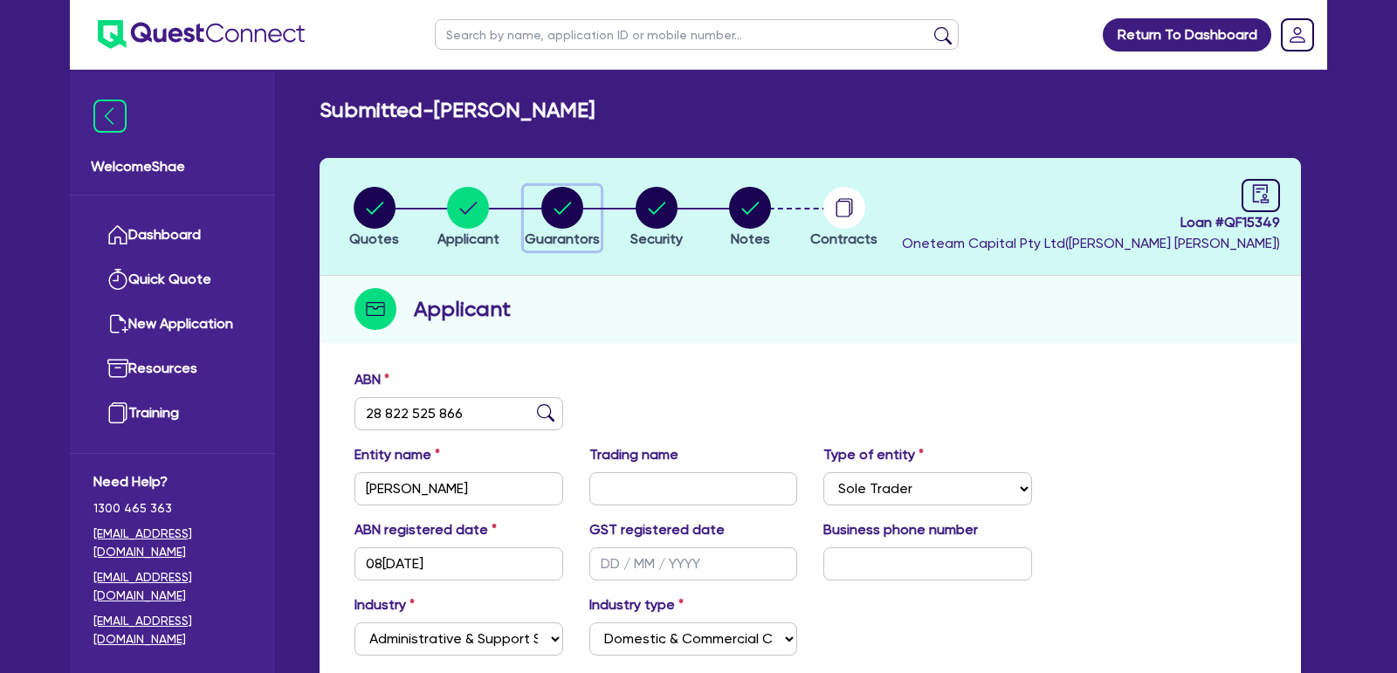
select select "CASH"
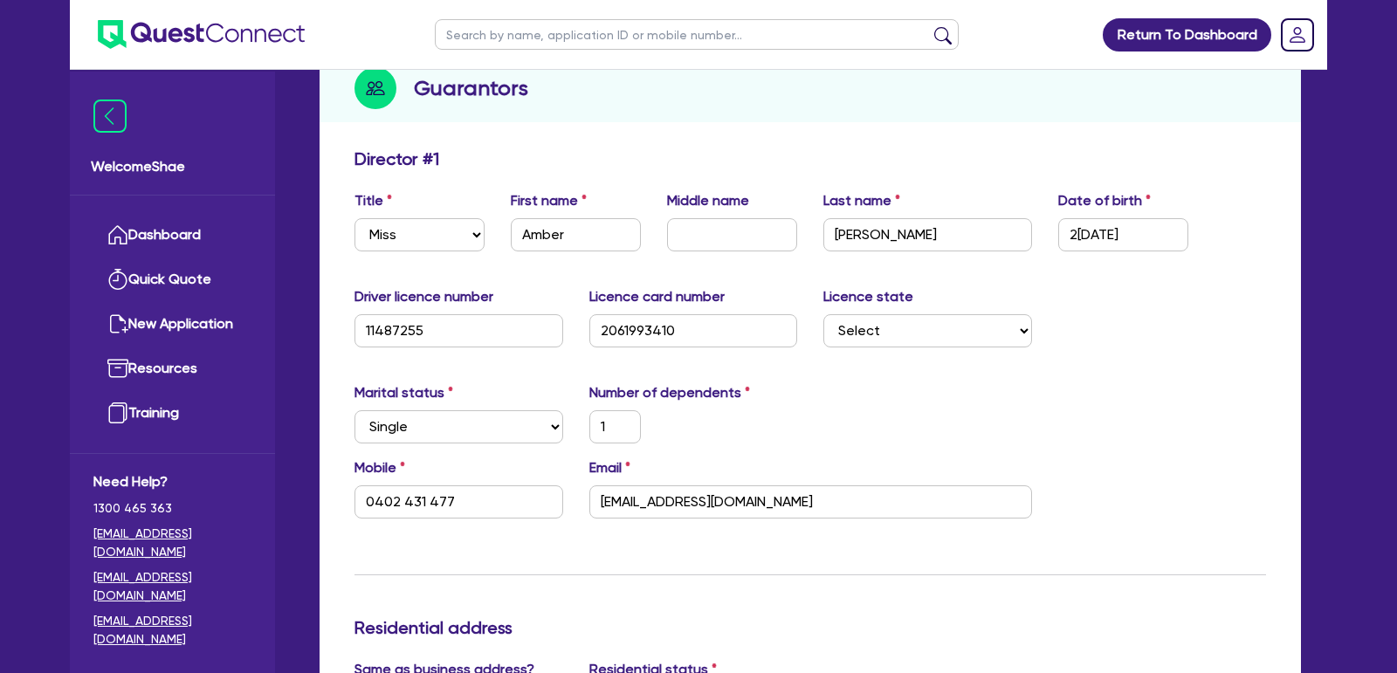
scroll to position [273, 0]
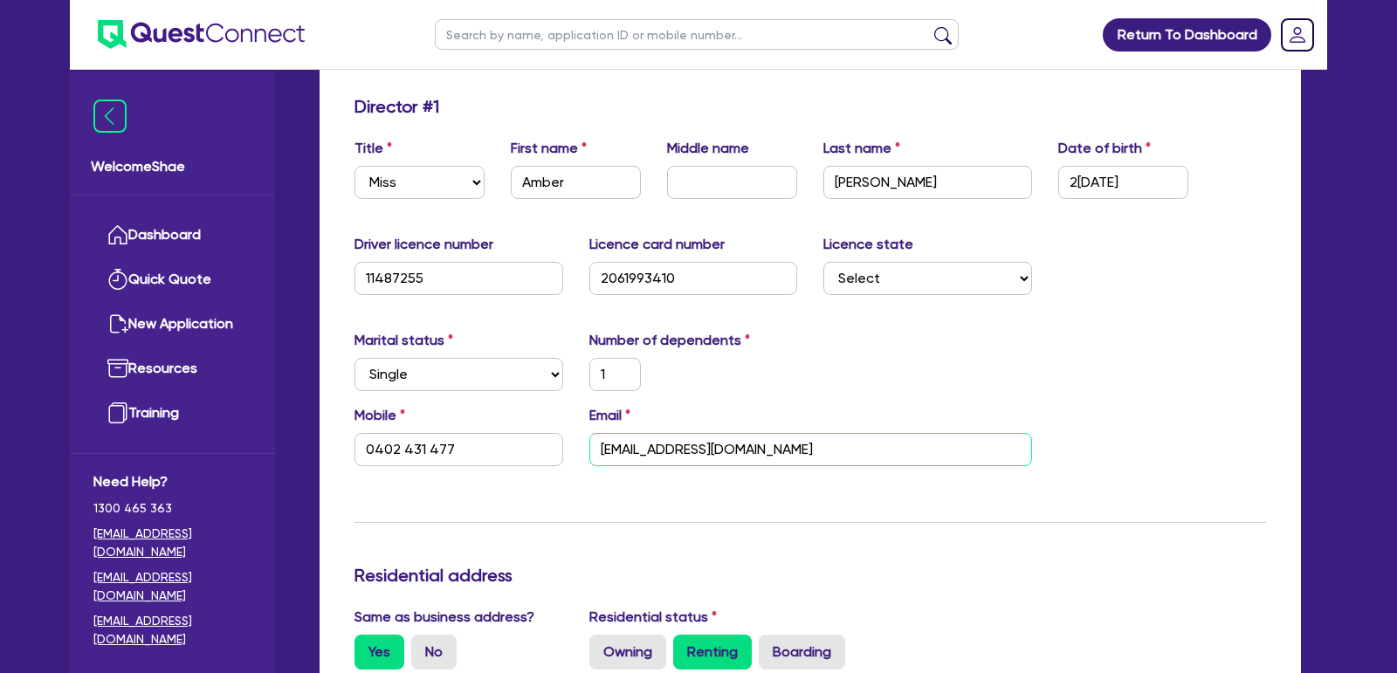
click at [700, 443] on input "[EMAIL_ADDRESS][DOMAIN_NAME]" at bounding box center [810, 449] width 443 height 33
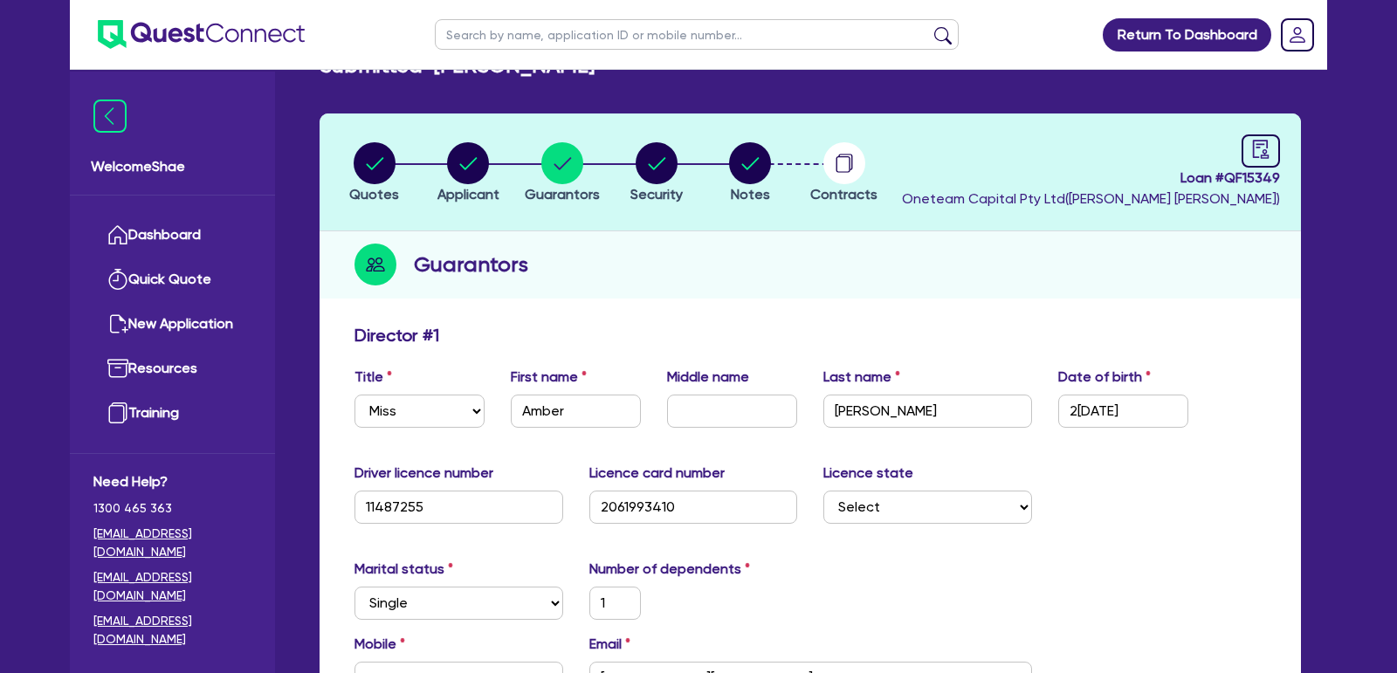
scroll to position [41, 0]
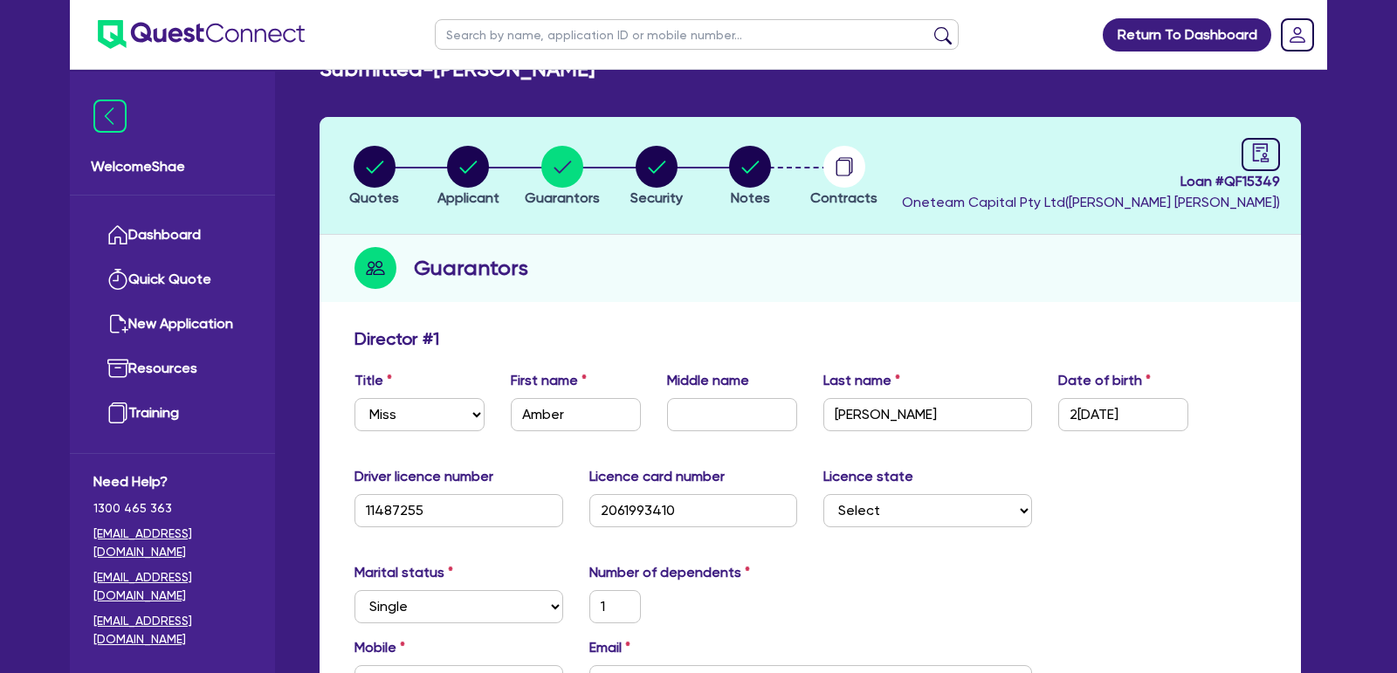
click at [663, 174] on circle "button" at bounding box center [657, 167] width 42 height 42
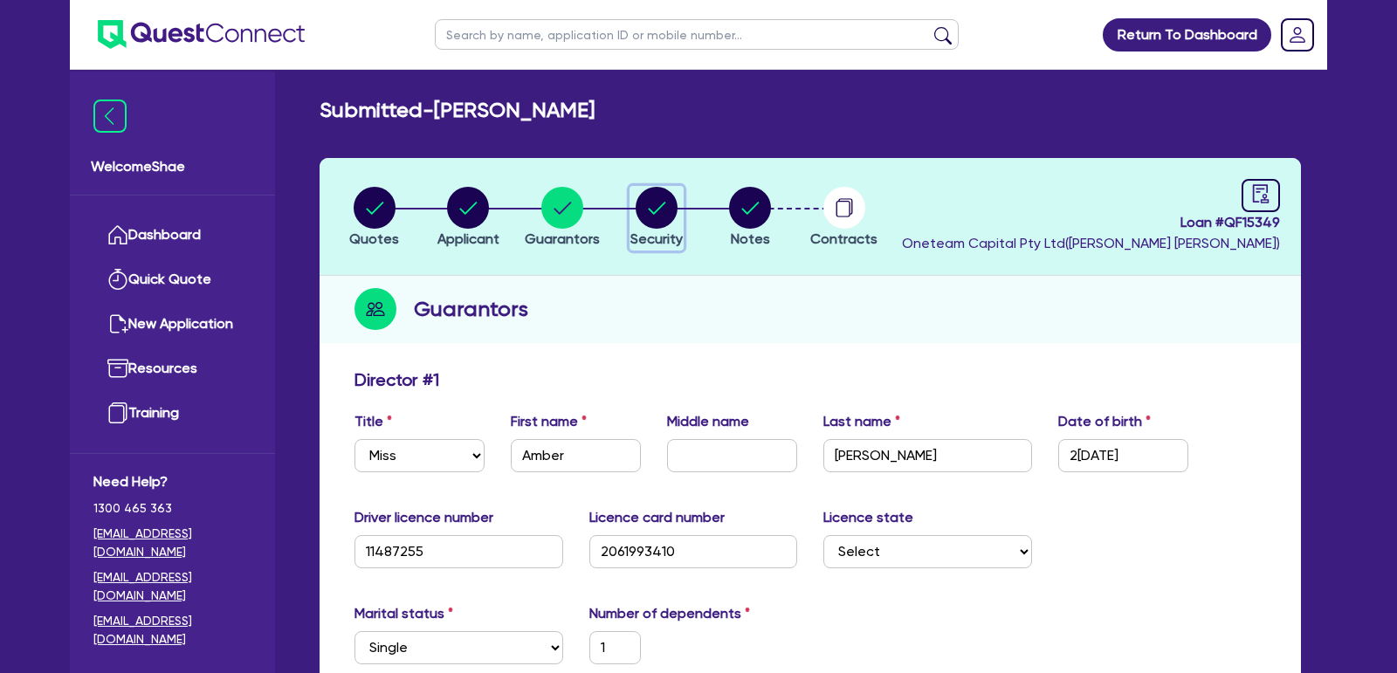
click at [663, 174] on header "Quotes Applicant [GEOGRAPHIC_DATA] Security Notes Contracts Loan # QF15349 Onet…" at bounding box center [811, 217] width 982 height 118
select select "CARS_AND_LIGHT_TRUCKS"
select select "PASSENGER_VEHICLES"
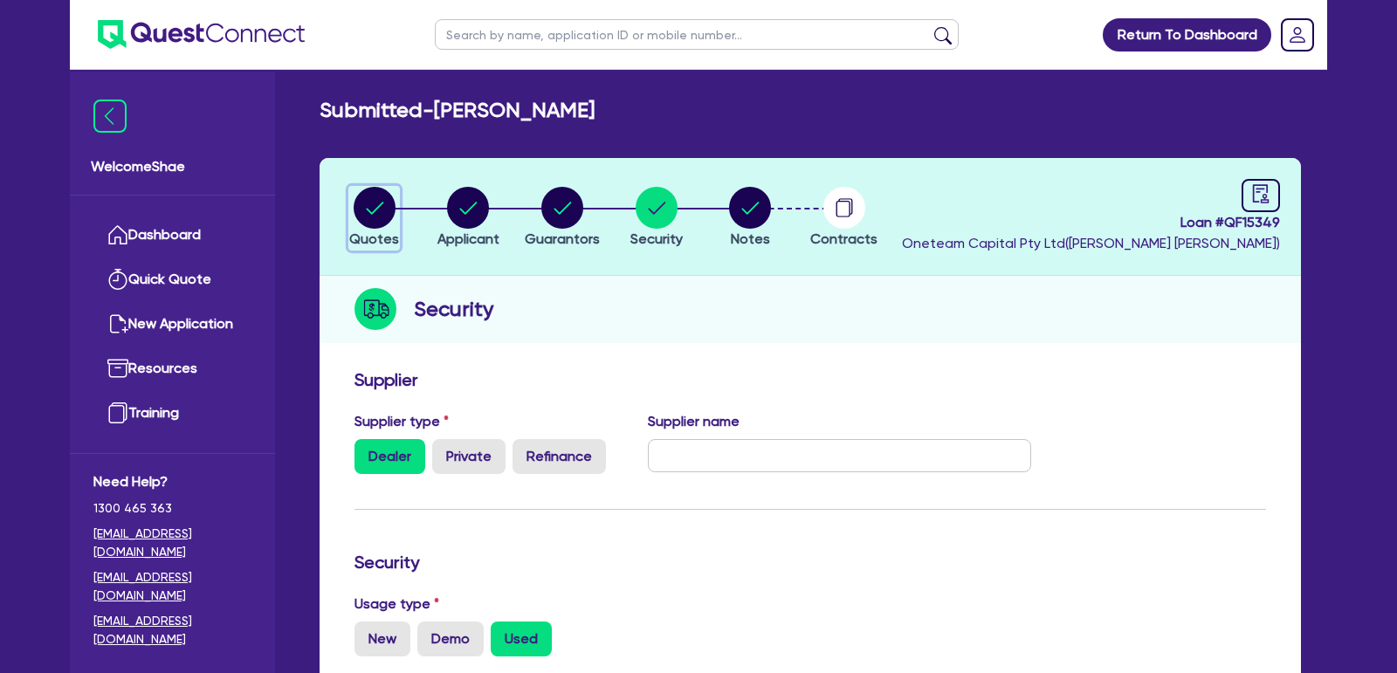
click at [376, 210] on circle "button" at bounding box center [375, 208] width 42 height 42
click at [375, 210] on circle "button" at bounding box center [375, 208] width 42 height 42
select select "Other"
select select "CARS_AND_LIGHT_TRUCKS"
select select "PASSENGER_VEHICLES"
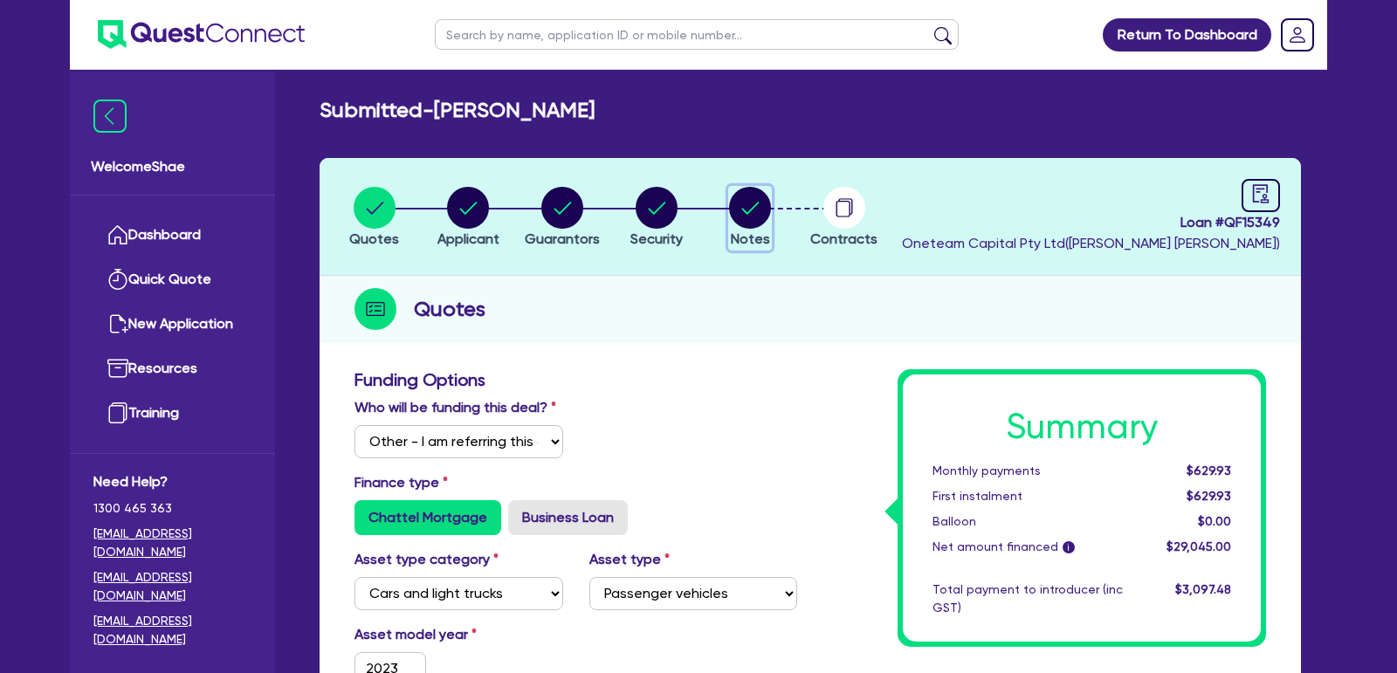
click at [744, 203] on circle "button" at bounding box center [750, 208] width 42 height 42
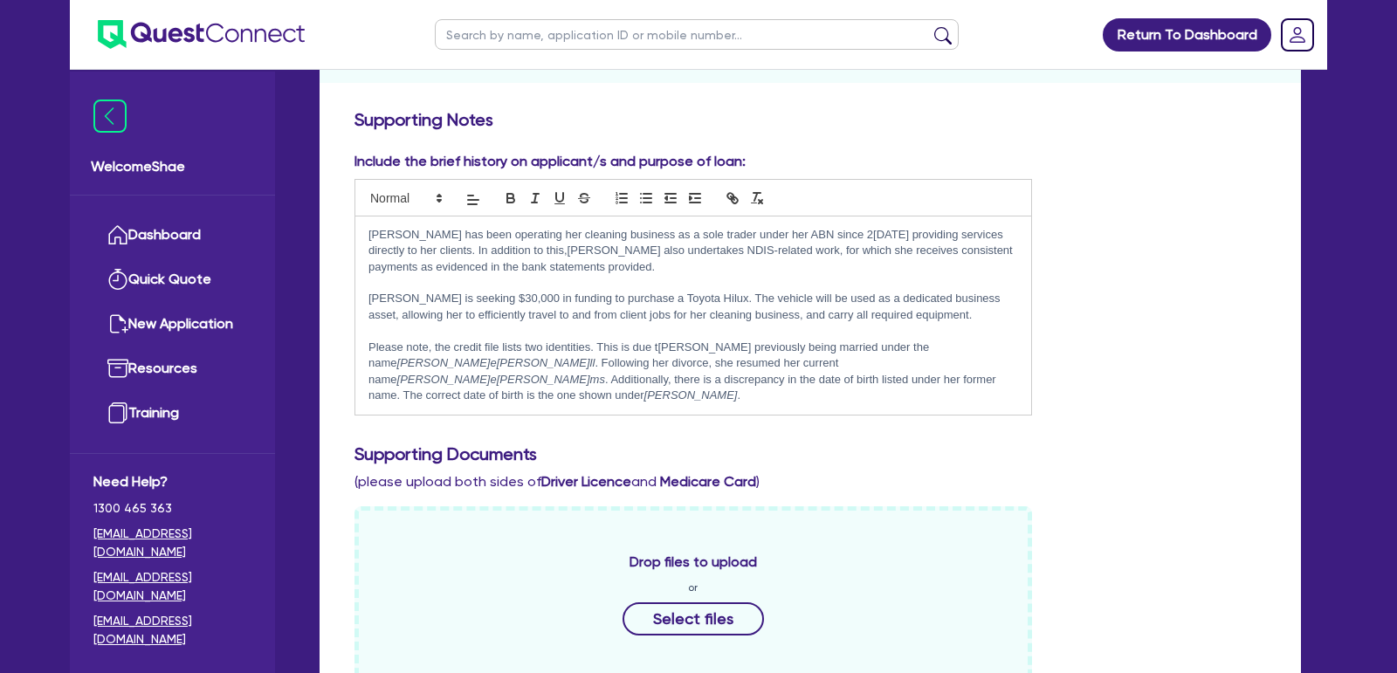
scroll to position [266, 0]
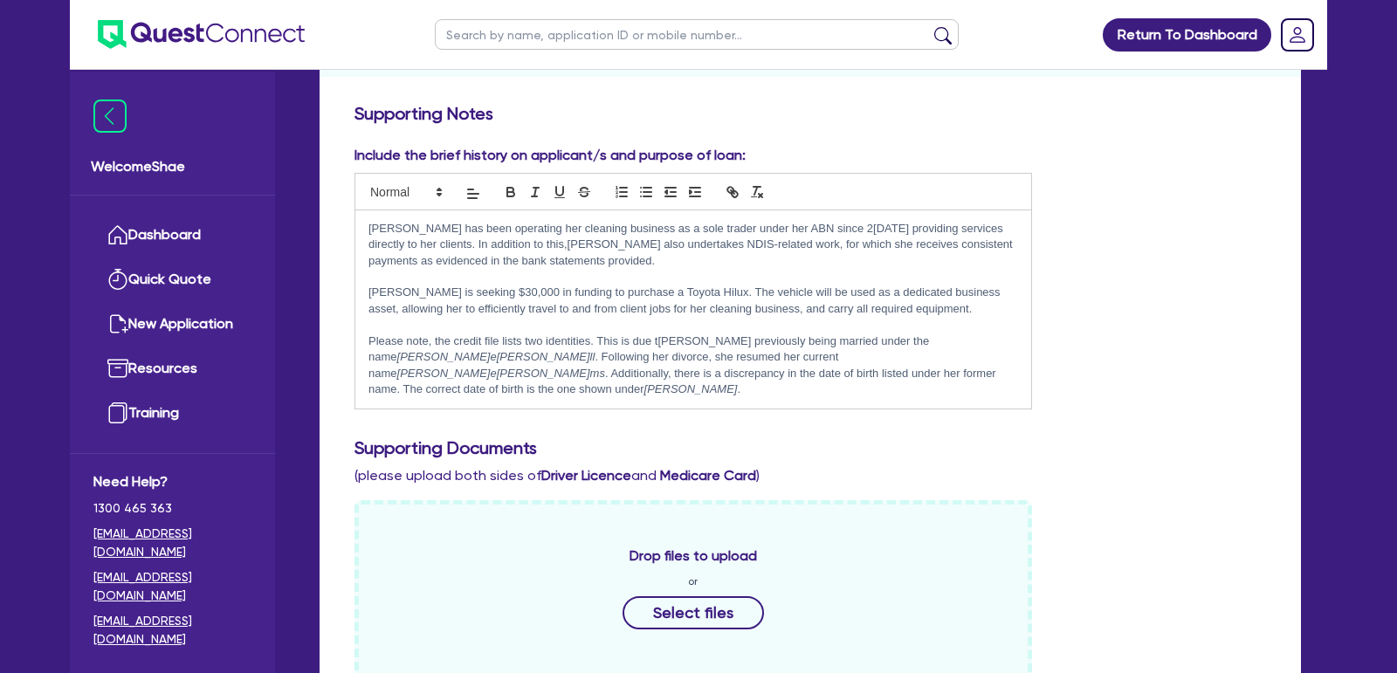
click at [375, 224] on p "[PERSON_NAME] has been operating her cleaning business as a sole trader under h…" at bounding box center [694, 245] width 650 height 48
click at [1008, 229] on p "[PERSON_NAME] has been operating her cleaning business as a sole trader under h…" at bounding box center [694, 245] width 650 height 48
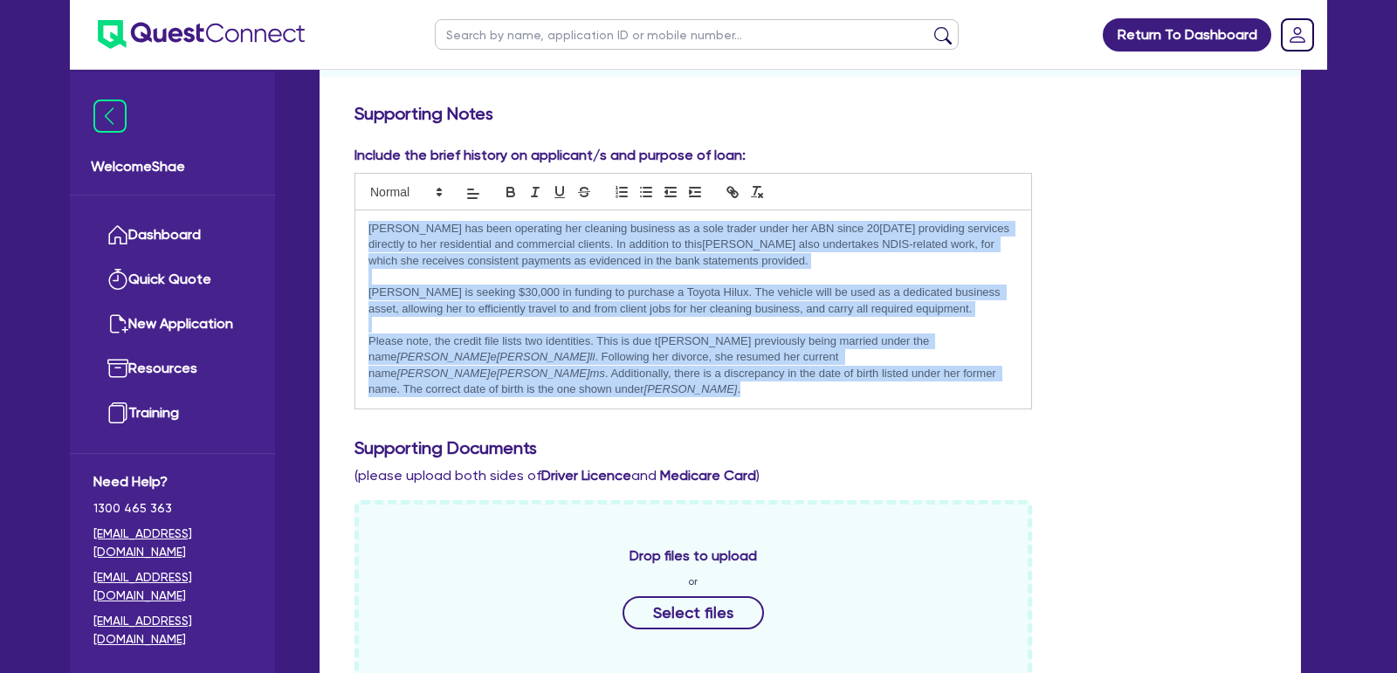
drag, startPoint x: 369, startPoint y: 222, endPoint x: 880, endPoint y: 372, distance: 533.3
click at [880, 376] on div "[PERSON_NAME] has been operating her cleaning business as a sole trader under h…" at bounding box center [693, 309] width 676 height 198
copy div "[PERSON_NAME] has been operating her cleaning business as a sole trader under h…"
